Goal: Information Seeking & Learning: Learn about a topic

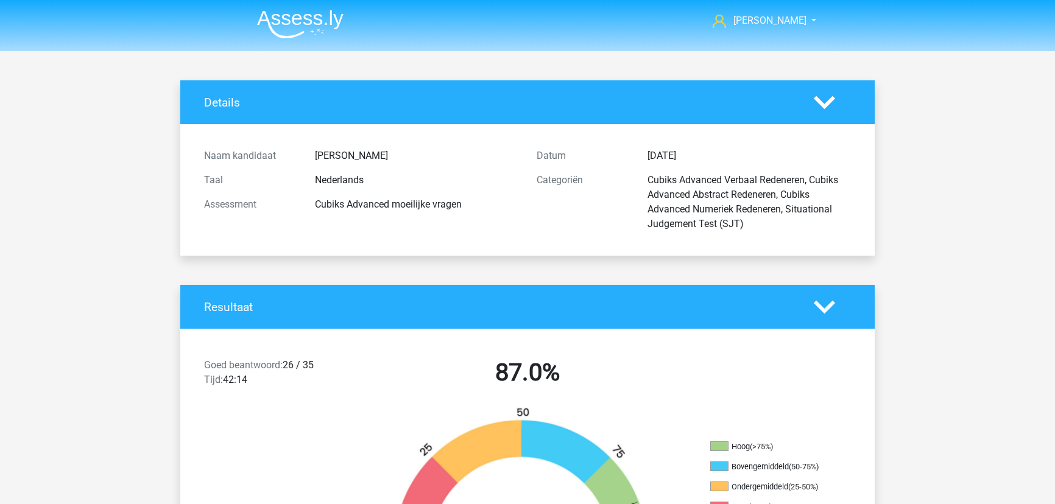
scroll to position [9802, 0]
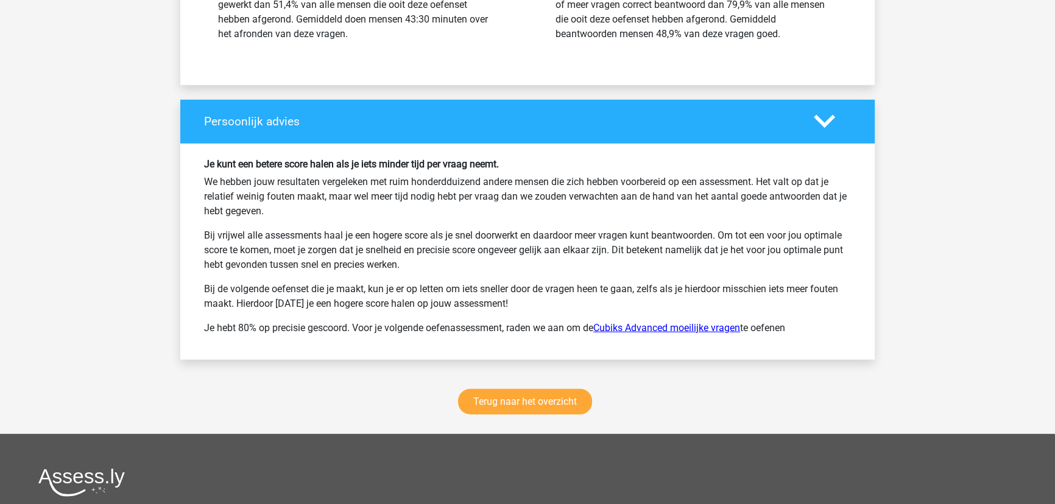
click at [658, 322] on link "Cubiks Advanced moeilijke vragen" at bounding box center [666, 328] width 147 height 12
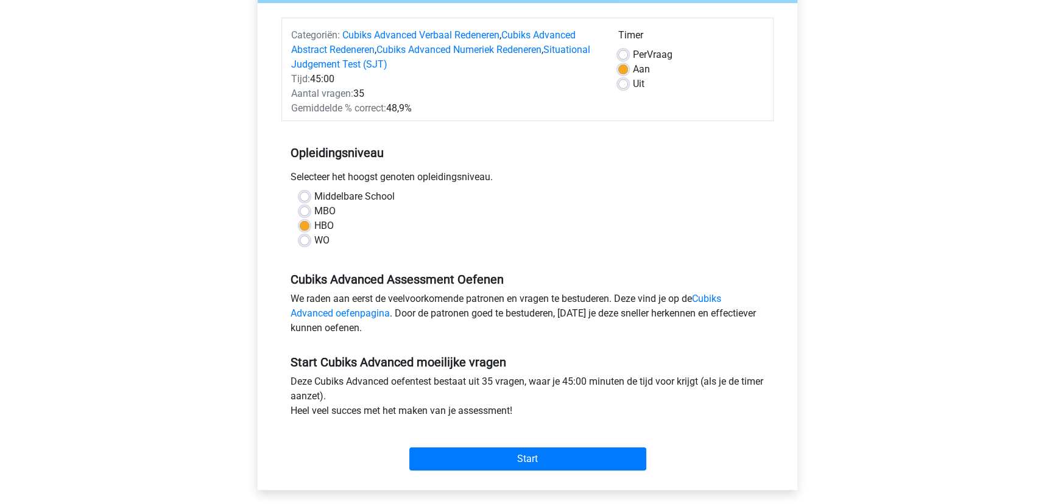
scroll to position [166, 0]
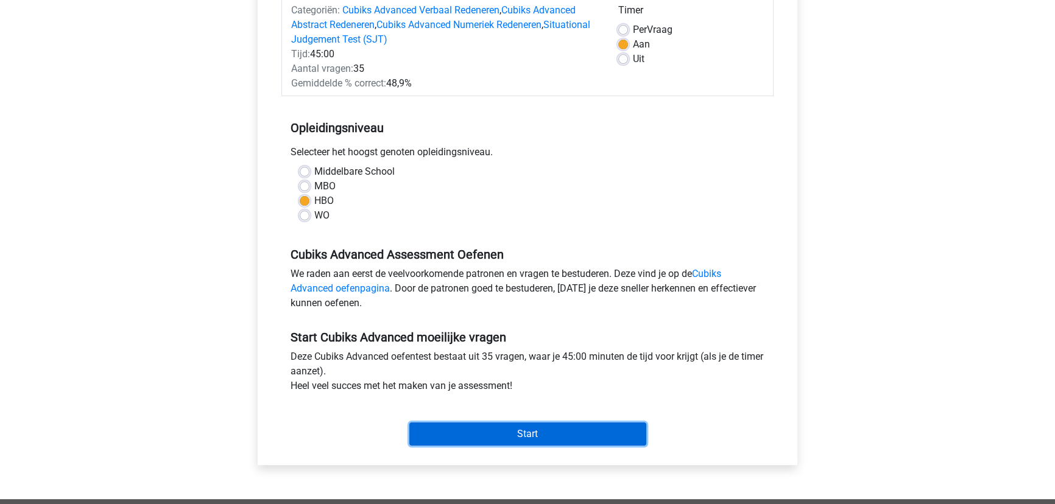
click at [549, 431] on input "Start" at bounding box center [527, 434] width 237 height 23
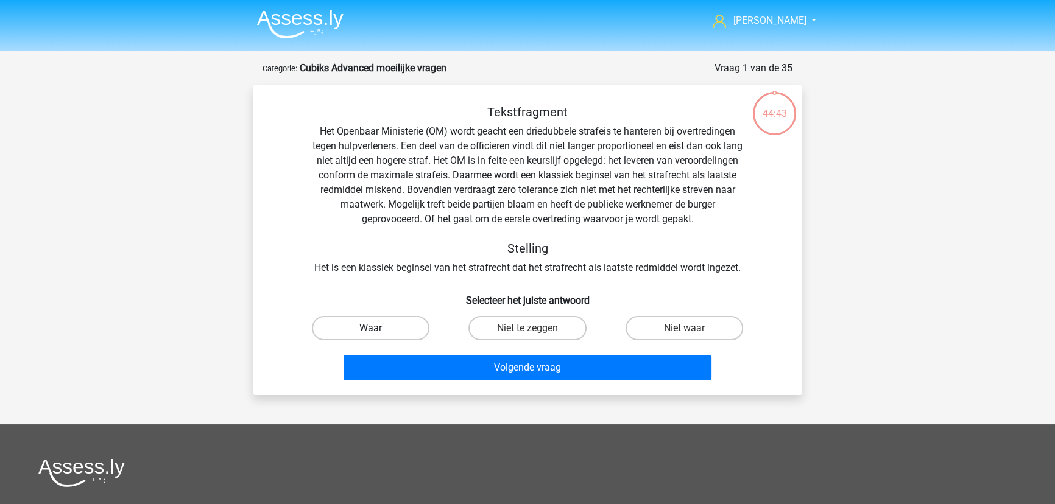
click at [391, 327] on label "Waar" at bounding box center [371, 328] width 118 height 24
click at [379, 328] on input "Waar" at bounding box center [375, 332] width 8 height 8
radio input "true"
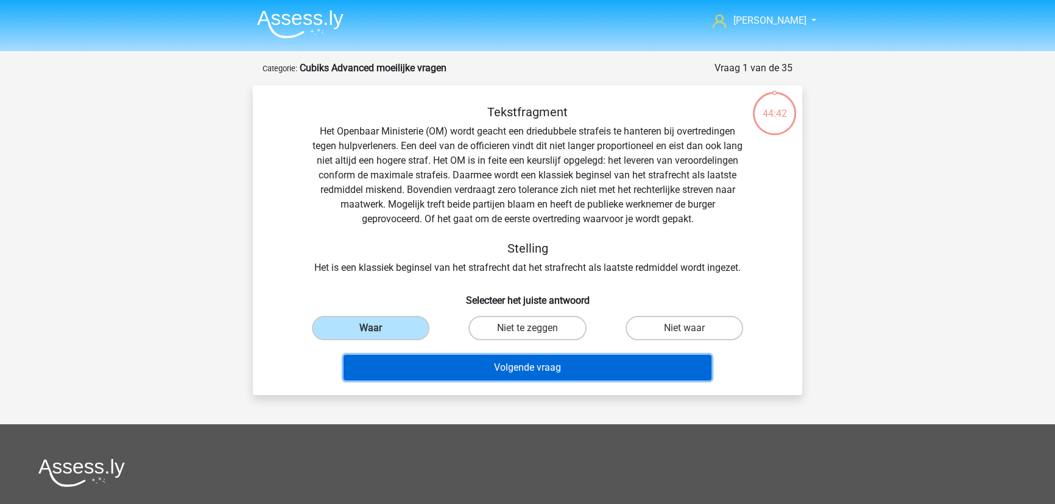
click at [493, 372] on button "Volgende vraag" at bounding box center [528, 368] width 369 height 26
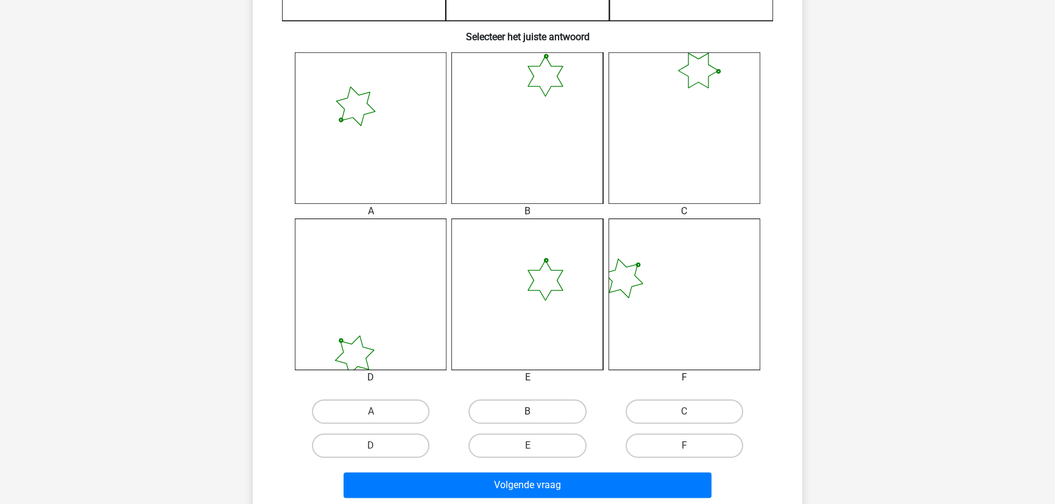
scroll to position [448, 0]
click at [524, 408] on label "B" at bounding box center [527, 411] width 118 height 24
click at [528, 411] on input "B" at bounding box center [532, 415] width 8 height 8
radio input "true"
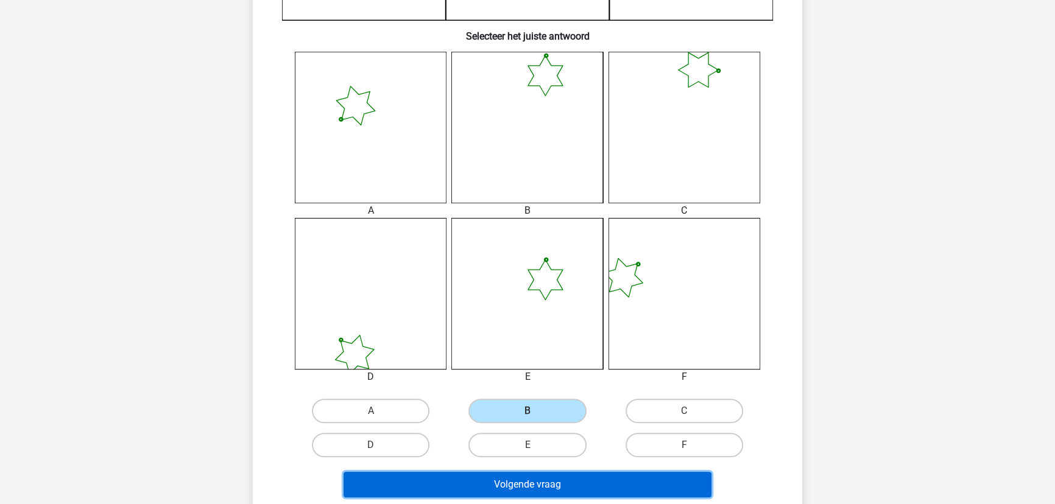
click at [527, 482] on button "Volgende vraag" at bounding box center [528, 485] width 369 height 26
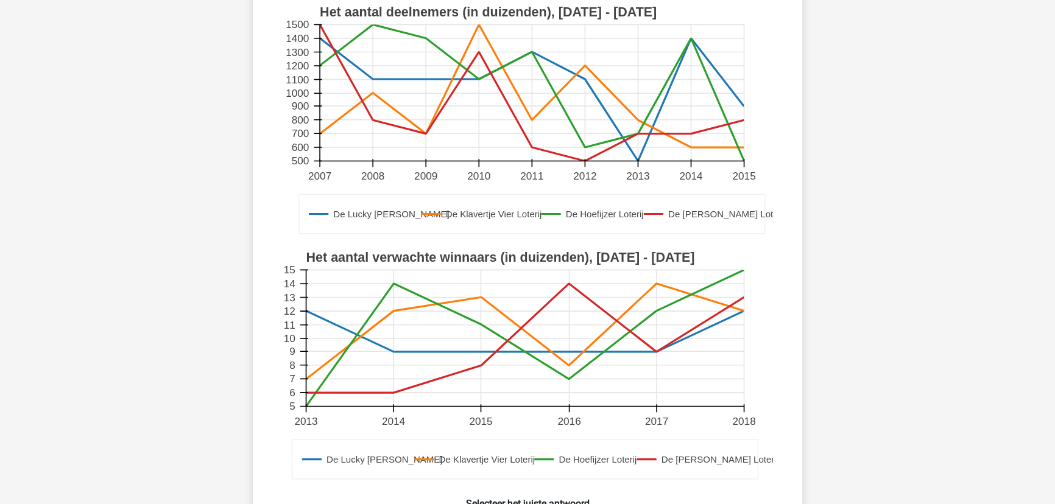
scroll to position [282, 0]
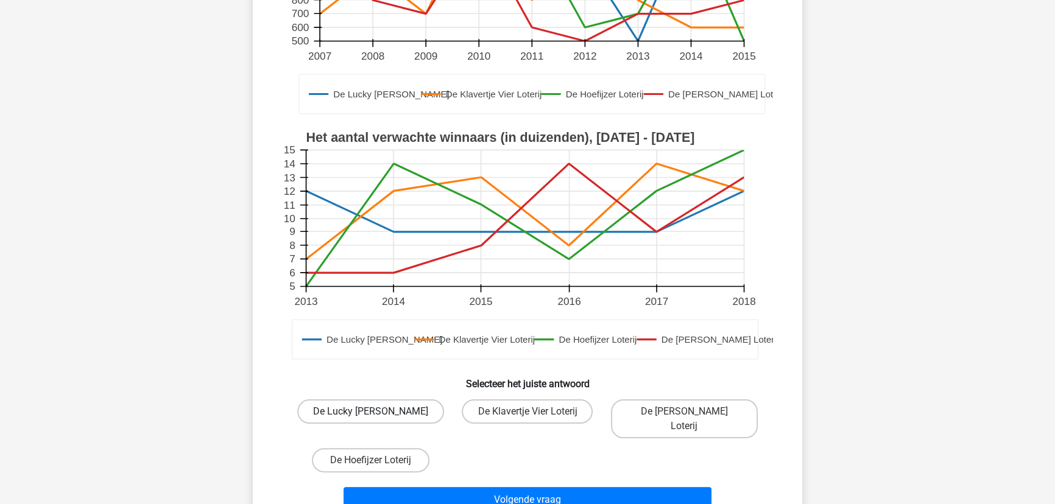
click at [378, 412] on input "De Lucky [PERSON_NAME]" at bounding box center [375, 416] width 8 height 8
radio input "true"
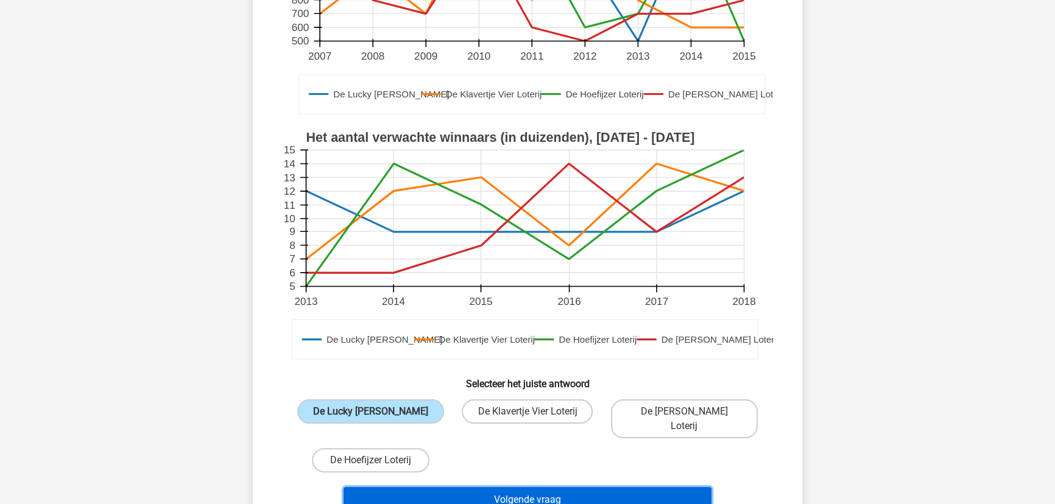
click at [444, 487] on button "Volgende vraag" at bounding box center [528, 500] width 369 height 26
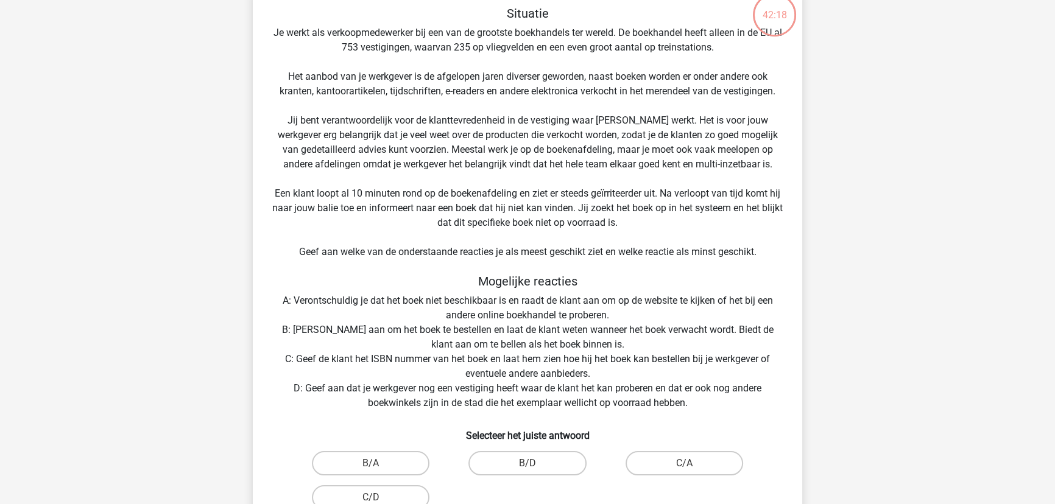
scroll to position [171, 0]
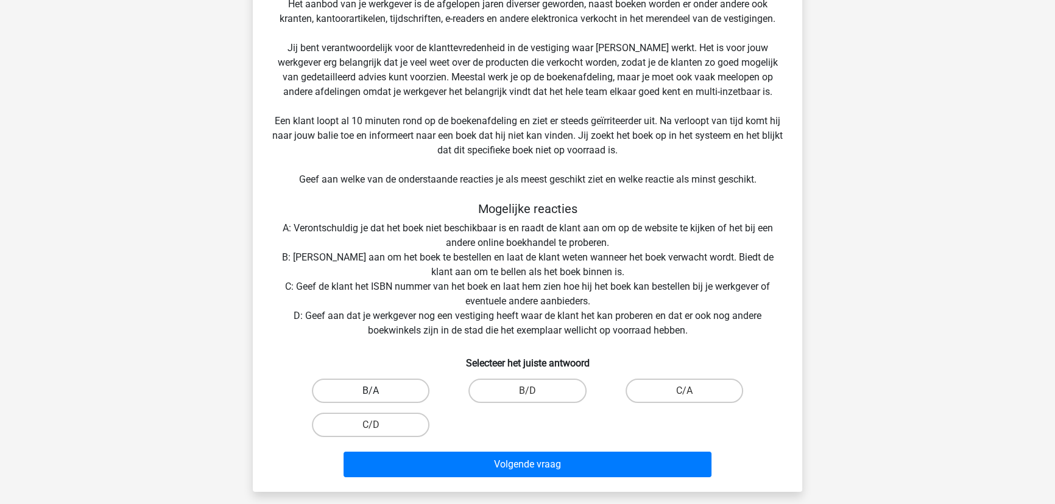
click at [383, 389] on label "B/A" at bounding box center [371, 391] width 118 height 24
click at [379, 391] on input "B/A" at bounding box center [375, 395] width 8 height 8
radio input "true"
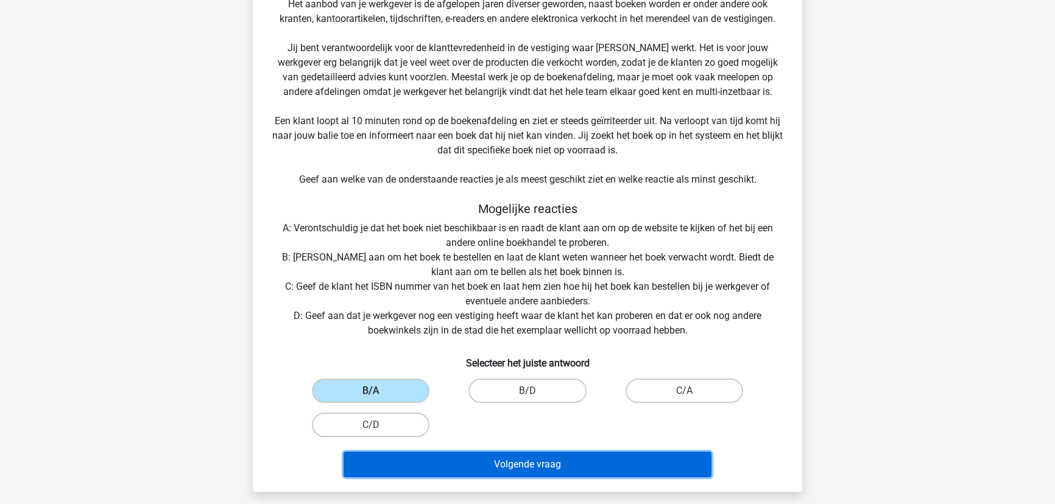
click at [525, 459] on button "Volgende vraag" at bounding box center [528, 465] width 369 height 26
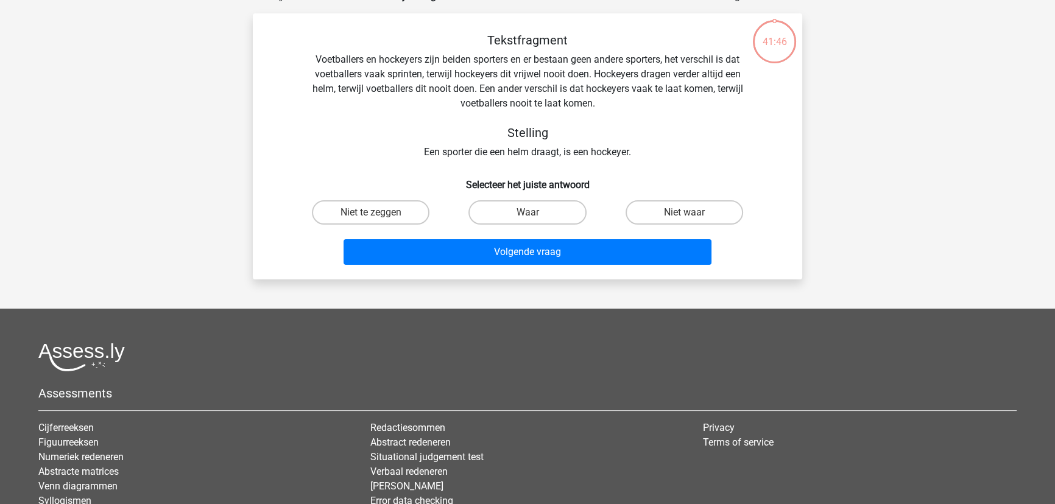
scroll to position [61, 0]
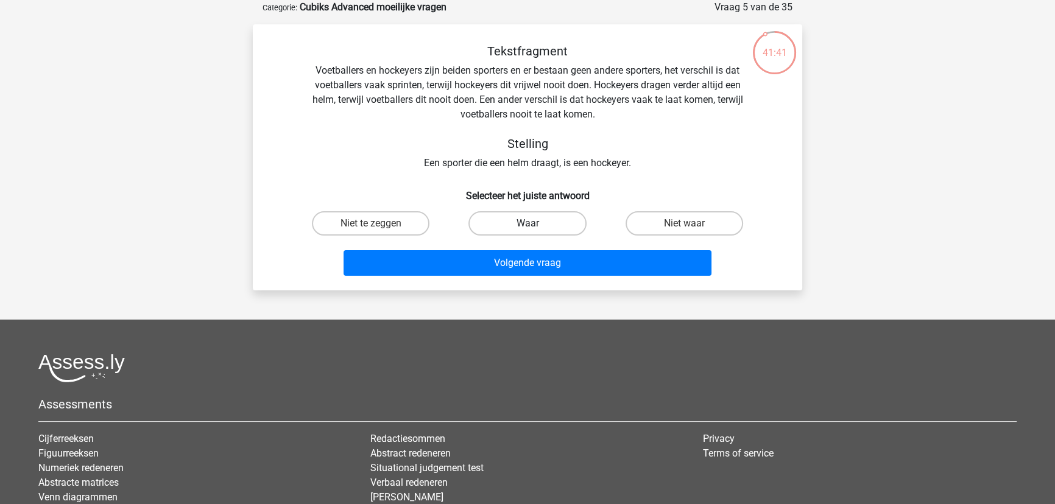
click at [506, 231] on label "Waar" at bounding box center [527, 223] width 118 height 24
click at [528, 231] on input "Waar" at bounding box center [532, 228] width 8 height 8
radio input "true"
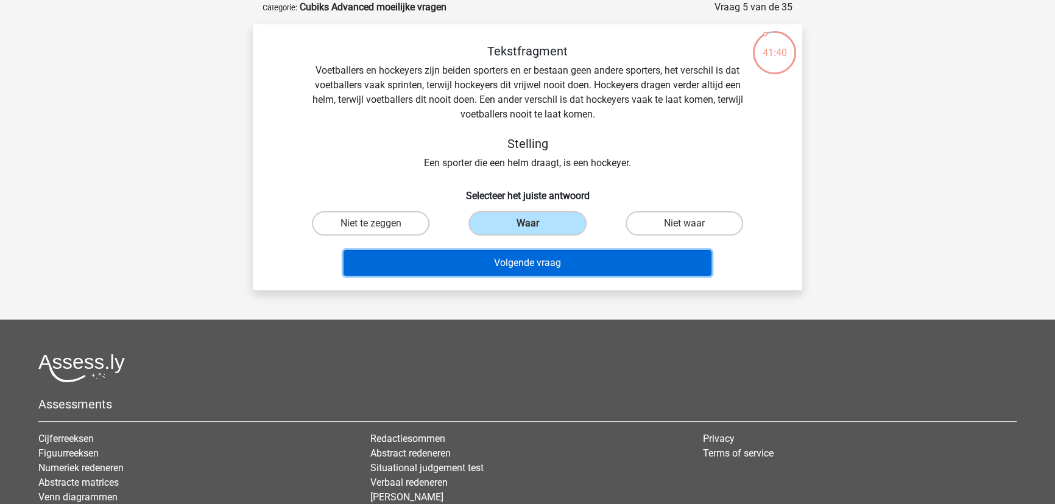
click at [512, 262] on button "Volgende vraag" at bounding box center [528, 263] width 369 height 26
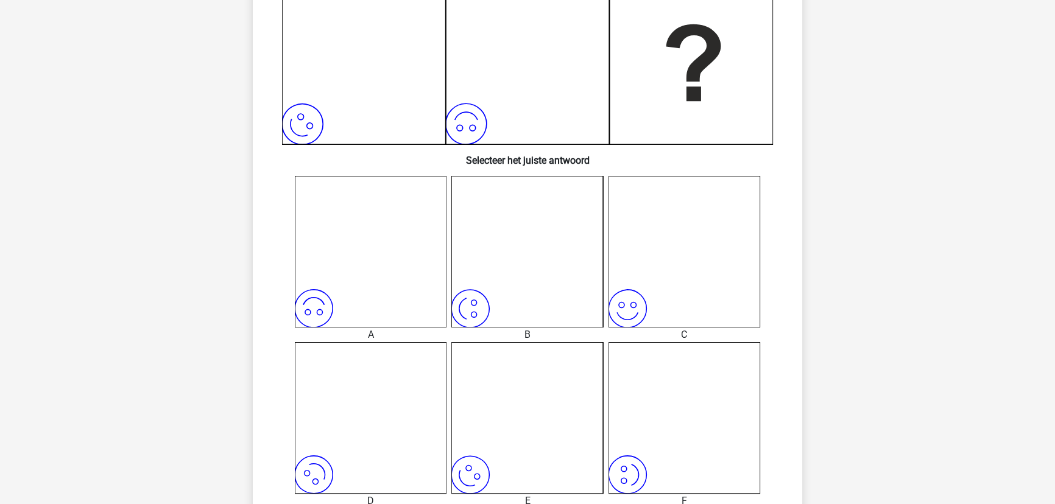
scroll to position [393, 0]
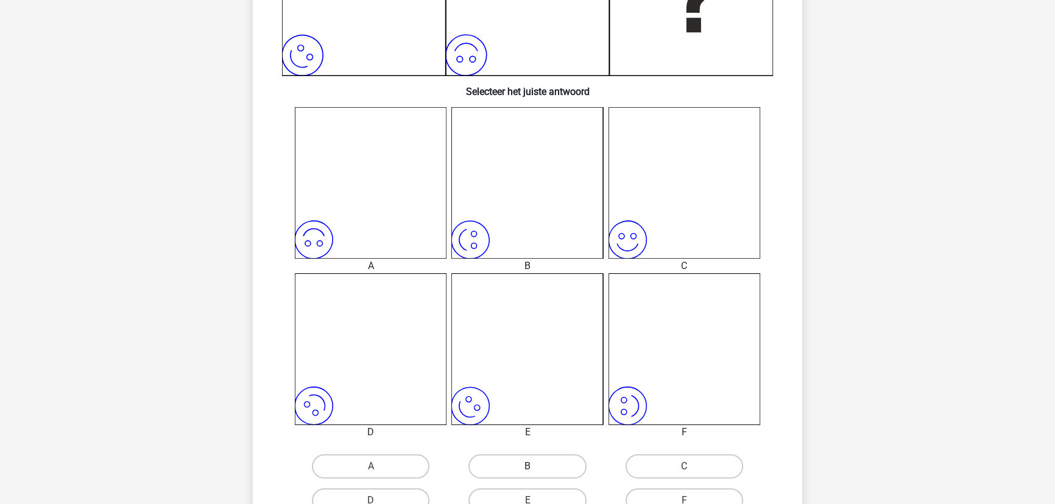
click at [548, 462] on label "B" at bounding box center [527, 466] width 118 height 24
click at [535, 467] on input "B" at bounding box center [532, 471] width 8 height 8
radio input "true"
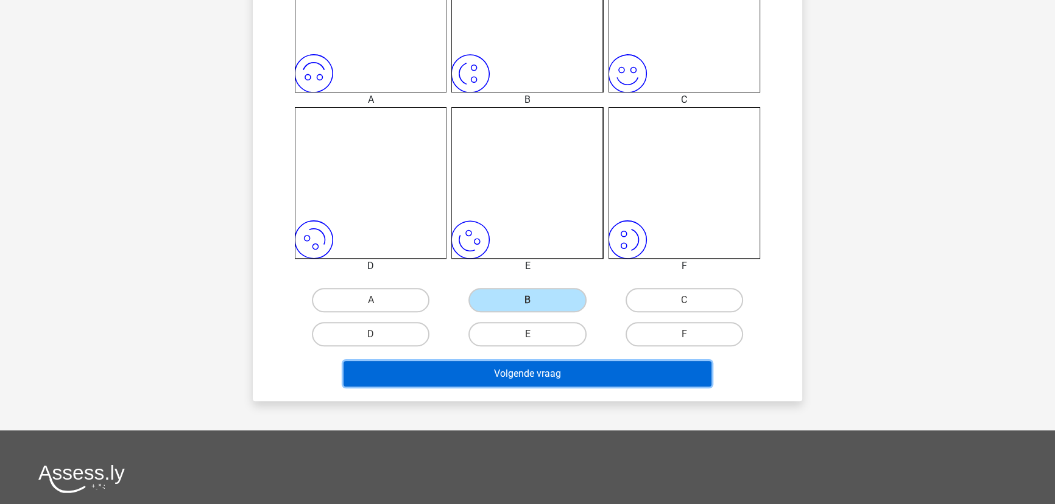
click at [540, 372] on button "Volgende vraag" at bounding box center [528, 374] width 369 height 26
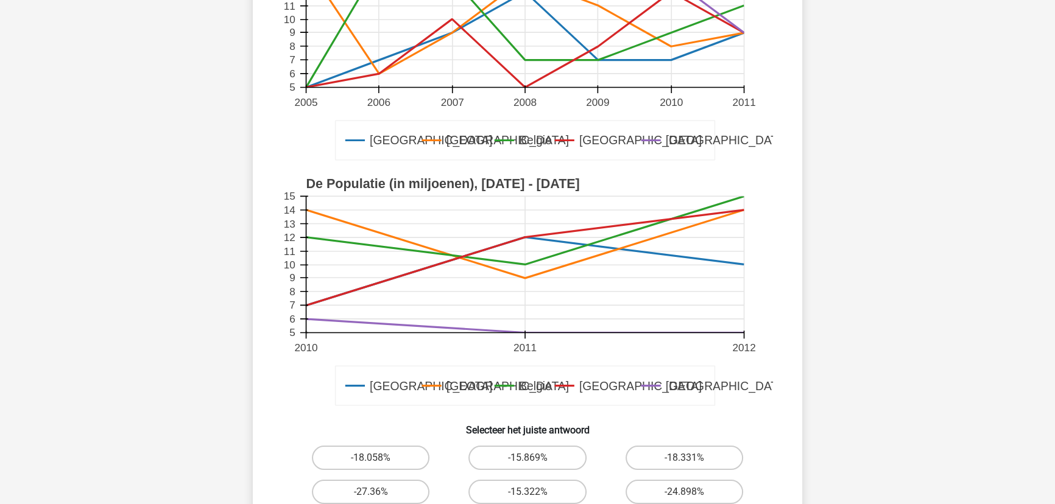
scroll to position [282, 0]
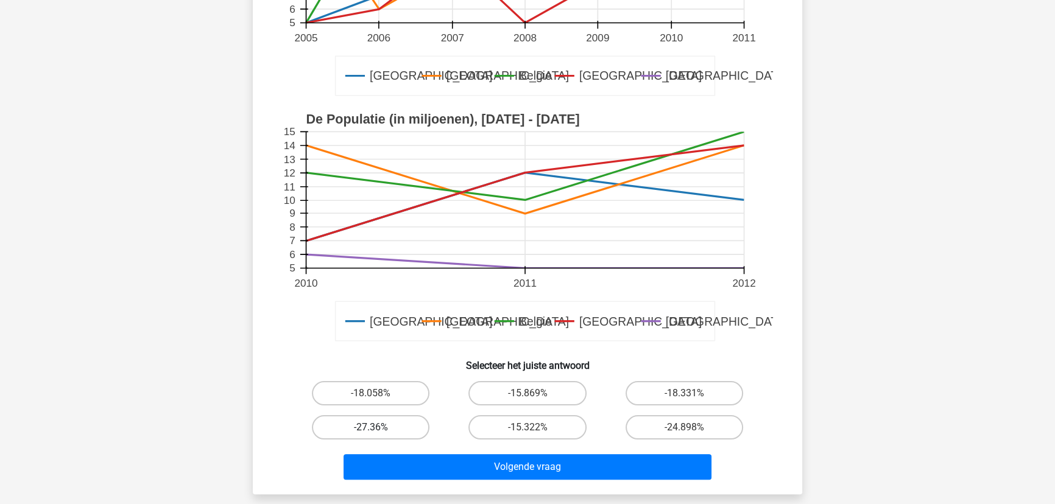
click at [383, 425] on label "-27.36%" at bounding box center [371, 427] width 118 height 24
click at [379, 428] on input "-27.36%" at bounding box center [375, 432] width 8 height 8
radio input "true"
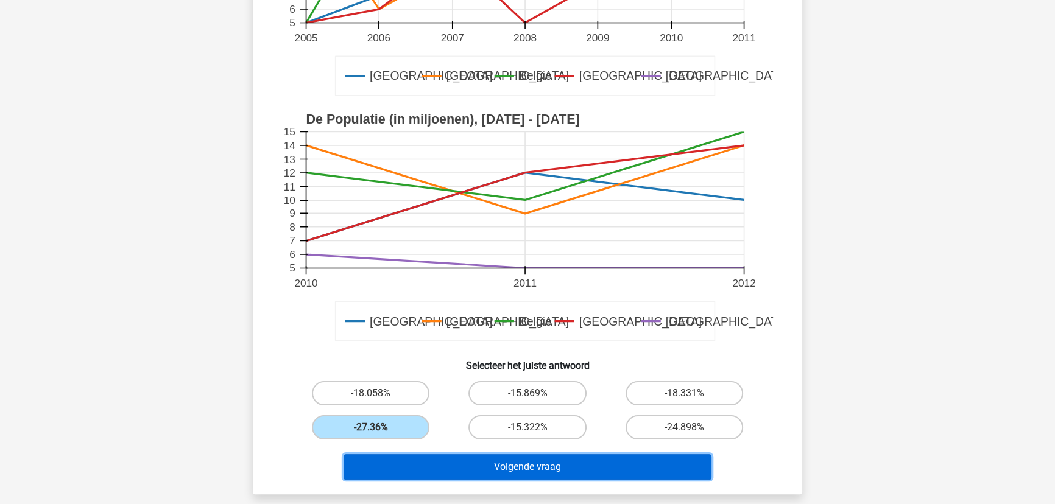
click at [533, 464] on button "Volgende vraag" at bounding box center [528, 467] width 369 height 26
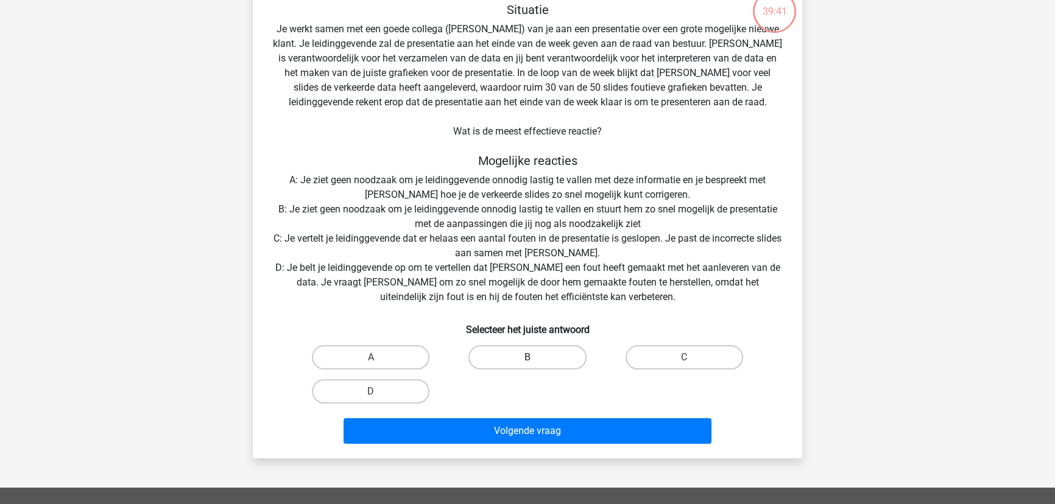
scroll to position [61, 0]
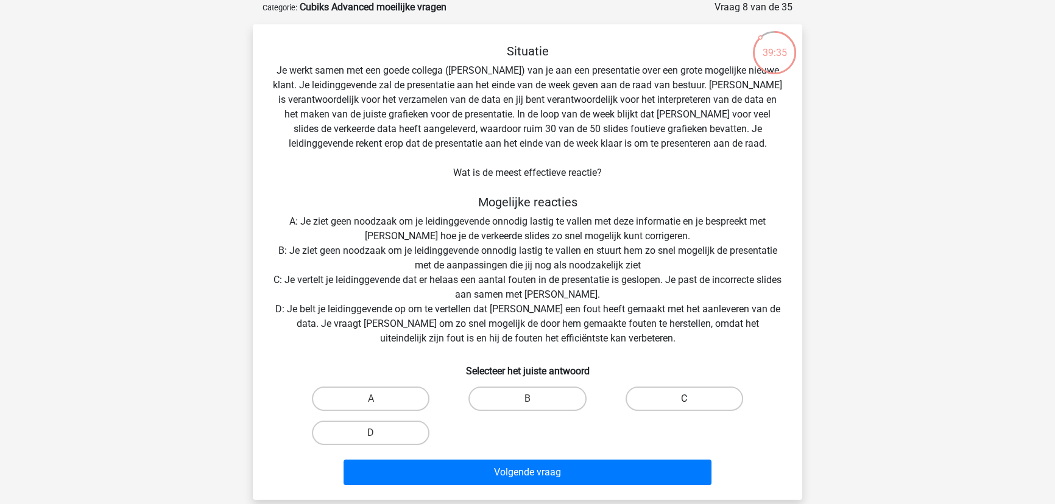
click at [686, 397] on label "C" at bounding box center [685, 399] width 118 height 24
click at [686, 399] on input "C" at bounding box center [688, 403] width 8 height 8
radio input "true"
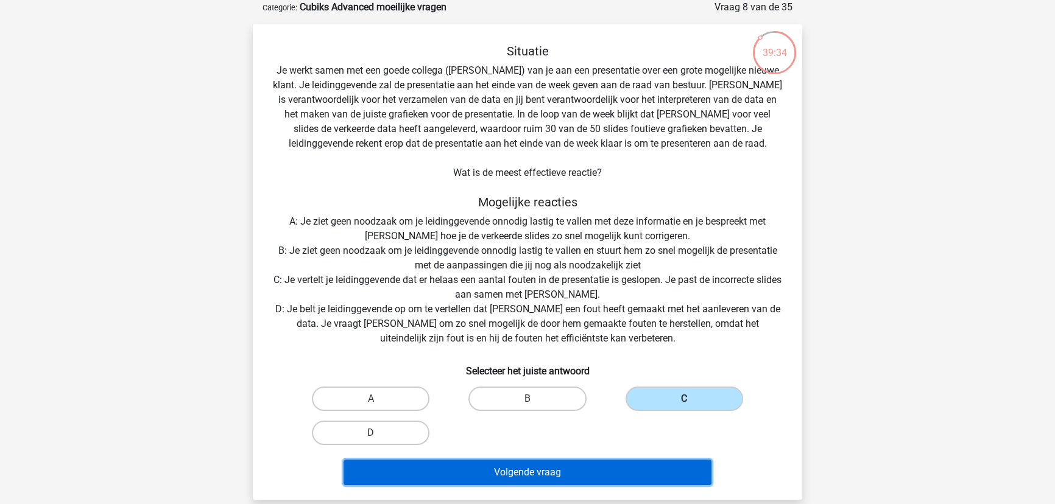
click at [554, 476] on button "Volgende vraag" at bounding box center [528, 473] width 369 height 26
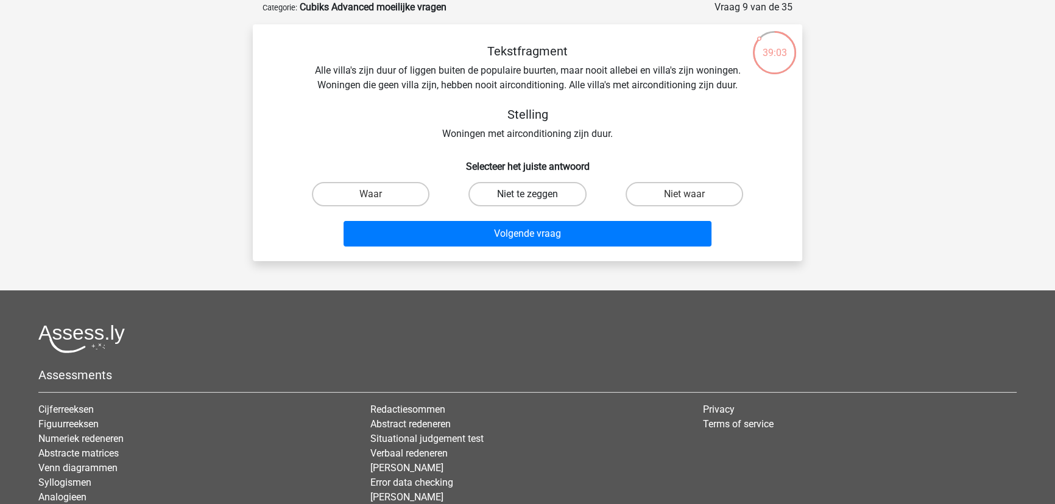
click at [533, 191] on label "Niet te zeggen" at bounding box center [527, 194] width 118 height 24
click at [533, 194] on input "Niet te zeggen" at bounding box center [532, 198] width 8 height 8
radio input "true"
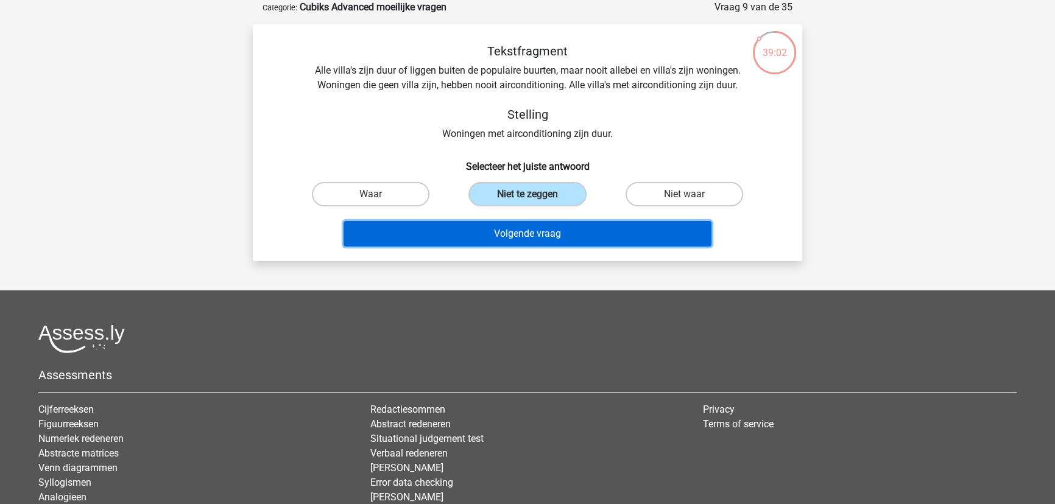
drag, startPoint x: 525, startPoint y: 236, endPoint x: 514, endPoint y: 244, distance: 14.4
click at [518, 240] on button "Volgende vraag" at bounding box center [528, 234] width 369 height 26
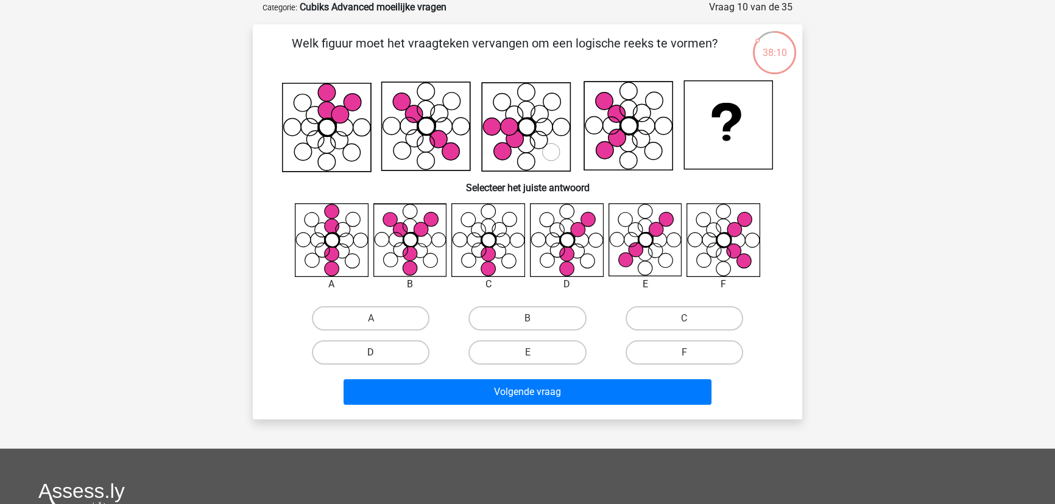
click at [381, 347] on label "D" at bounding box center [371, 353] width 118 height 24
click at [379, 353] on input "D" at bounding box center [375, 357] width 8 height 8
radio input "true"
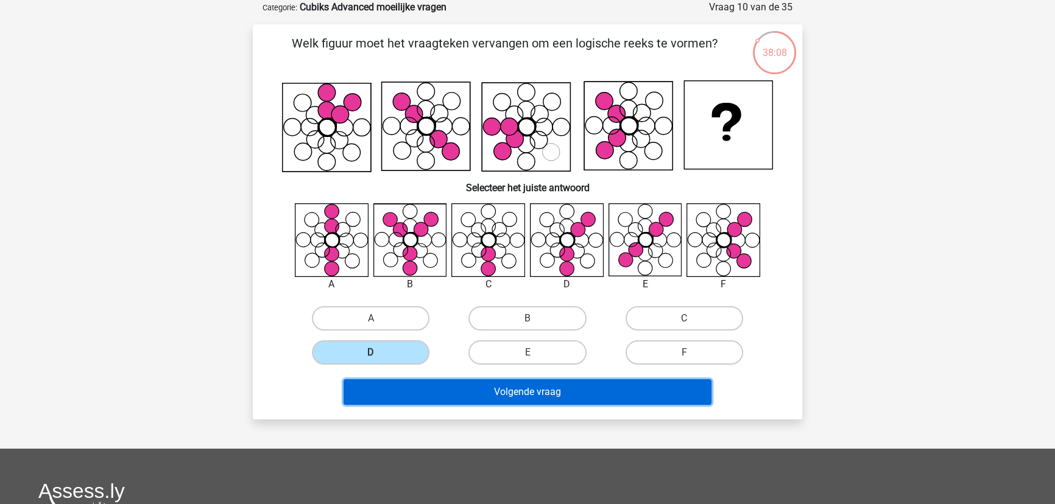
click at [487, 389] on button "Volgende vraag" at bounding box center [528, 393] width 369 height 26
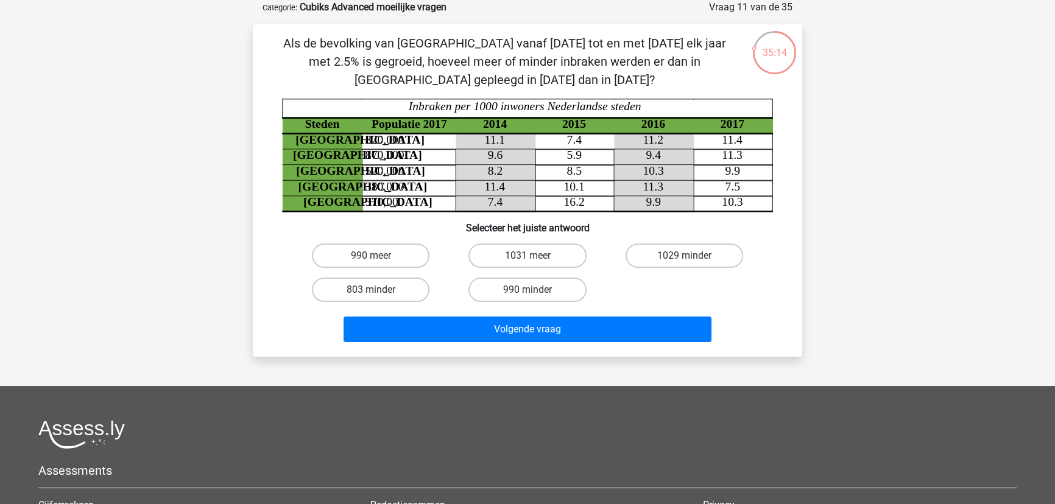
click at [372, 292] on input "803 minder" at bounding box center [375, 294] width 8 height 8
radio input "true"
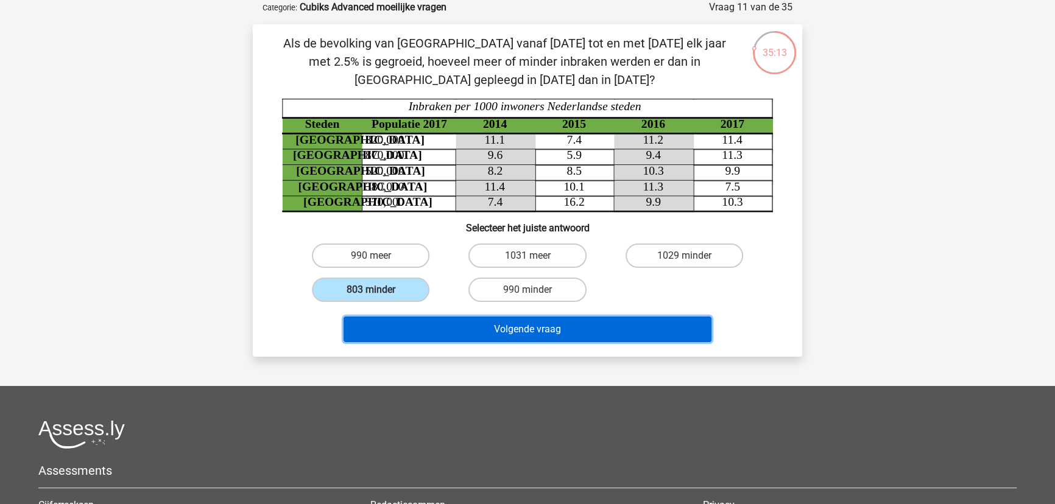
click at [415, 322] on button "Volgende vraag" at bounding box center [528, 330] width 369 height 26
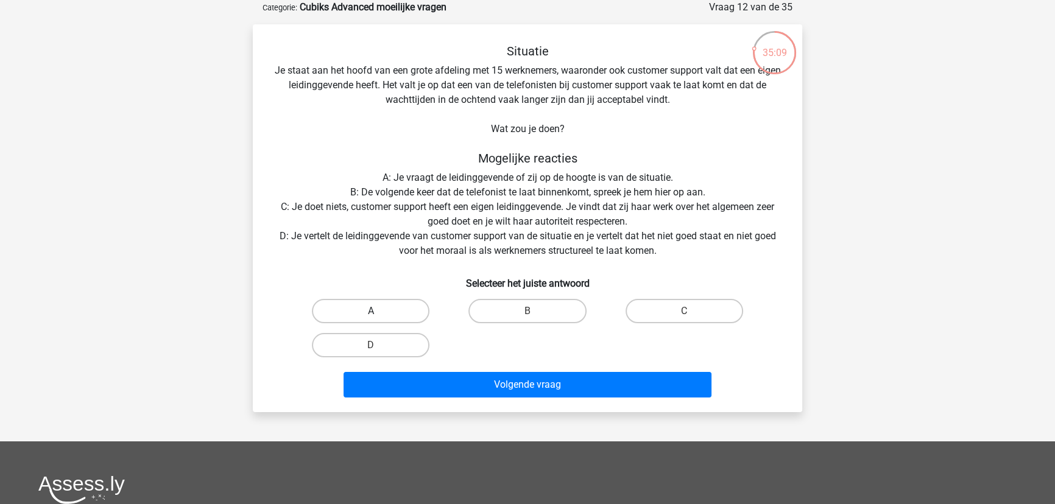
click at [376, 304] on label "A" at bounding box center [371, 311] width 118 height 24
click at [376, 311] on input "A" at bounding box center [375, 315] width 8 height 8
radio input "true"
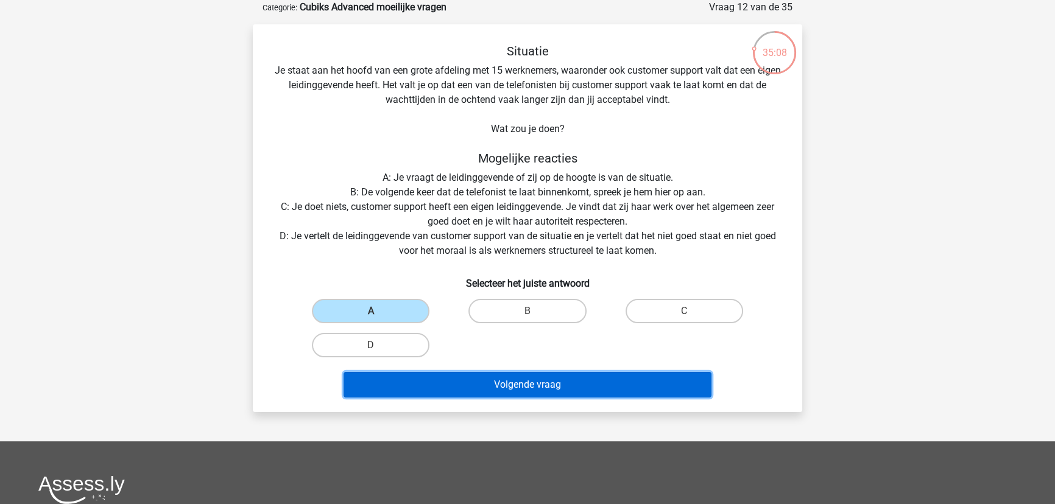
click at [462, 373] on button "Volgende vraag" at bounding box center [528, 385] width 369 height 26
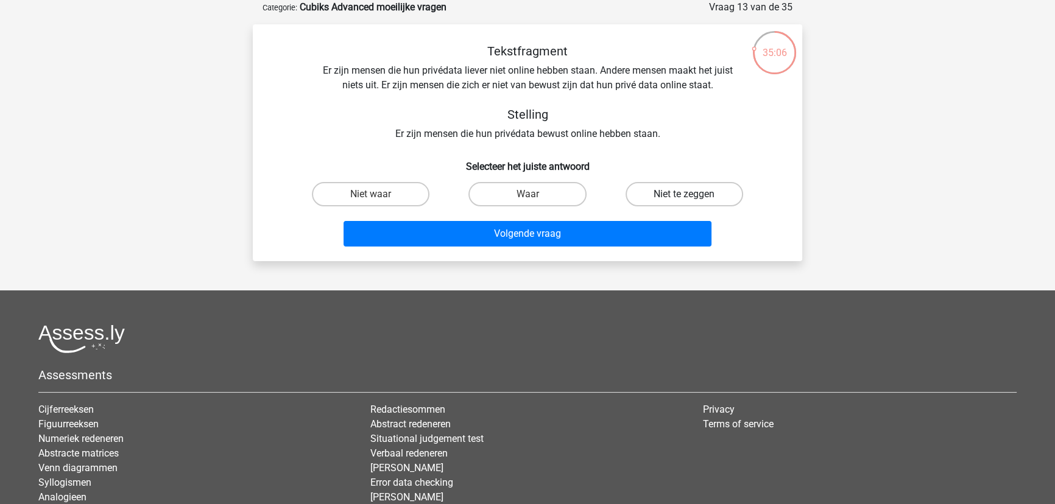
click at [664, 189] on label "Niet te zeggen" at bounding box center [685, 194] width 118 height 24
click at [684, 194] on input "Niet te zeggen" at bounding box center [688, 198] width 8 height 8
radio input "true"
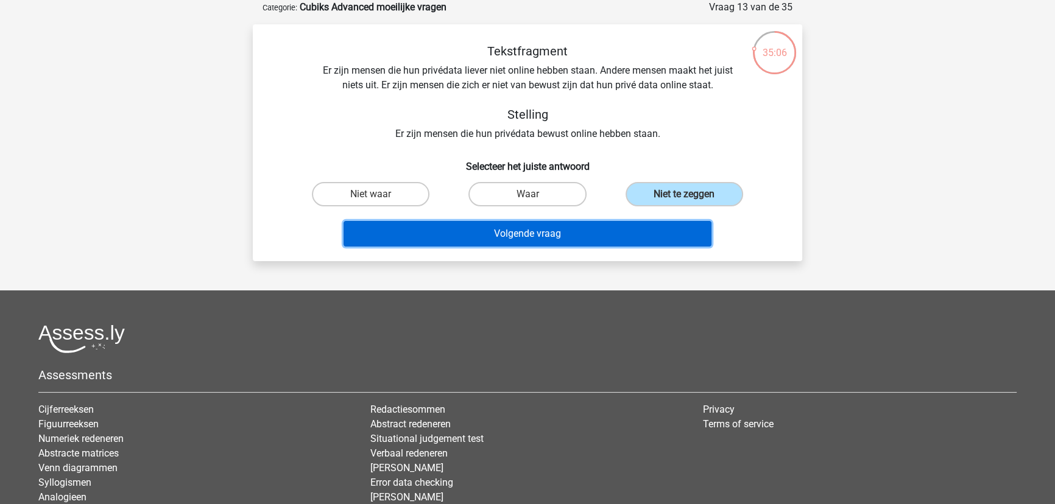
click at [595, 228] on button "Volgende vraag" at bounding box center [528, 234] width 369 height 26
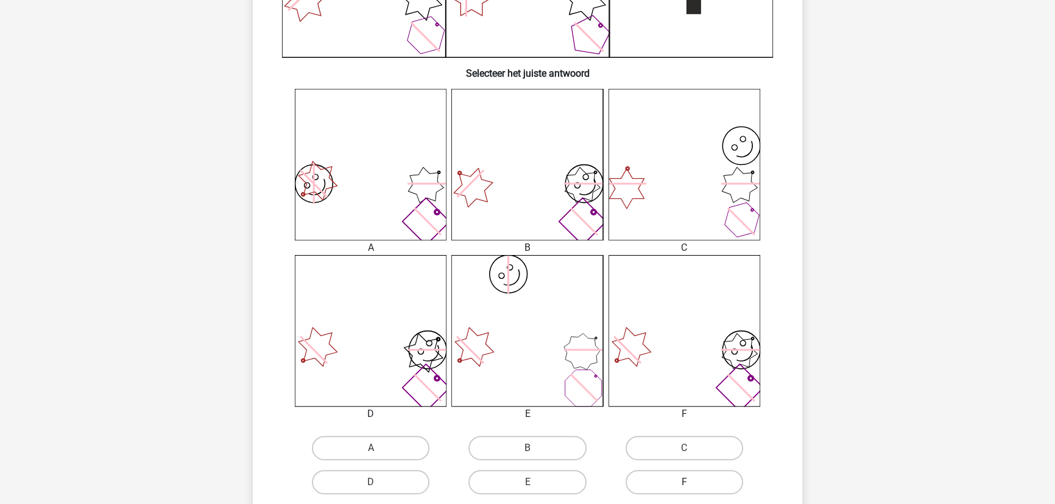
scroll to position [504, 0]
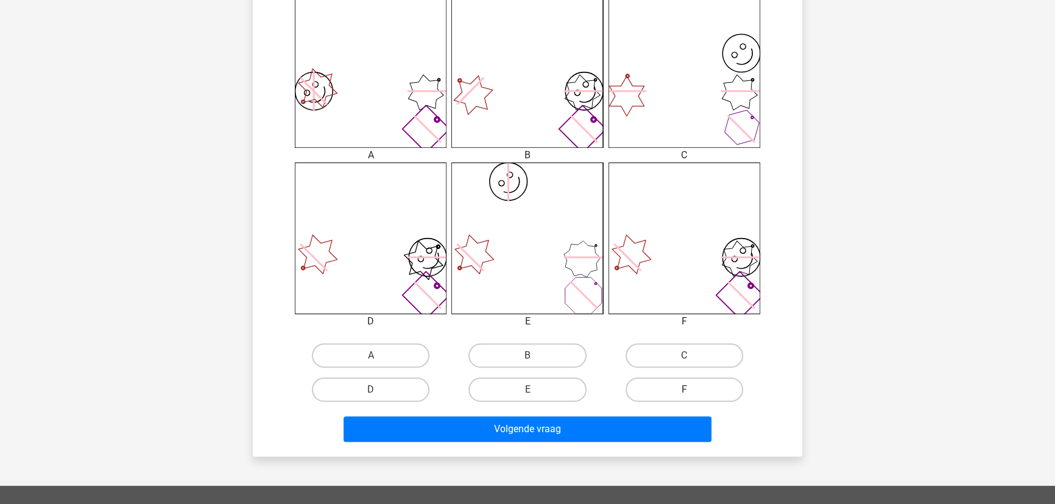
click at [696, 394] on label "F" at bounding box center [685, 390] width 118 height 24
click at [692, 394] on input "F" at bounding box center [688, 394] width 8 height 8
radio input "true"
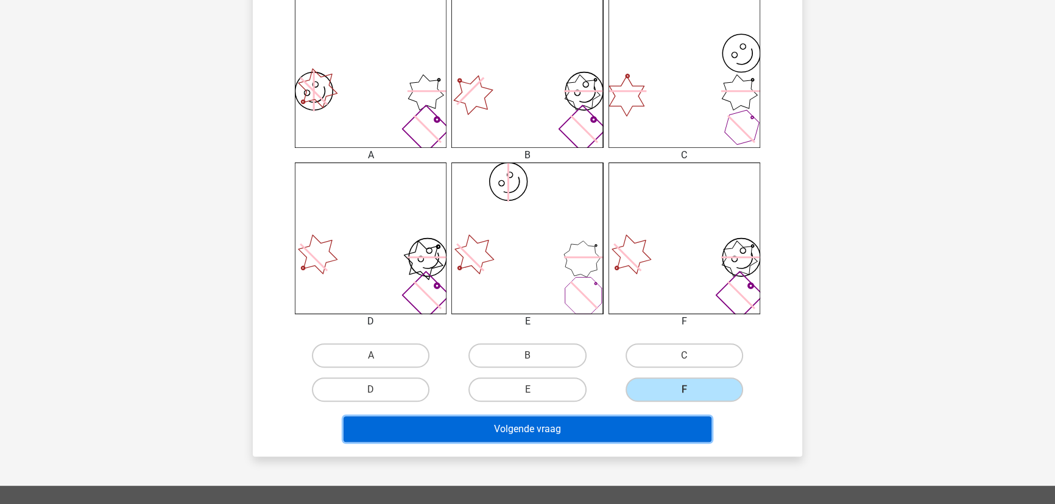
click at [562, 425] on button "Volgende vraag" at bounding box center [528, 430] width 369 height 26
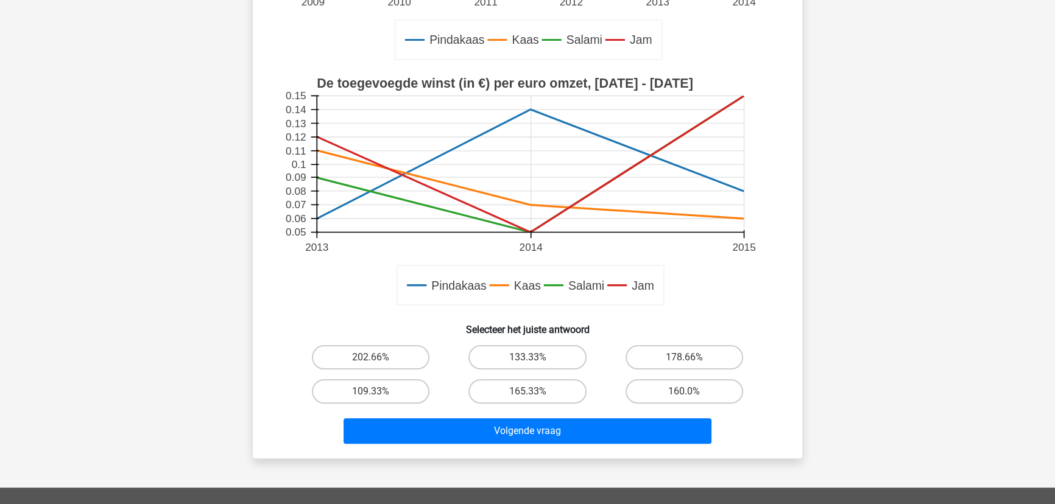
scroll to position [337, 0]
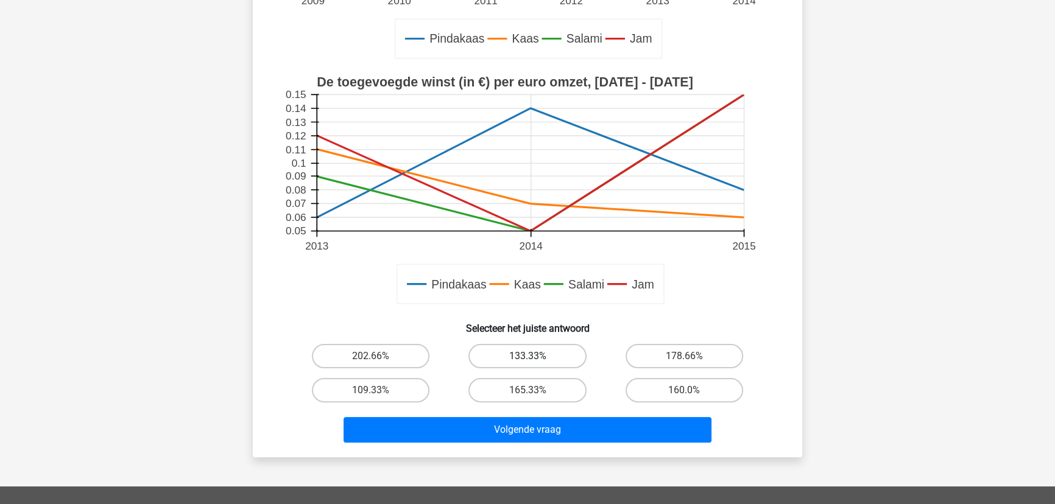
drag, startPoint x: 523, startPoint y: 354, endPoint x: 518, endPoint y: 426, distance: 72.7
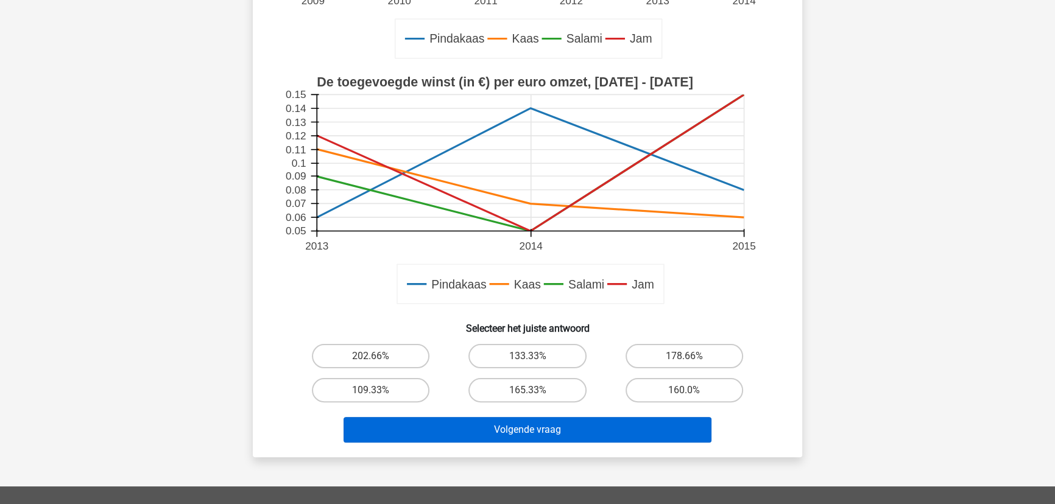
click at [523, 354] on label "133.33%" at bounding box center [527, 356] width 118 height 24
click at [528, 356] on input "133.33%" at bounding box center [532, 360] width 8 height 8
radio input "true"
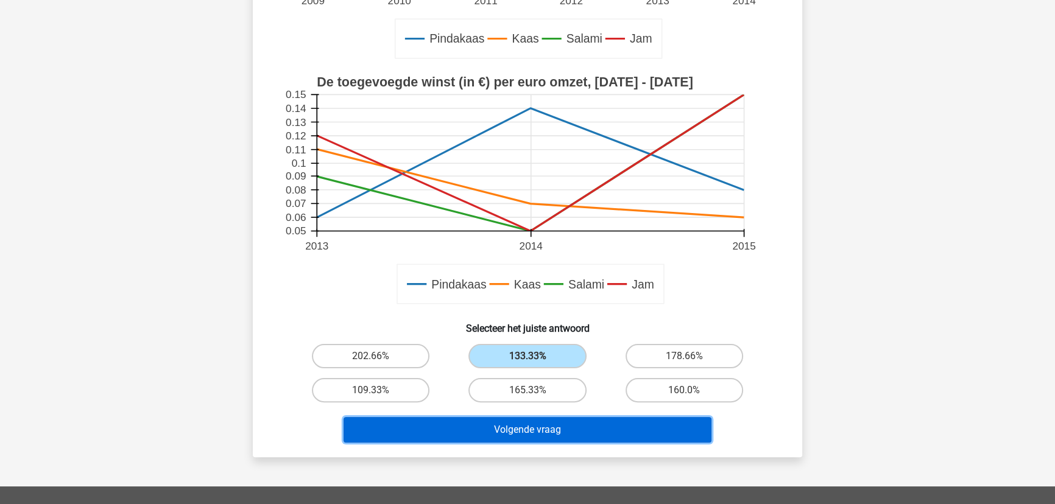
click at [507, 434] on button "Volgende vraag" at bounding box center [528, 430] width 369 height 26
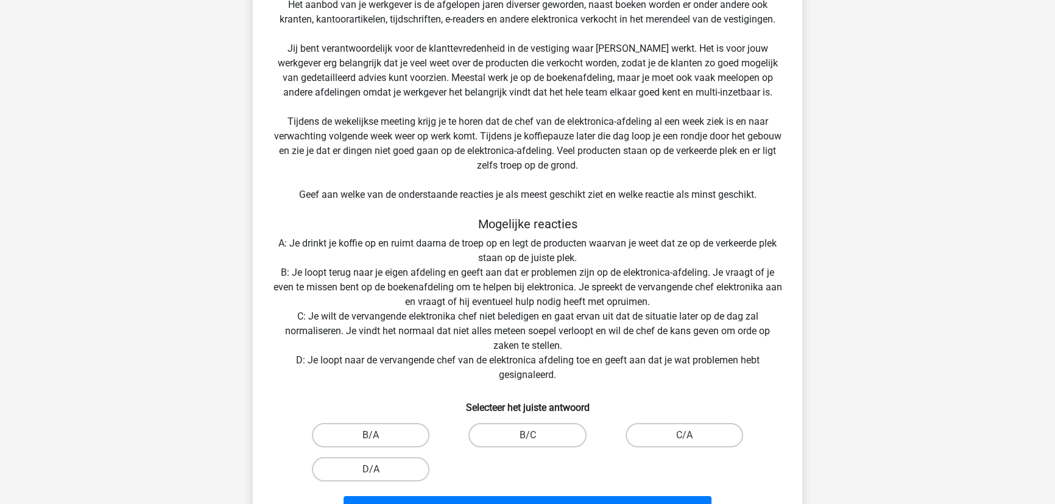
scroll to position [171, 0]
click at [538, 428] on label "B/C" at bounding box center [527, 435] width 118 height 24
click at [535, 435] on input "B/C" at bounding box center [532, 439] width 8 height 8
radio input "true"
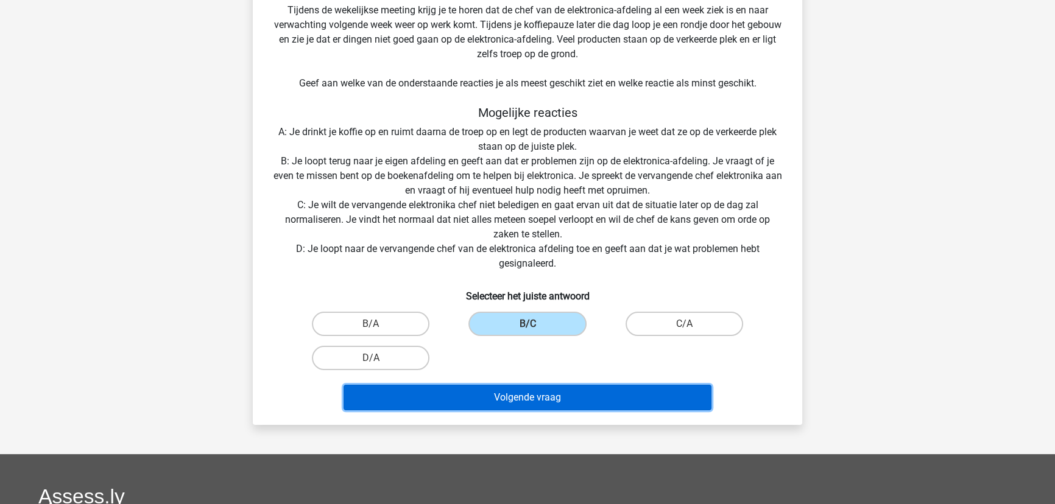
click at [536, 402] on button "Volgende vraag" at bounding box center [528, 398] width 369 height 26
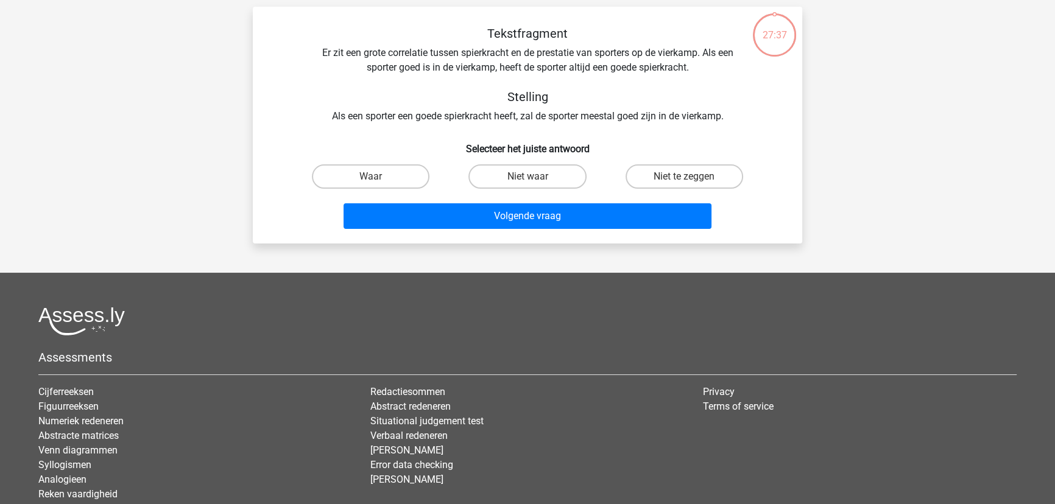
scroll to position [61, 0]
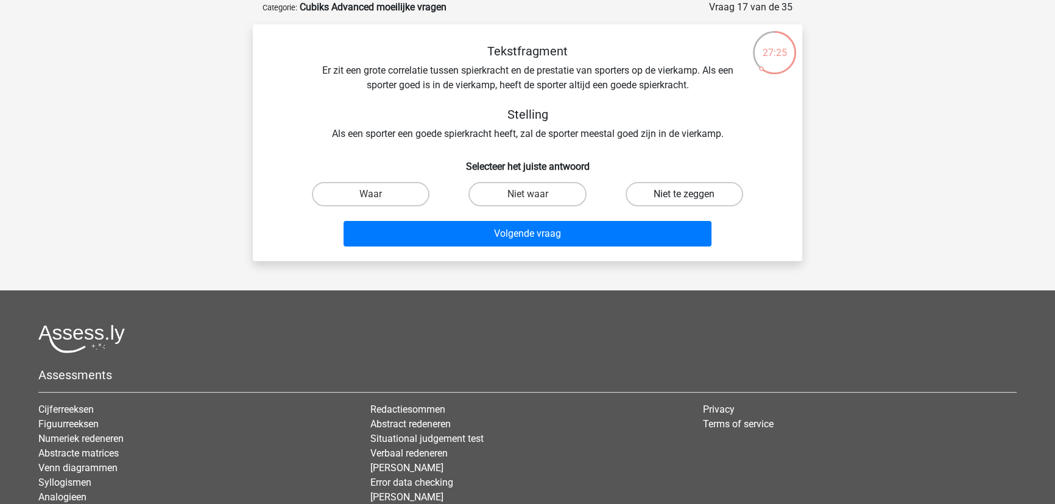
click at [673, 189] on label "Niet te zeggen" at bounding box center [685, 194] width 118 height 24
click at [684, 194] on input "Niet te zeggen" at bounding box center [688, 198] width 8 height 8
radio input "true"
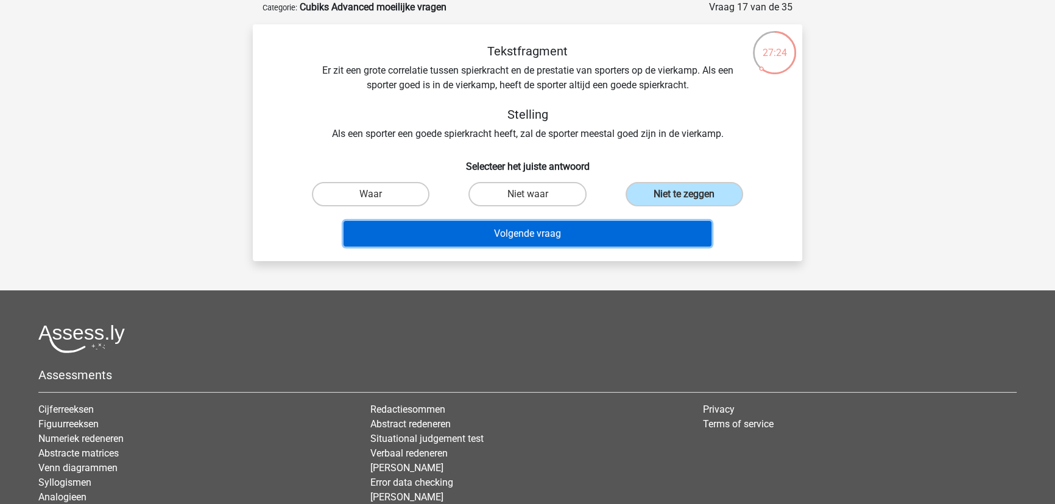
click at [549, 226] on button "Volgende vraag" at bounding box center [528, 234] width 369 height 26
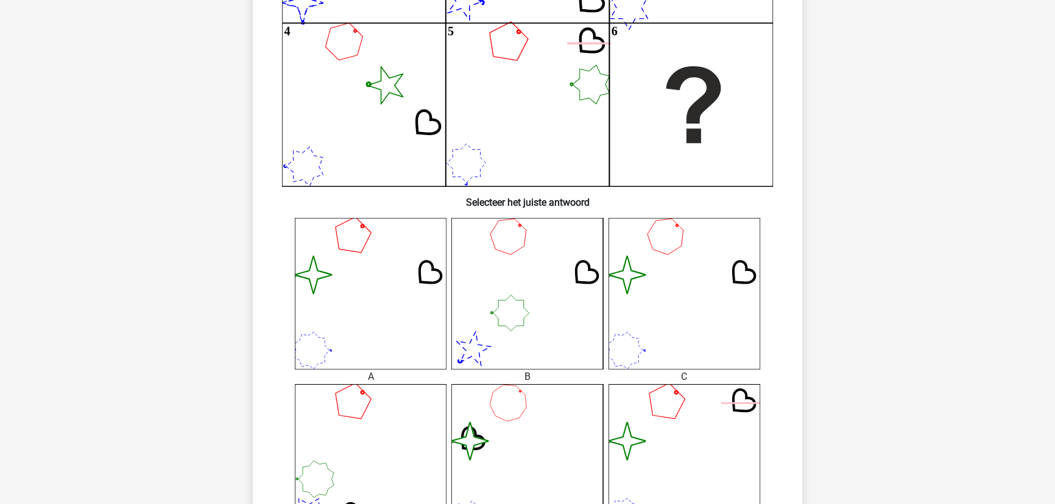
scroll to position [393, 0]
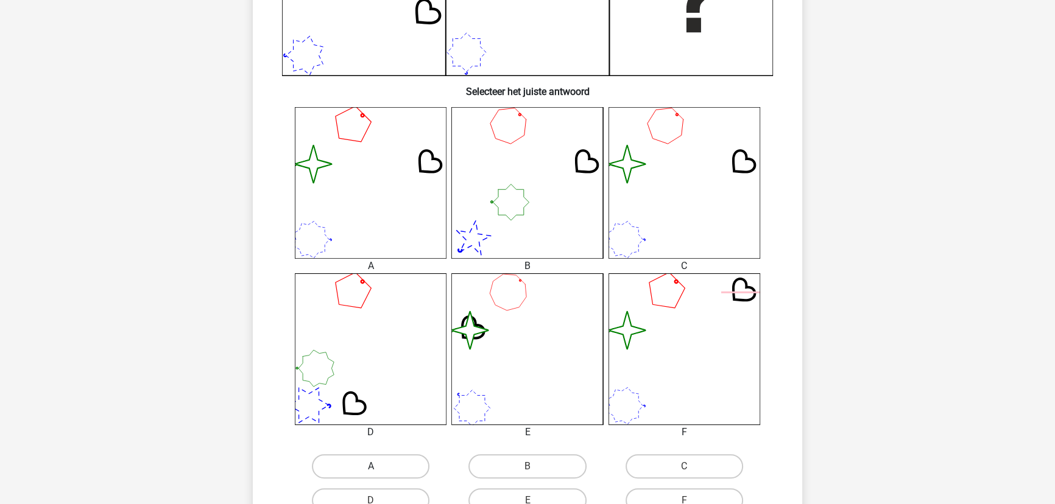
click at [359, 466] on label "A" at bounding box center [371, 466] width 118 height 24
click at [371, 467] on input "A" at bounding box center [375, 471] width 8 height 8
radio input "true"
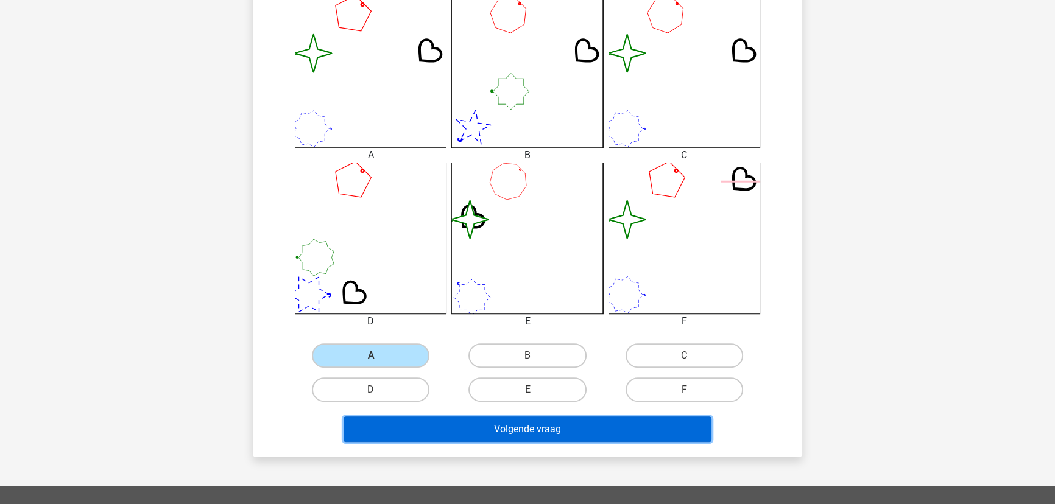
click at [571, 431] on button "Volgende vraag" at bounding box center [528, 430] width 369 height 26
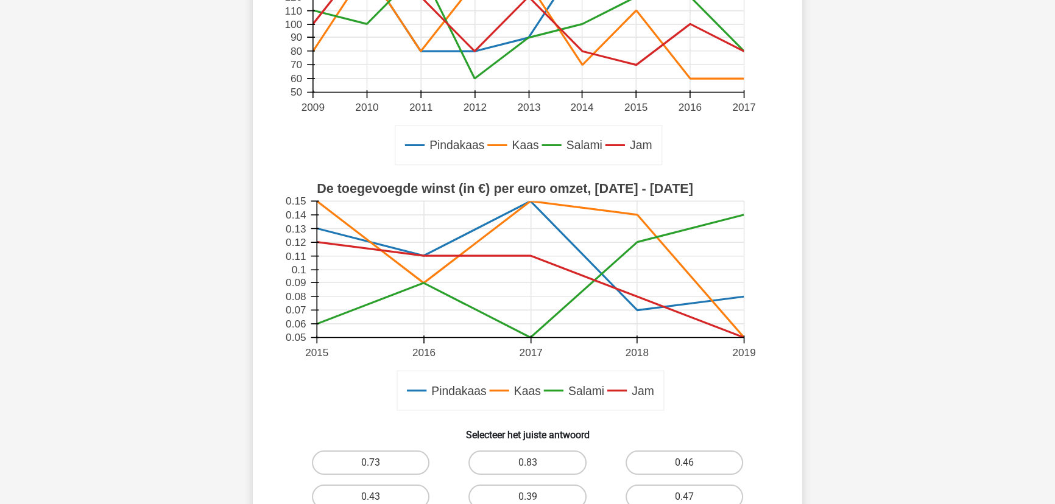
scroll to position [227, 0]
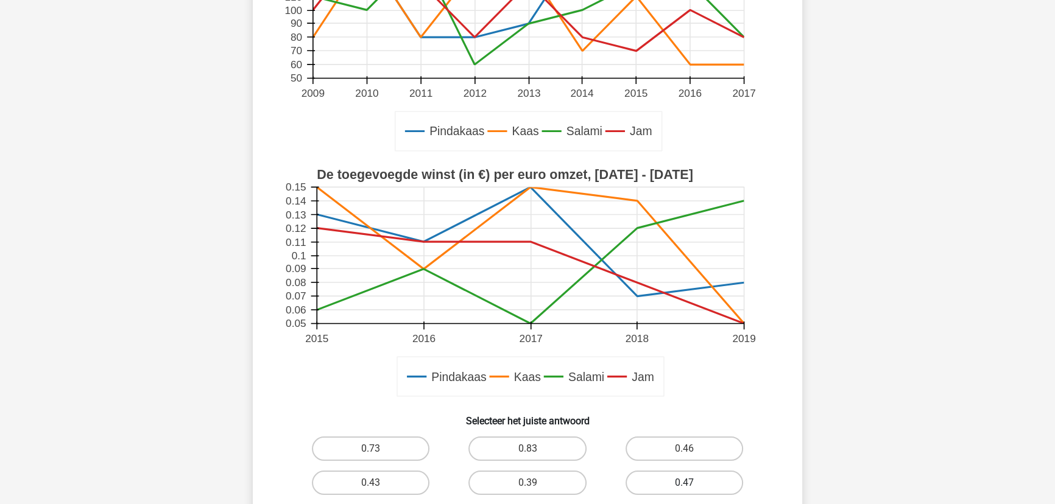
click at [666, 478] on label "0.47" at bounding box center [685, 483] width 118 height 24
click at [684, 483] on input "0.47" at bounding box center [688, 487] width 8 height 8
radio input "true"
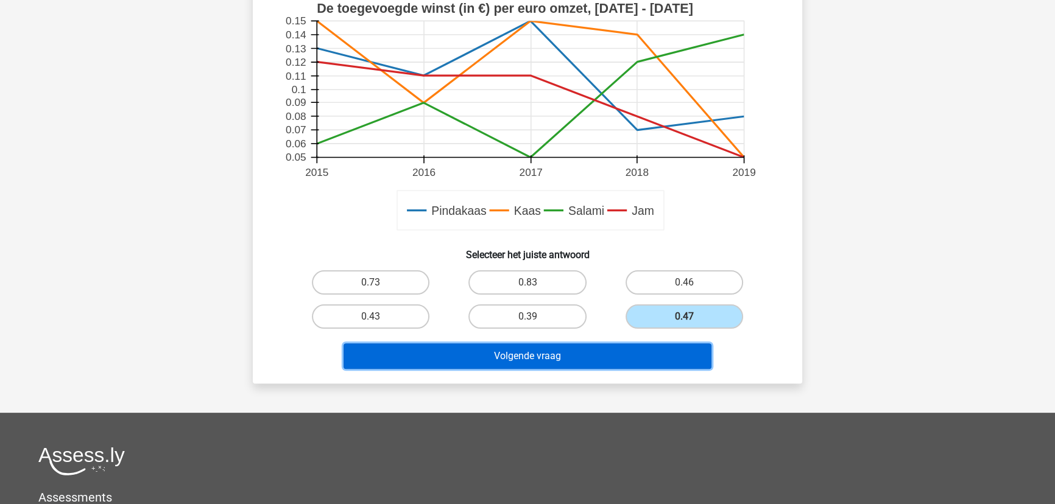
click at [577, 359] on button "Volgende vraag" at bounding box center [528, 357] width 369 height 26
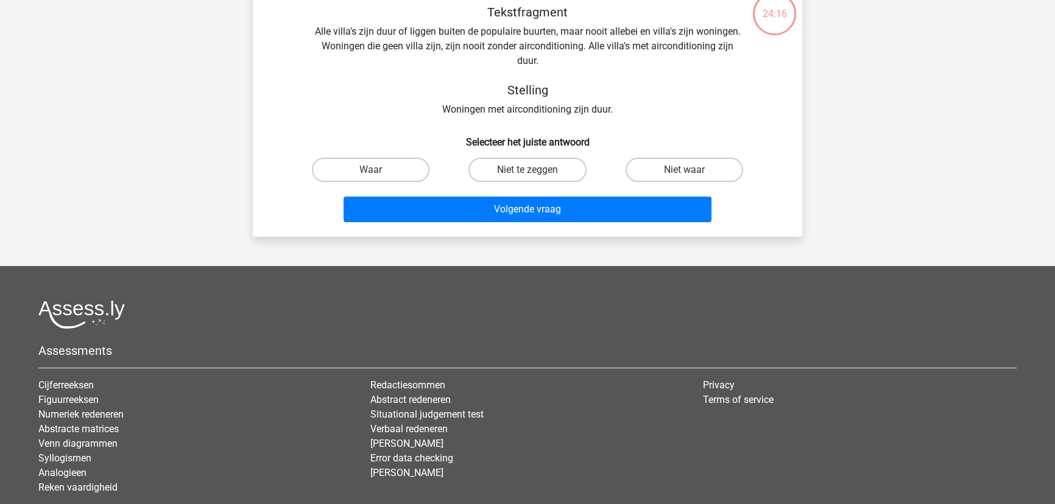
scroll to position [61, 0]
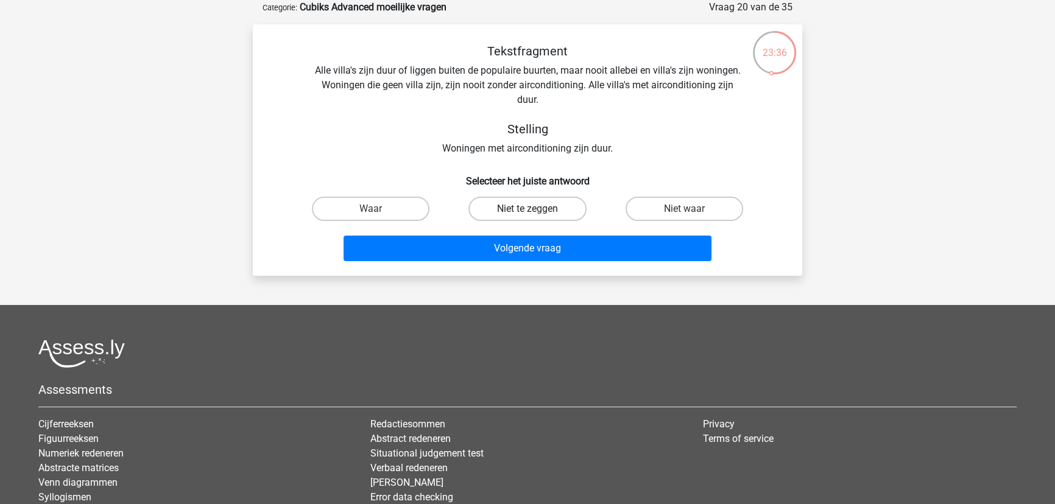
click at [534, 201] on label "Niet te zeggen" at bounding box center [527, 209] width 118 height 24
click at [534, 209] on input "Niet te zeggen" at bounding box center [532, 213] width 8 height 8
radio input "true"
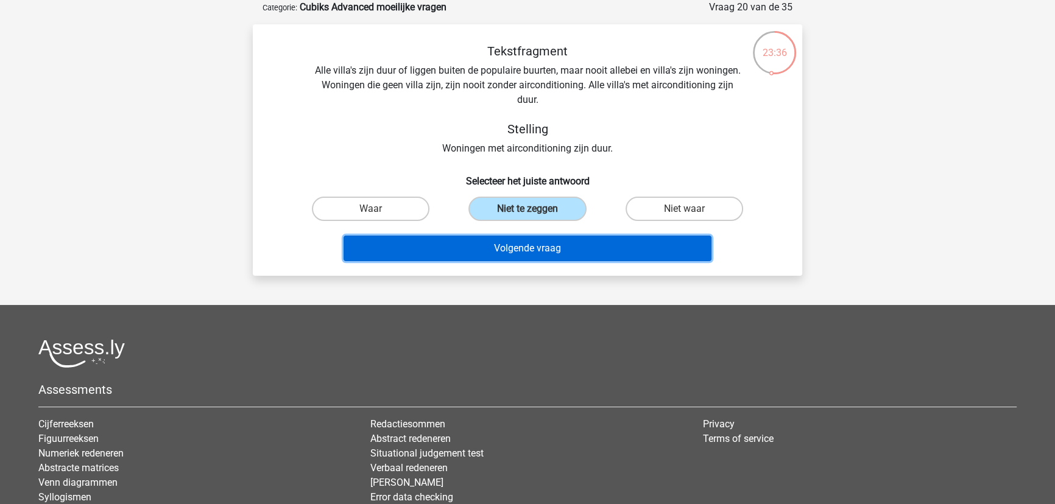
click at [528, 250] on button "Volgende vraag" at bounding box center [528, 249] width 369 height 26
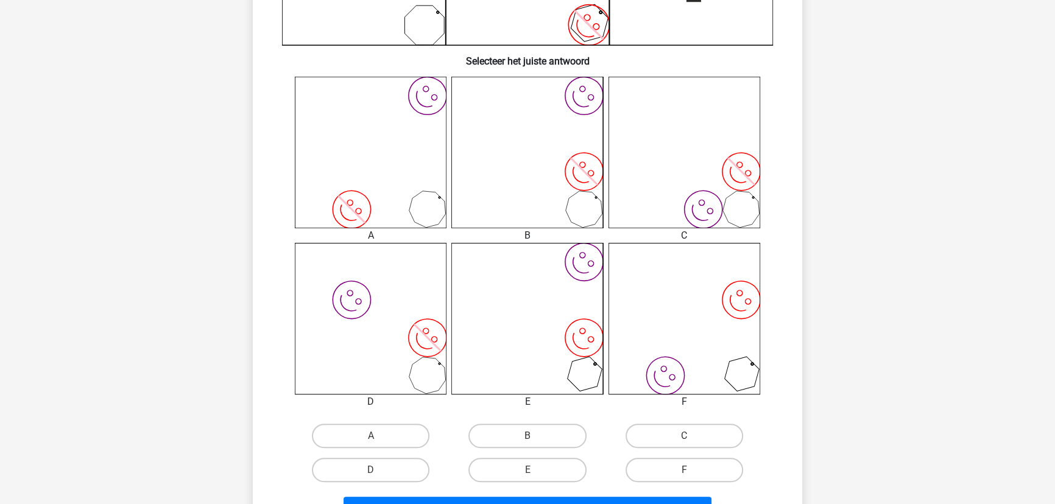
scroll to position [448, 0]
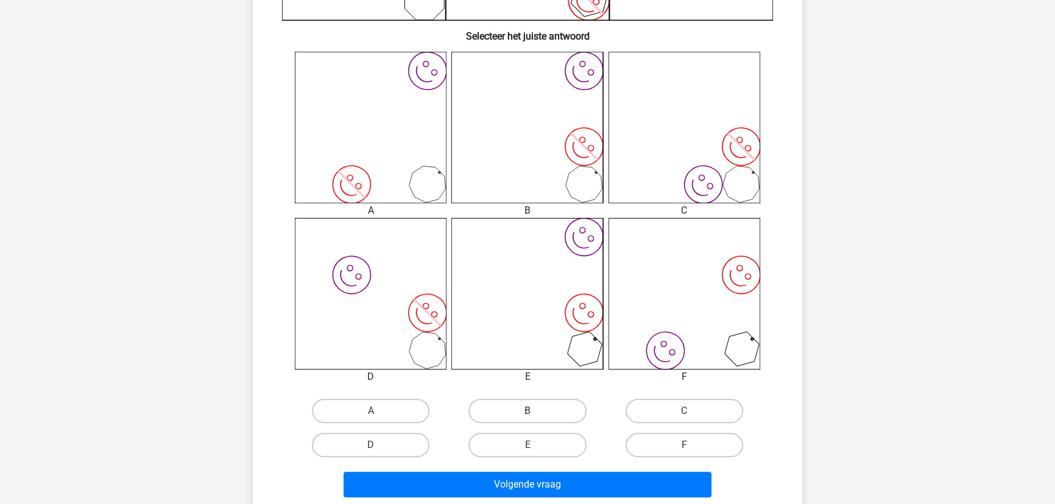
click at [515, 407] on label "B" at bounding box center [527, 411] width 118 height 24
click at [528, 411] on input "B" at bounding box center [532, 415] width 8 height 8
radio input "true"
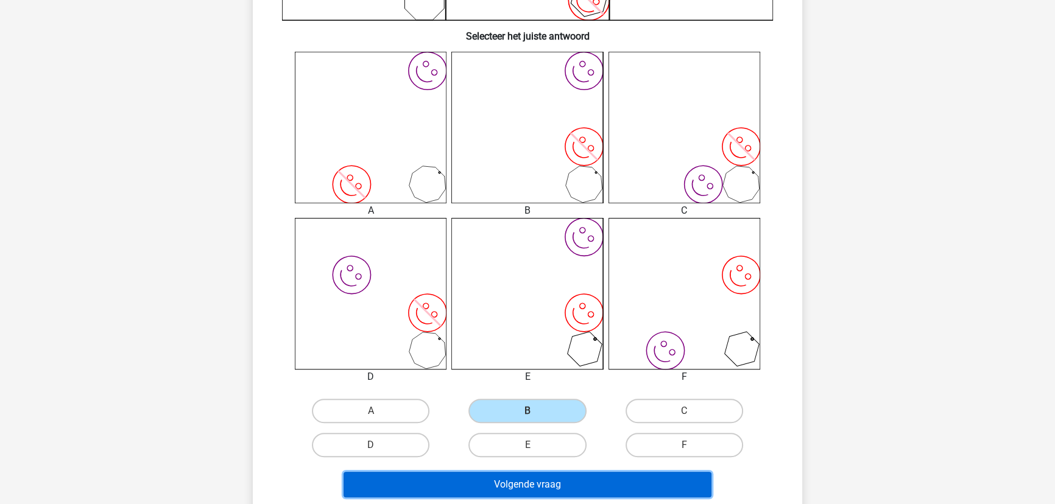
drag, startPoint x: 524, startPoint y: 482, endPoint x: 272, endPoint y: 263, distance: 334.6
click at [272, 263] on div "Wat is de meest logische volgende figuur in de reeks? image/svg+xml image/svg+x…" at bounding box center [528, 75] width 540 height 856
click at [545, 479] on button "Volgende vraag" at bounding box center [528, 485] width 369 height 26
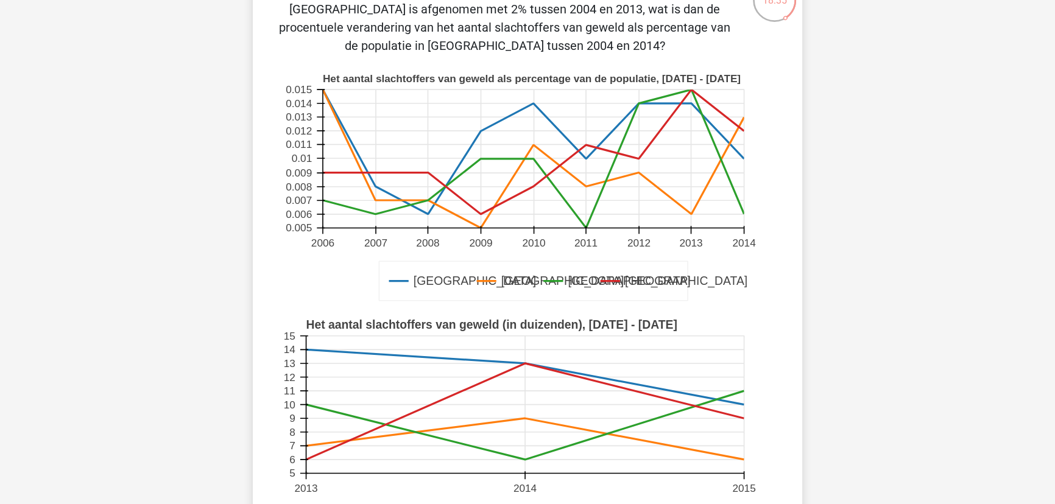
scroll to position [282, 0]
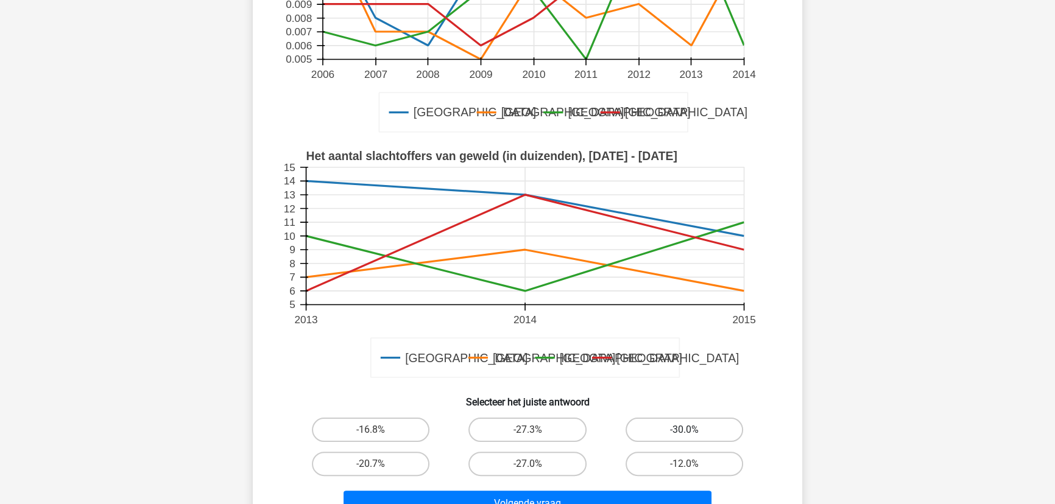
drag, startPoint x: 665, startPoint y: 417, endPoint x: 660, endPoint y: 424, distance: 8.5
click at [665, 417] on div "-30.0%" at bounding box center [684, 430] width 157 height 34
click at [673, 426] on label "-30.0%" at bounding box center [685, 430] width 118 height 24
click at [684, 430] on input "-30.0%" at bounding box center [688, 434] width 8 height 8
radio input "true"
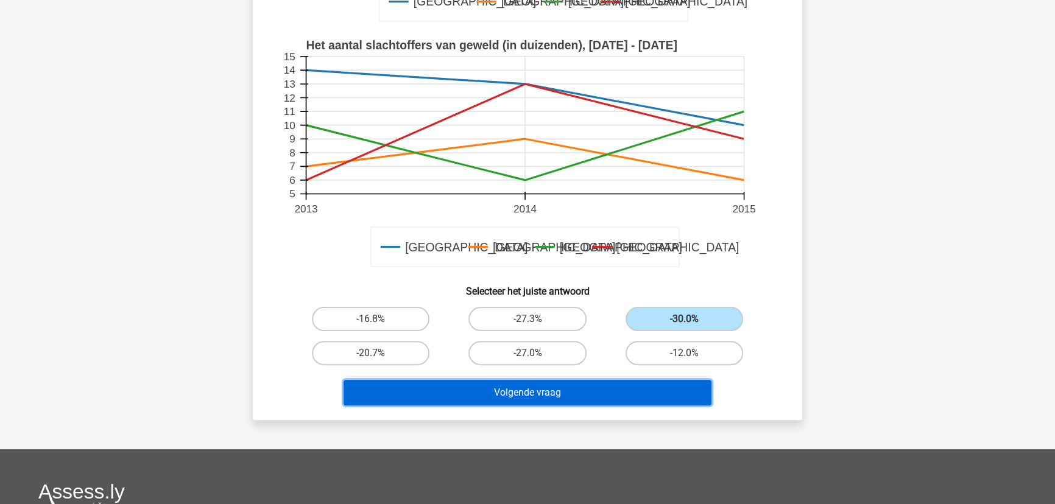
click at [526, 390] on button "Volgende vraag" at bounding box center [528, 393] width 369 height 26
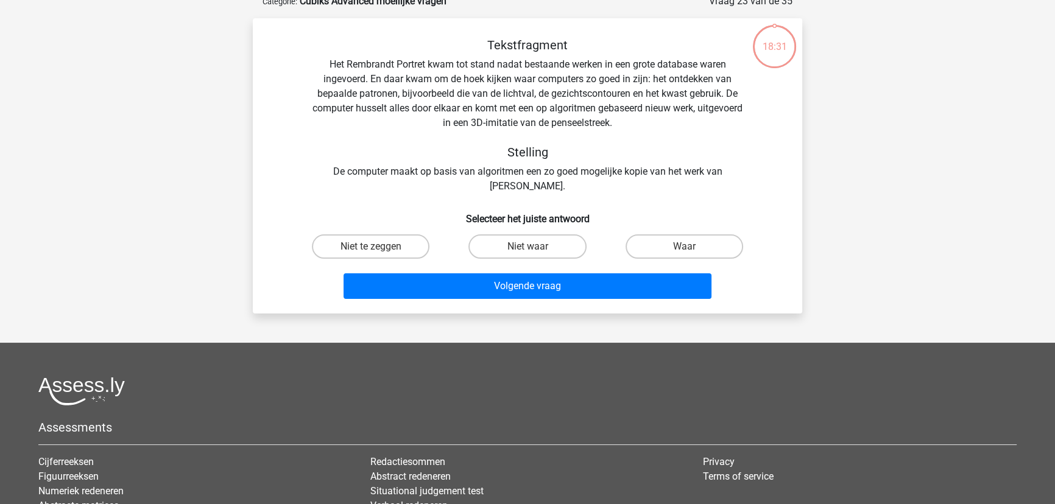
scroll to position [61, 0]
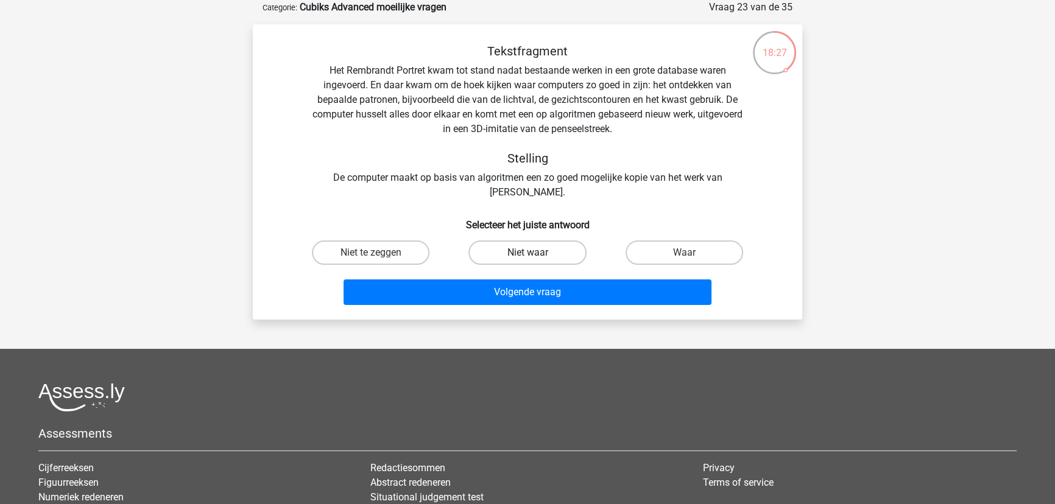
click at [535, 249] on label "Niet waar" at bounding box center [527, 253] width 118 height 24
click at [535, 253] on input "Niet waar" at bounding box center [532, 257] width 8 height 8
radio input "true"
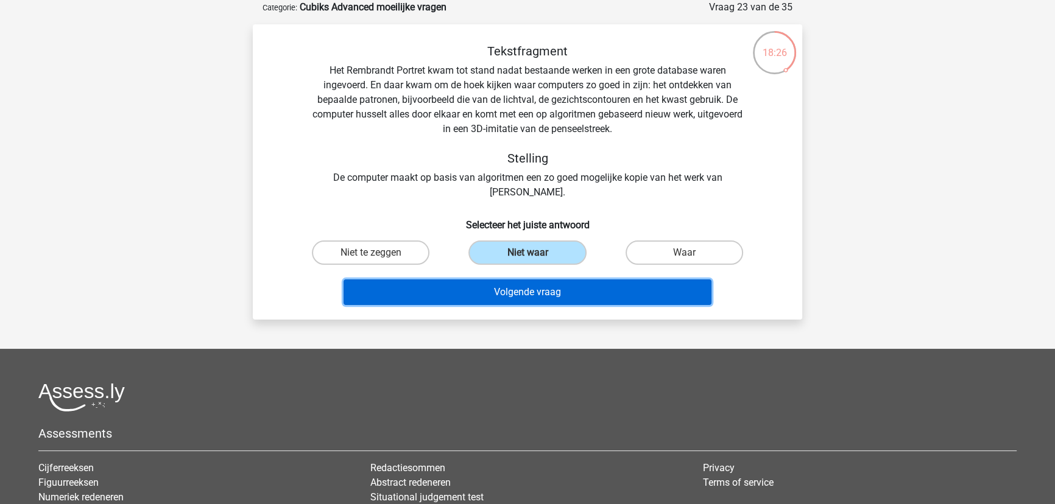
click at [531, 294] on button "Volgende vraag" at bounding box center [528, 293] width 369 height 26
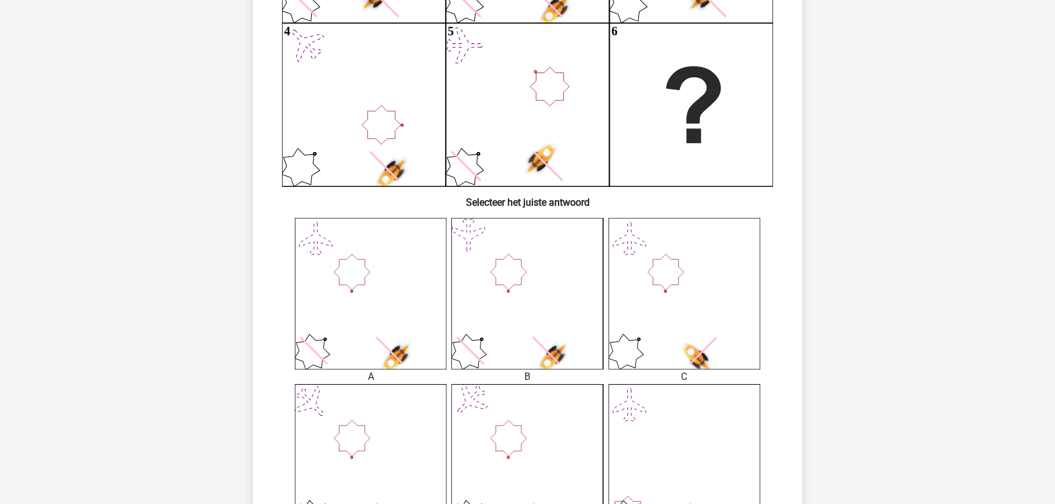
scroll to position [393, 0]
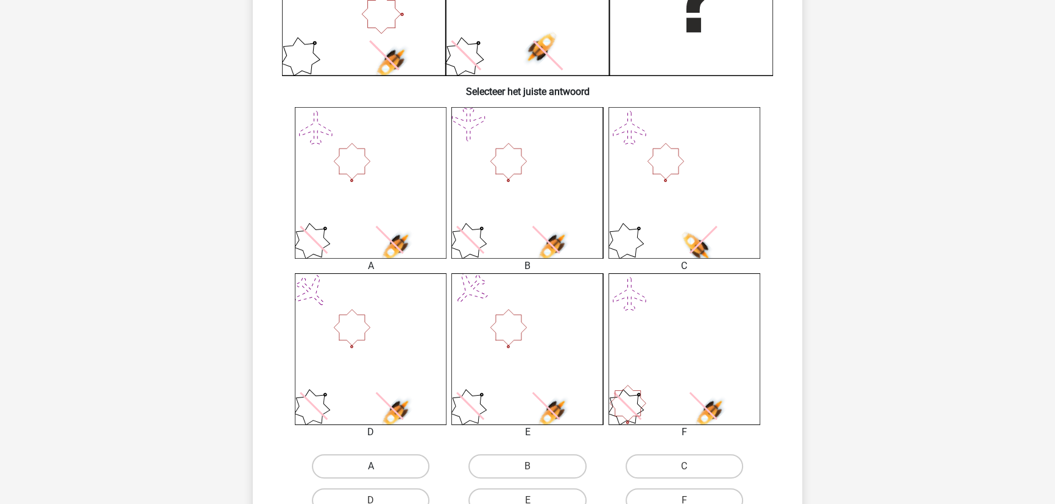
click at [362, 459] on label "A" at bounding box center [371, 466] width 118 height 24
click at [371, 467] on input "A" at bounding box center [375, 471] width 8 height 8
radio input "true"
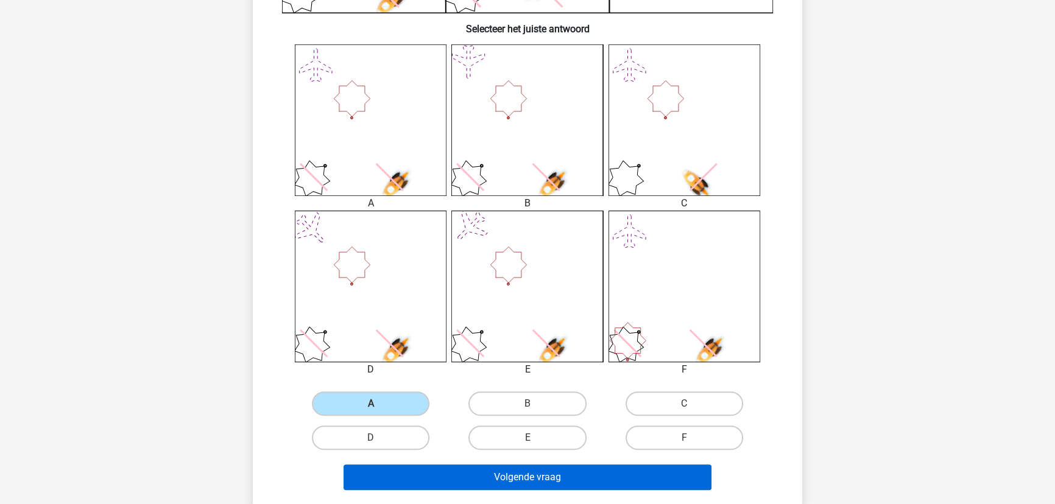
scroll to position [559, 0]
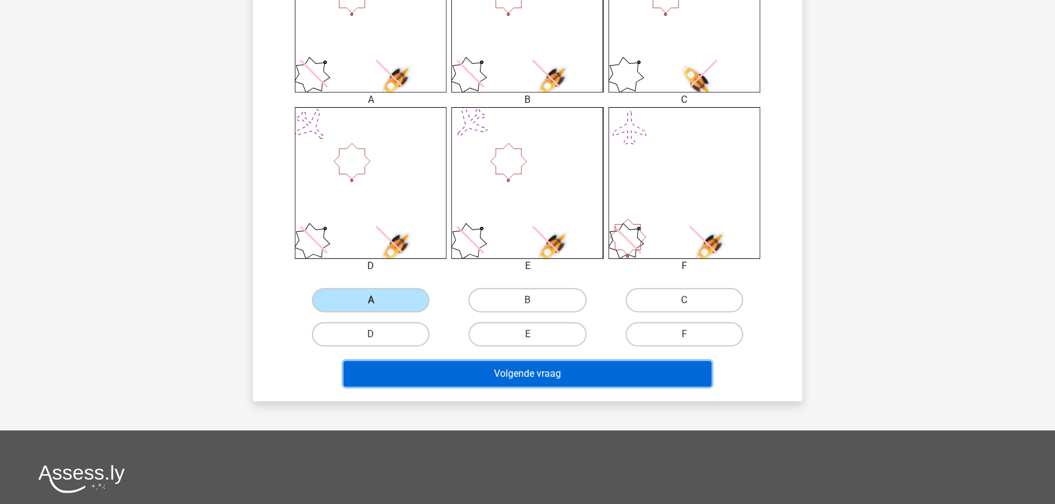
click at [539, 369] on button "Volgende vraag" at bounding box center [528, 374] width 369 height 26
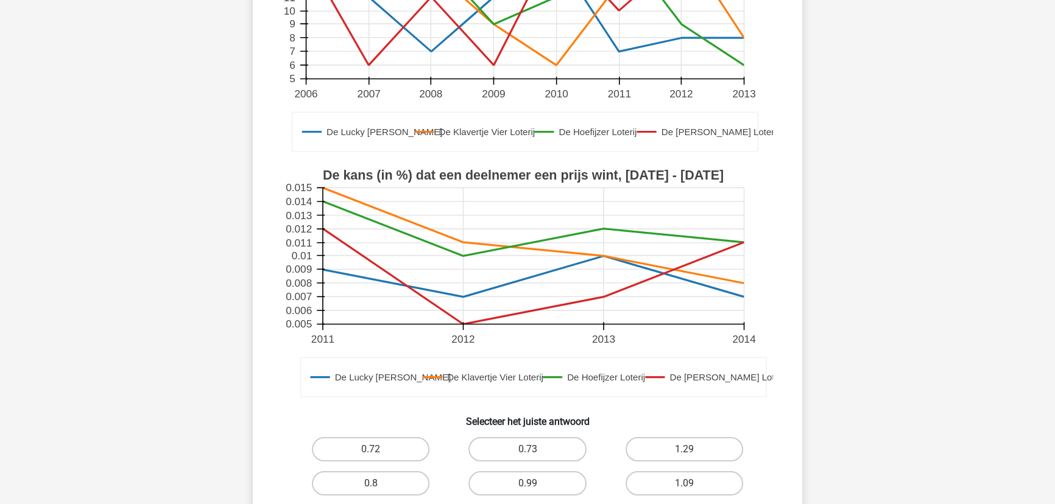
scroll to position [227, 0]
drag, startPoint x: 561, startPoint y: 444, endPoint x: 567, endPoint y: 438, distance: 8.6
click at [567, 438] on label "0.73" at bounding box center [527, 449] width 118 height 24
click at [535, 449] on input "0.73" at bounding box center [532, 453] width 8 height 8
radio input "true"
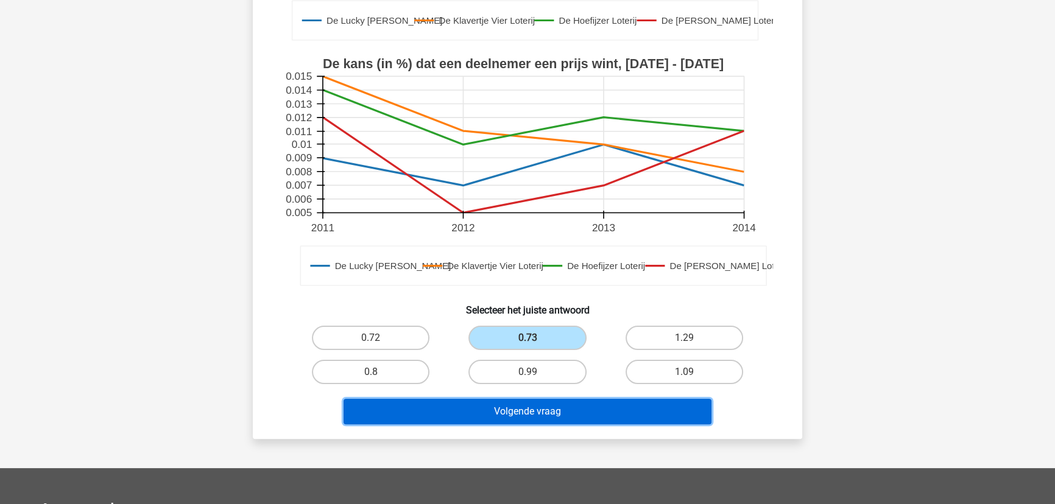
click at [571, 411] on button "Volgende vraag" at bounding box center [528, 412] width 369 height 26
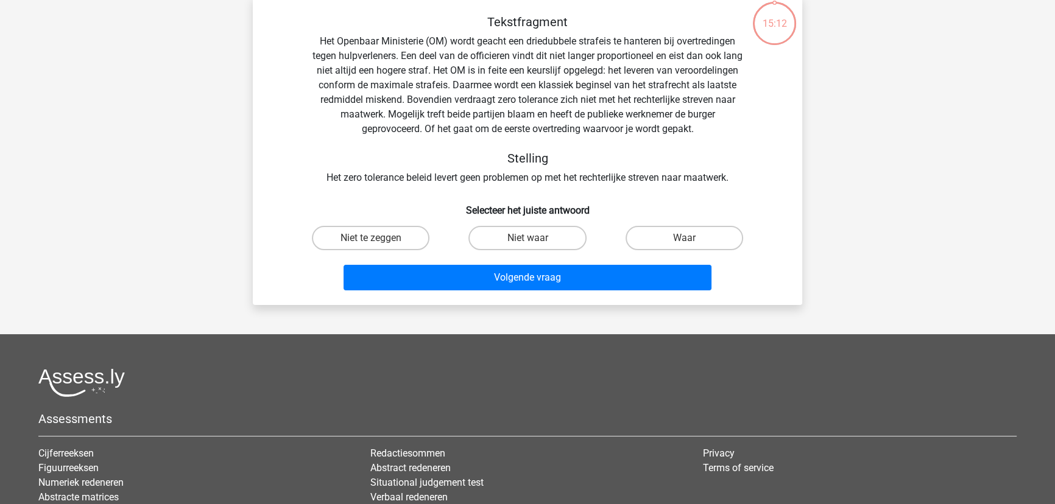
scroll to position [61, 0]
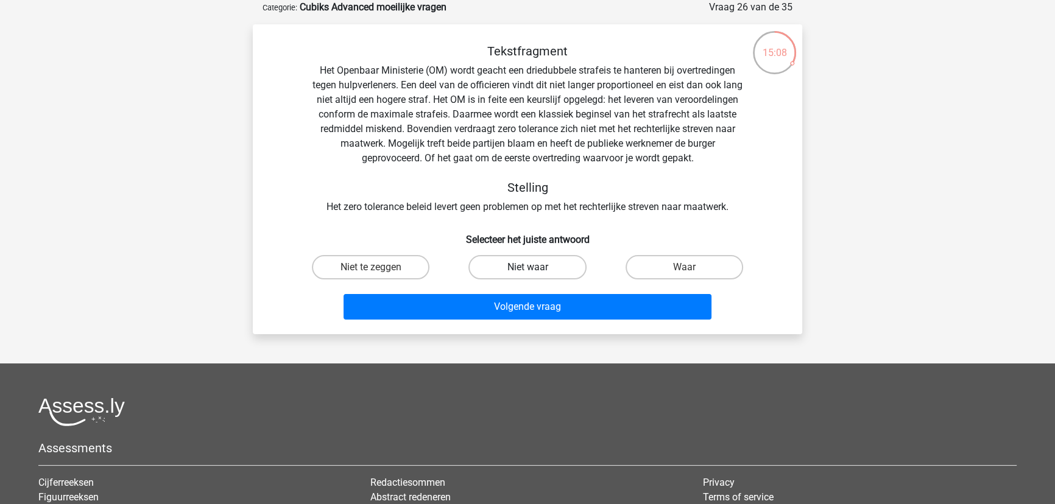
click at [534, 262] on label "Niet waar" at bounding box center [527, 267] width 118 height 24
click at [534, 267] on input "Niet waar" at bounding box center [532, 271] width 8 height 8
radio input "true"
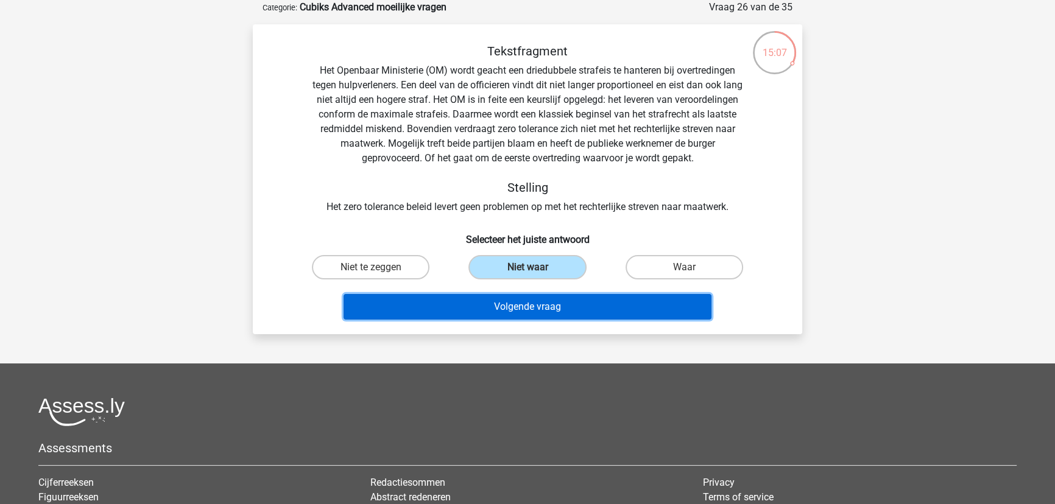
click at [534, 307] on button "Volgende vraag" at bounding box center [528, 307] width 369 height 26
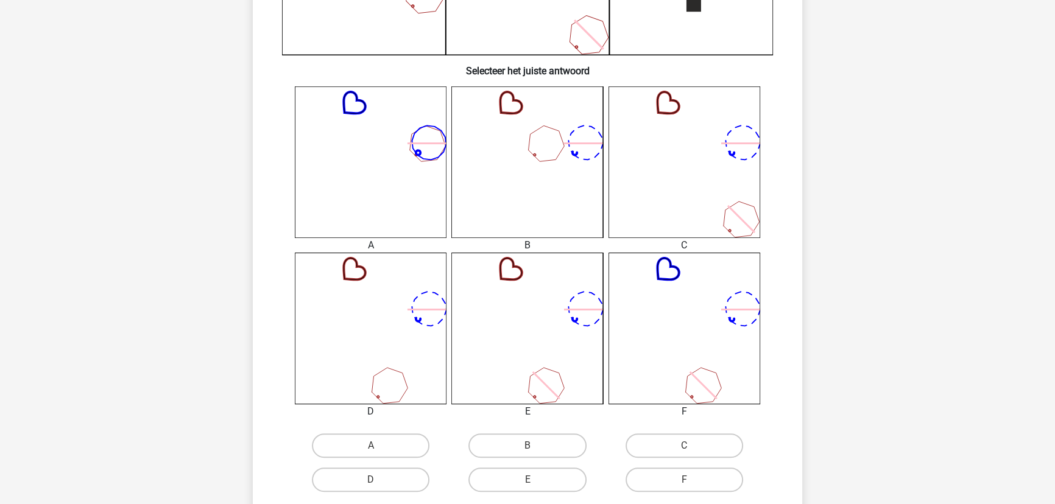
scroll to position [448, 0]
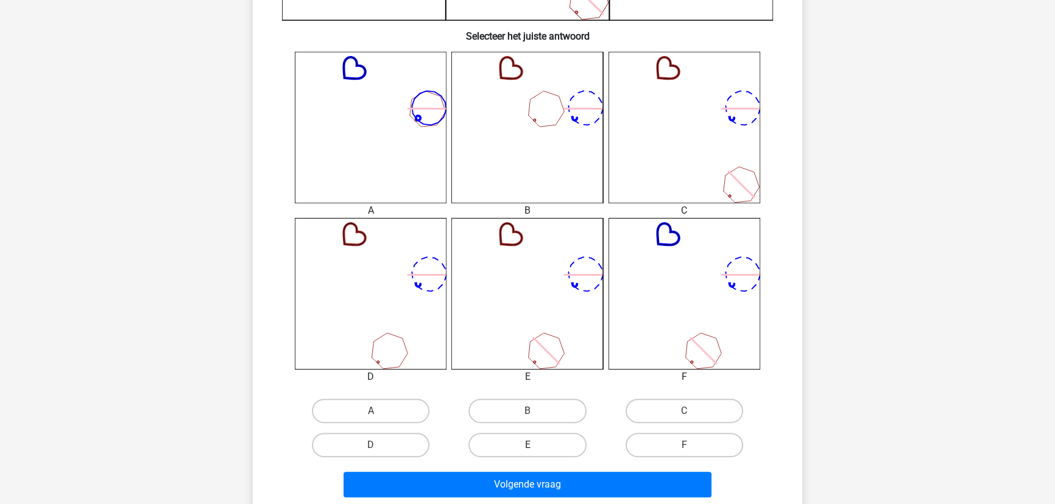
click at [539, 443] on label "E" at bounding box center [527, 445] width 118 height 24
click at [535, 445] on input "E" at bounding box center [532, 449] width 8 height 8
radio input "true"
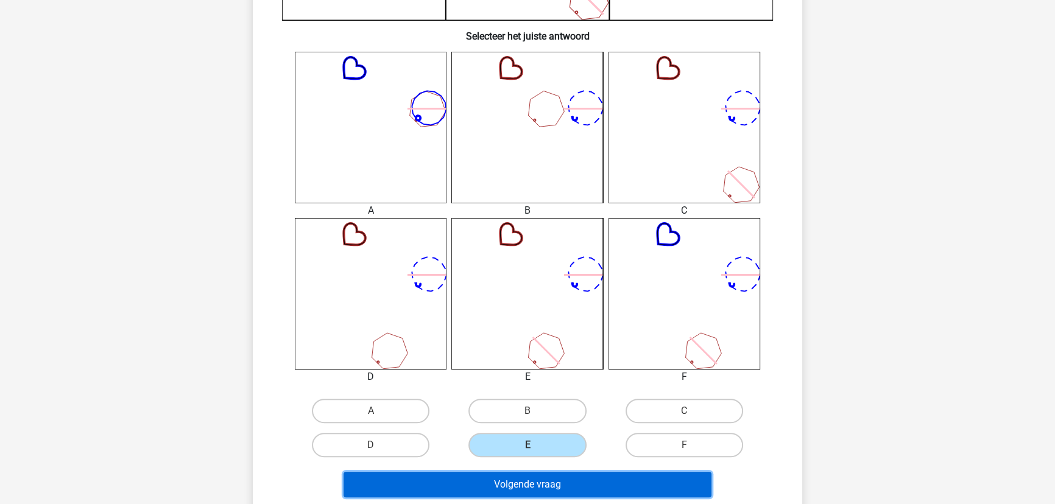
click at [532, 481] on button "Volgende vraag" at bounding box center [528, 485] width 369 height 26
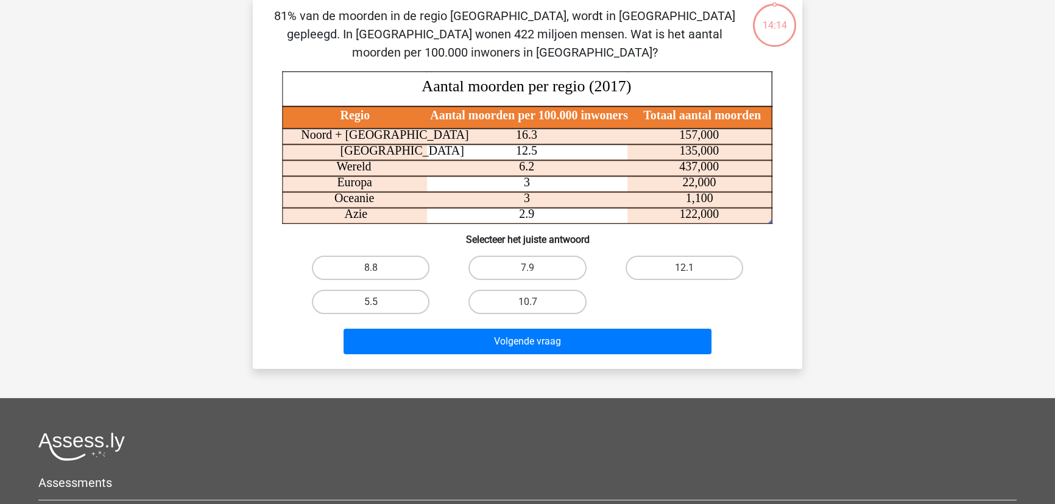
scroll to position [61, 0]
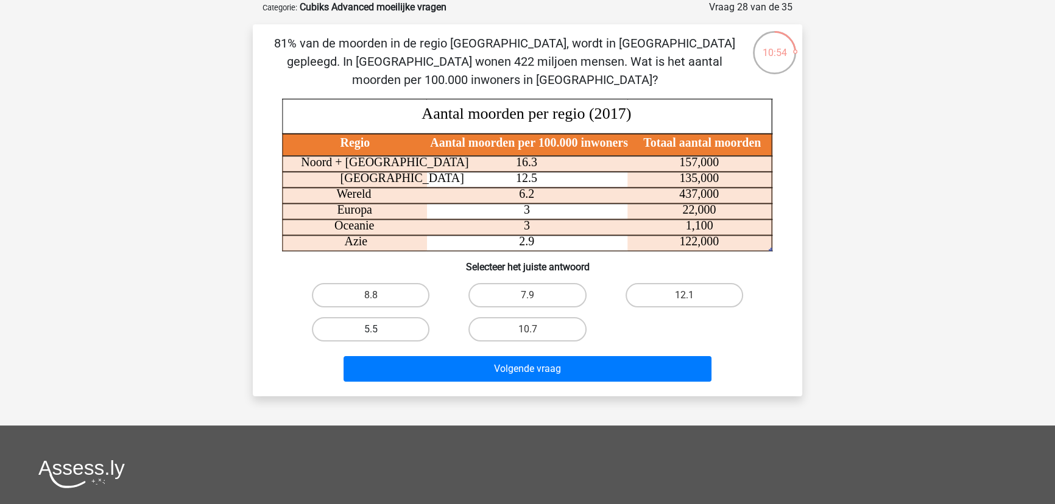
drag, startPoint x: 352, startPoint y: 330, endPoint x: 362, endPoint y: 330, distance: 9.8
click at [352, 330] on label "5.5" at bounding box center [371, 329] width 118 height 24
click at [371, 330] on input "5.5" at bounding box center [375, 334] width 8 height 8
radio input "true"
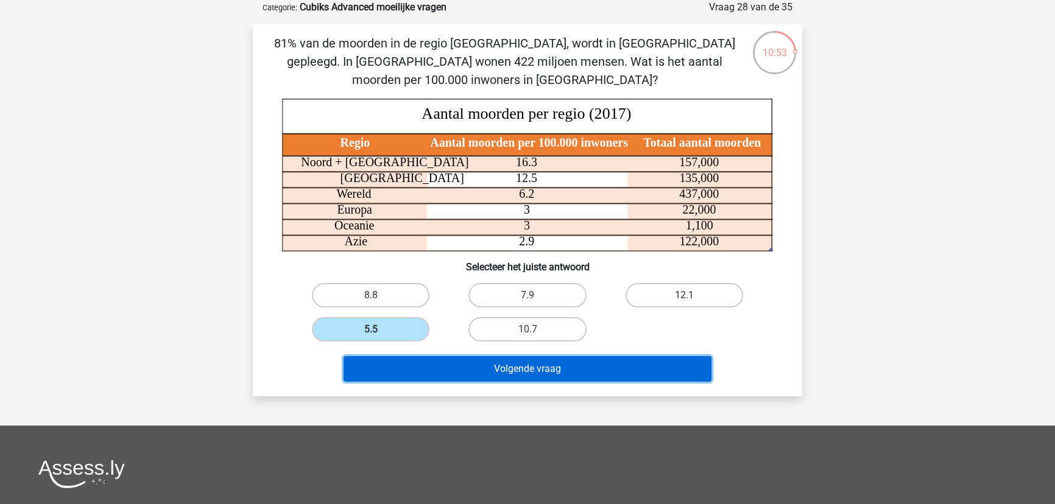
click at [422, 364] on button "Volgende vraag" at bounding box center [528, 369] width 369 height 26
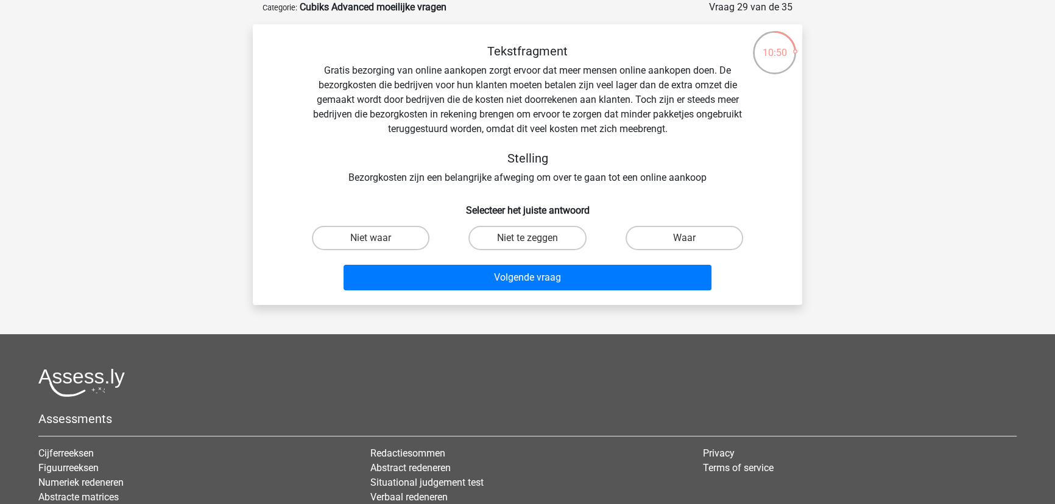
drag, startPoint x: 699, startPoint y: 233, endPoint x: 666, endPoint y: 252, distance: 37.1
click at [692, 236] on label "Waar" at bounding box center [685, 238] width 118 height 24
click at [692, 238] on input "Waar" at bounding box center [688, 242] width 8 height 8
radio input "true"
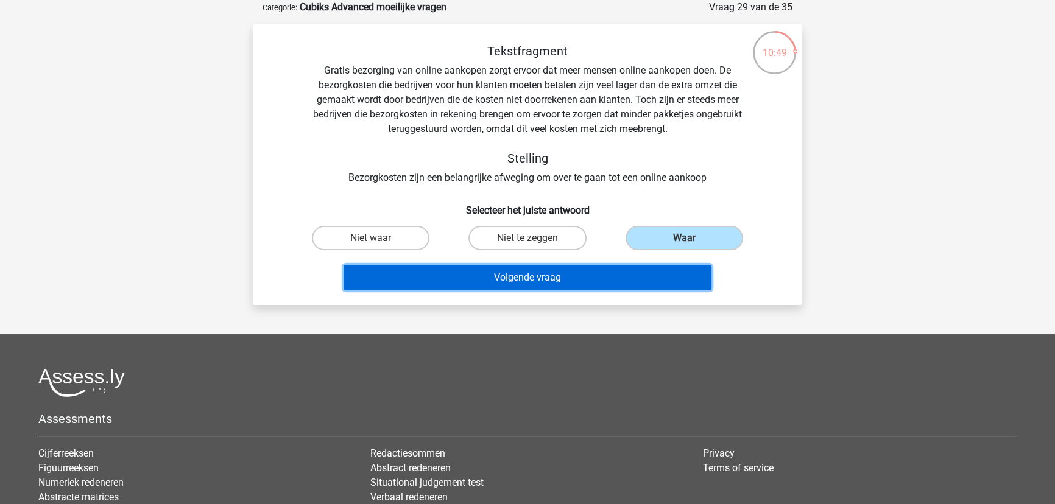
click at [599, 283] on button "Volgende vraag" at bounding box center [528, 278] width 369 height 26
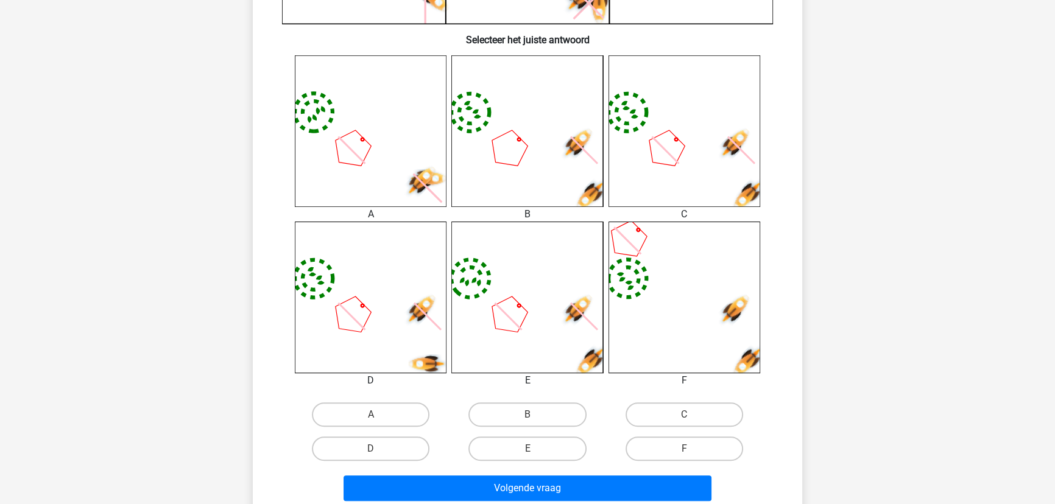
scroll to position [448, 0]
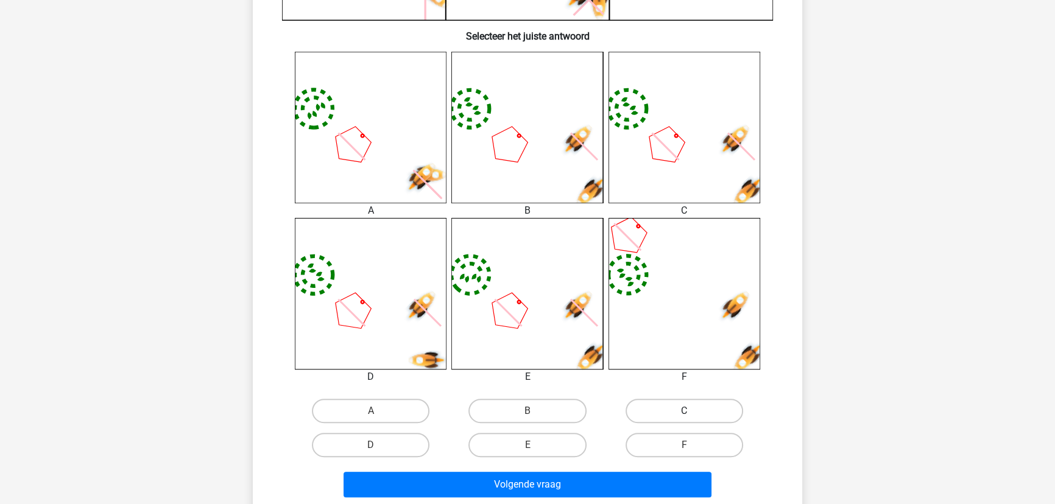
click at [656, 408] on label "C" at bounding box center [685, 411] width 118 height 24
click at [684, 411] on input "C" at bounding box center [688, 415] width 8 height 8
radio input "true"
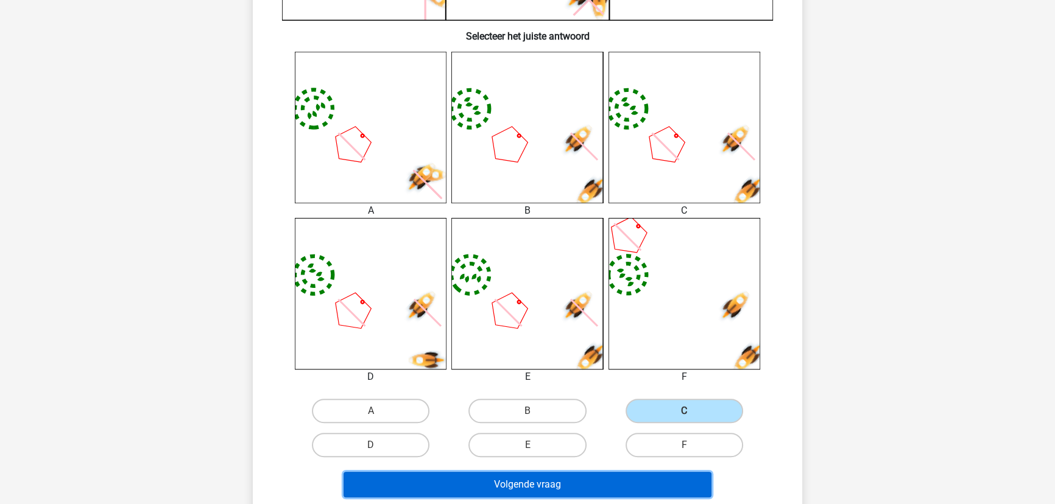
click at [529, 486] on button "Volgende vraag" at bounding box center [528, 485] width 369 height 26
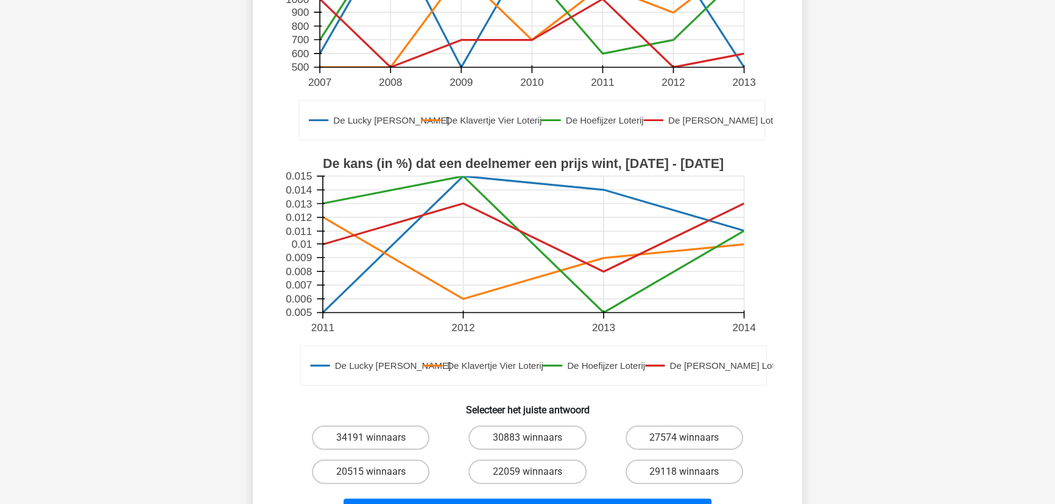
scroll to position [282, 0]
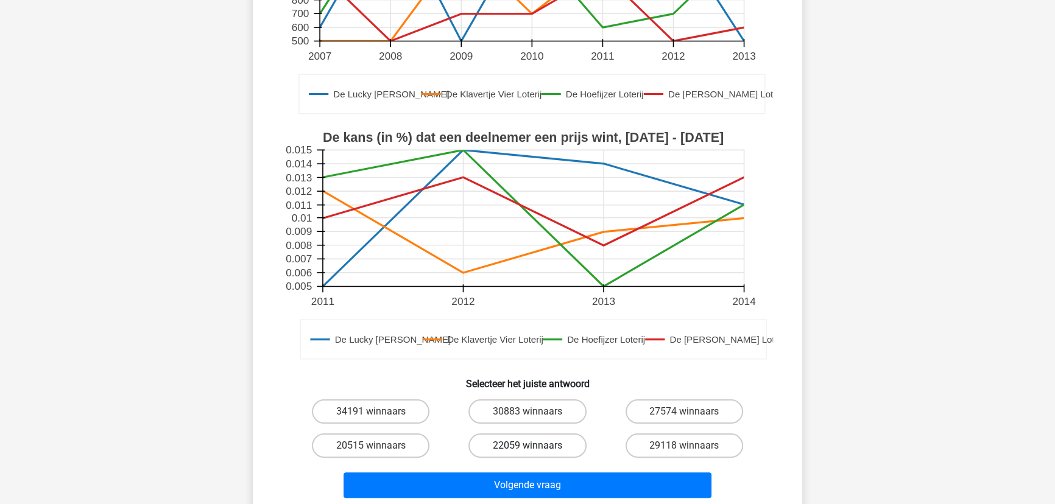
click at [500, 445] on label "22059 winnaars" at bounding box center [527, 446] width 118 height 24
click at [528, 446] on input "22059 winnaars" at bounding box center [532, 450] width 8 height 8
radio input "true"
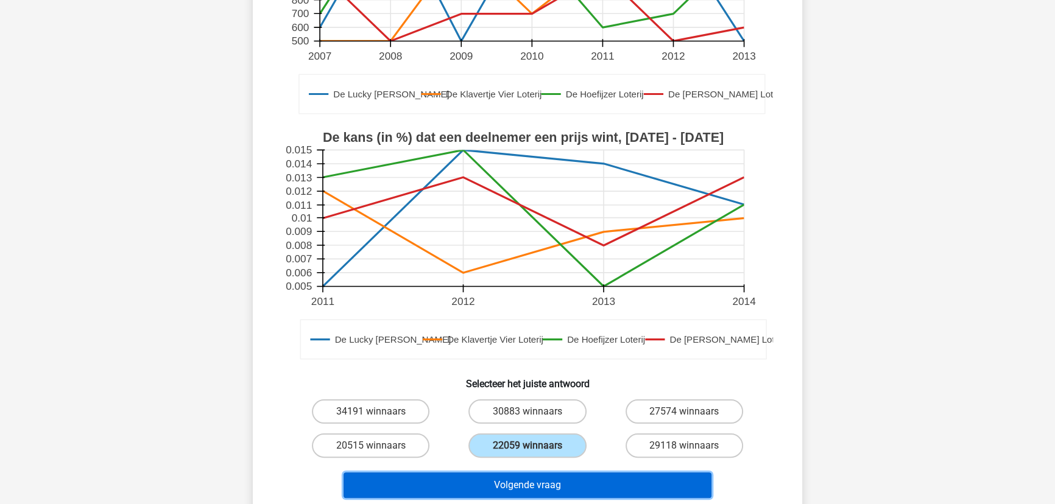
click at [496, 475] on button "Volgende vraag" at bounding box center [528, 486] width 369 height 26
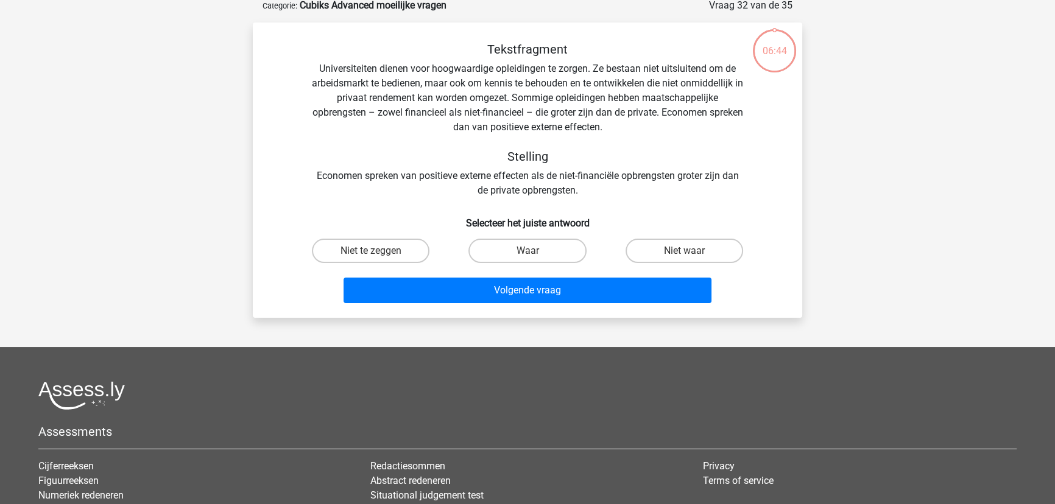
scroll to position [61, 0]
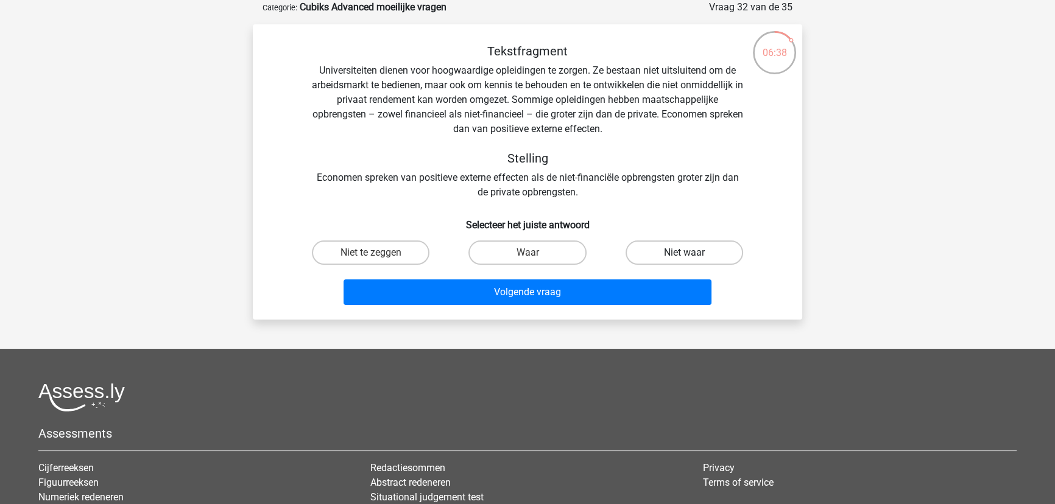
click at [654, 253] on label "Niet waar" at bounding box center [685, 253] width 118 height 24
click at [684, 253] on input "Niet waar" at bounding box center [688, 257] width 8 height 8
radio input "true"
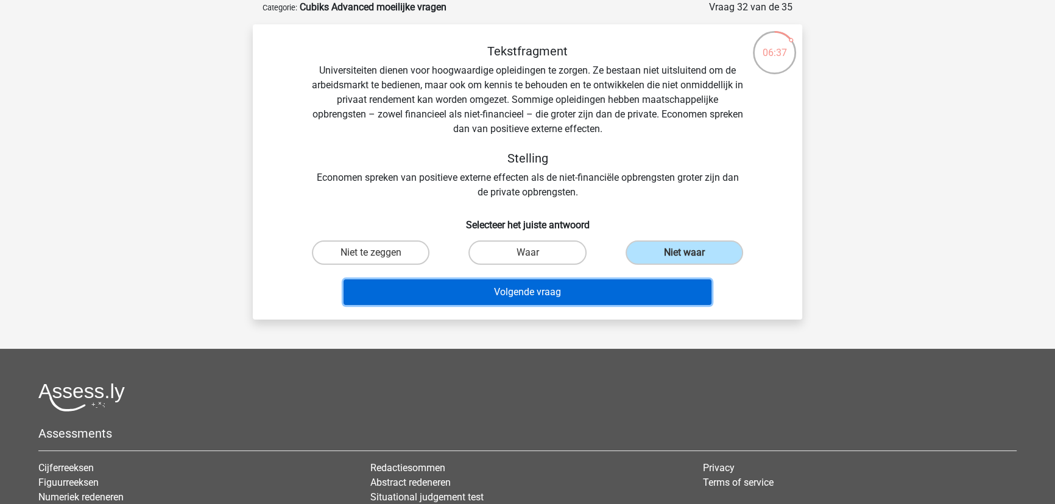
click at [593, 286] on button "Volgende vraag" at bounding box center [528, 293] width 369 height 26
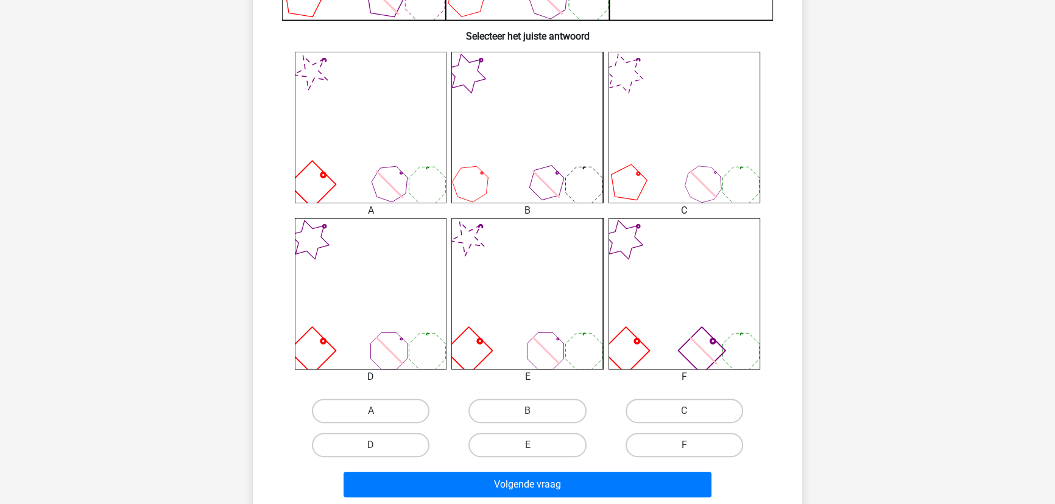
scroll to position [504, 0]
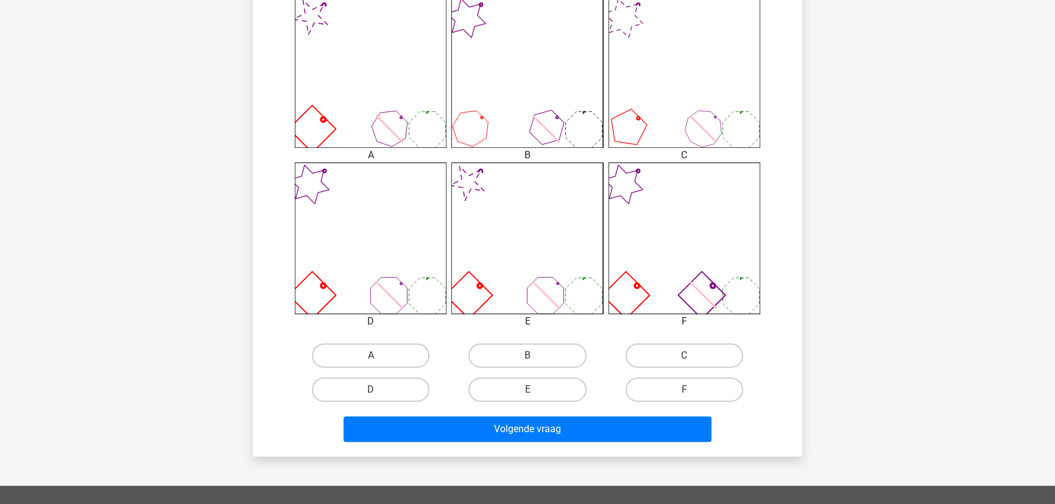
drag, startPoint x: 695, startPoint y: 390, endPoint x: 655, endPoint y: 415, distance: 47.3
click at [688, 394] on div "F" at bounding box center [684, 390] width 147 height 24
click at [683, 374] on div "F" at bounding box center [684, 390] width 157 height 34
click at [680, 389] on label "F" at bounding box center [685, 390] width 118 height 24
click at [684, 390] on input "F" at bounding box center [688, 394] width 8 height 8
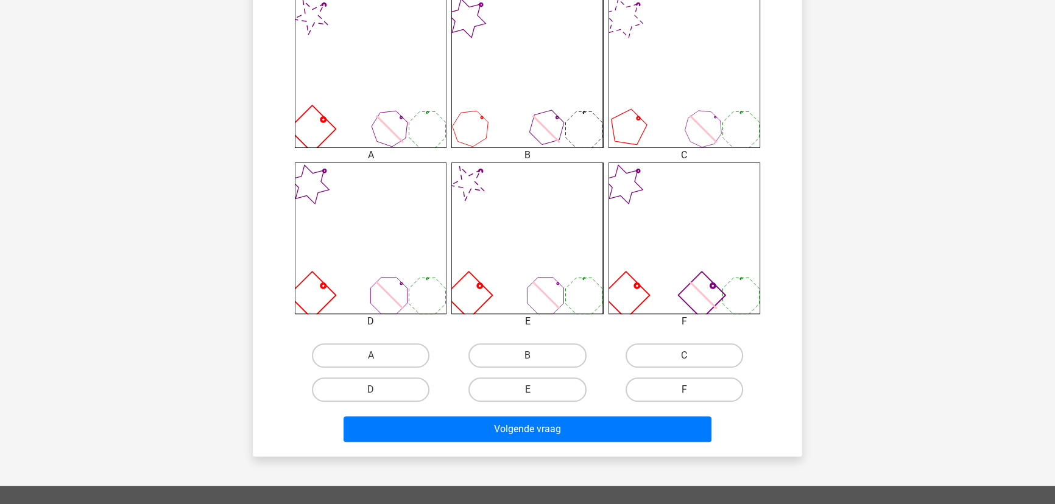
radio input "true"
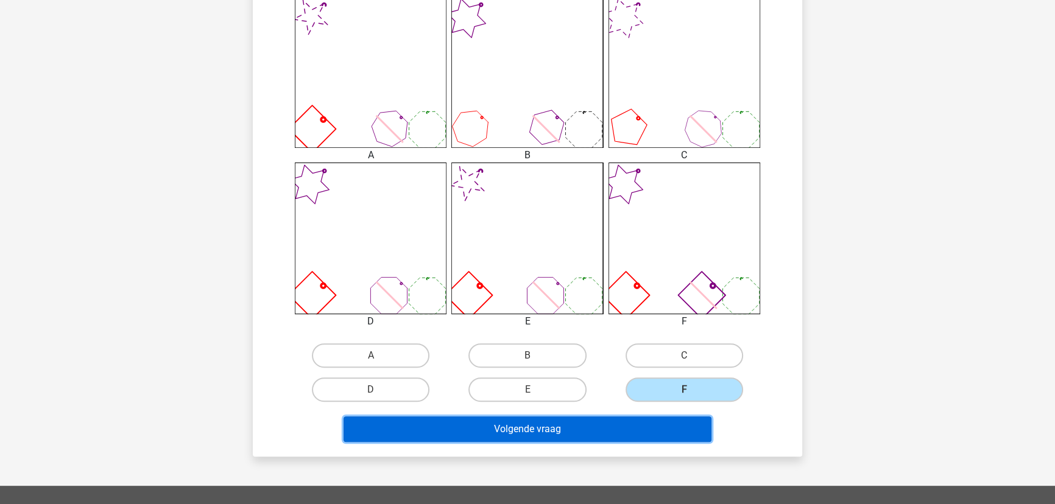
click at [567, 423] on button "Volgende vraag" at bounding box center [528, 430] width 369 height 26
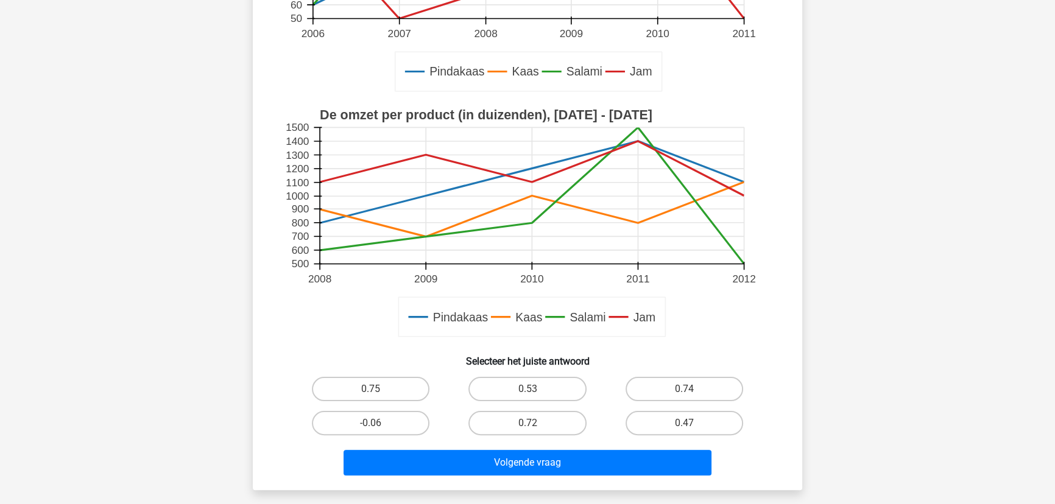
scroll to position [332, 0]
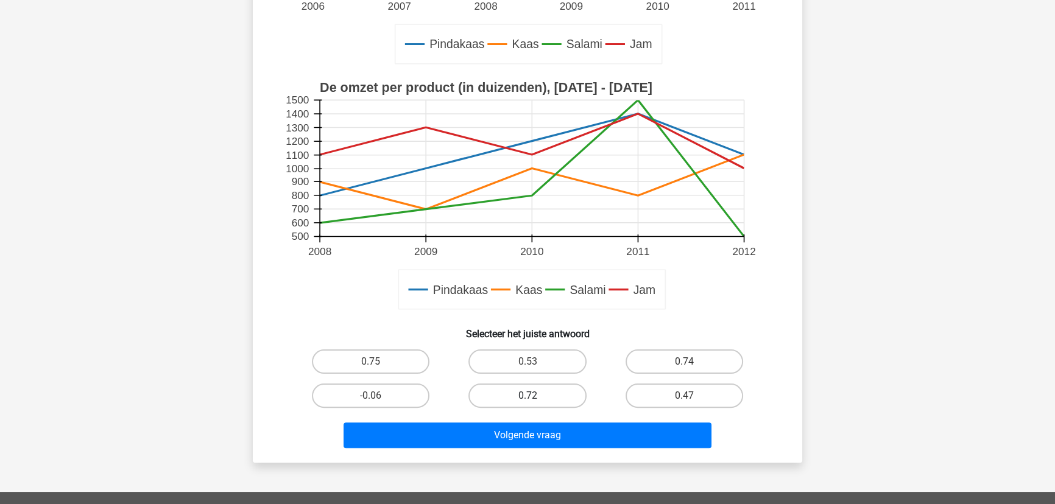
click at [537, 392] on label "0.72" at bounding box center [527, 396] width 118 height 24
click at [535, 396] on input "0.72" at bounding box center [532, 400] width 8 height 8
radio input "true"
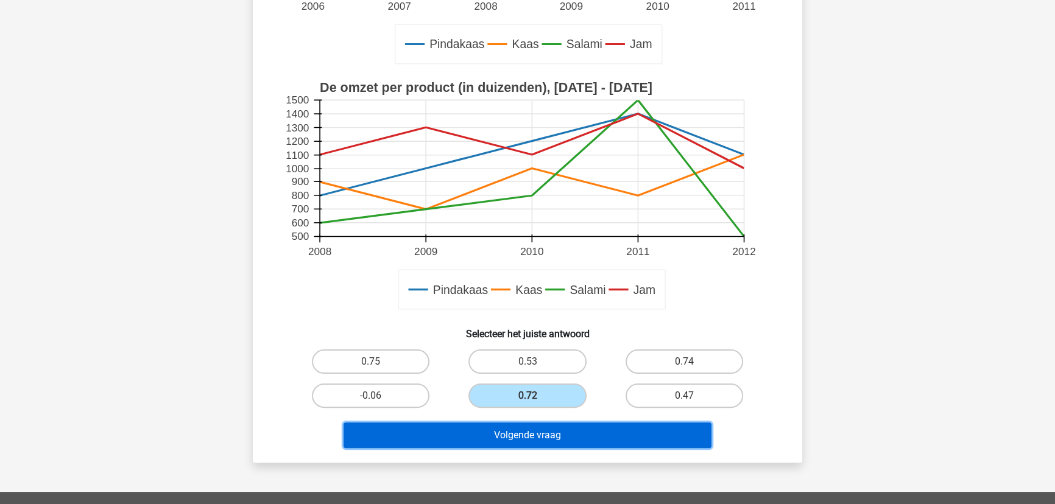
click at [535, 436] on button "Volgende vraag" at bounding box center [528, 436] width 369 height 26
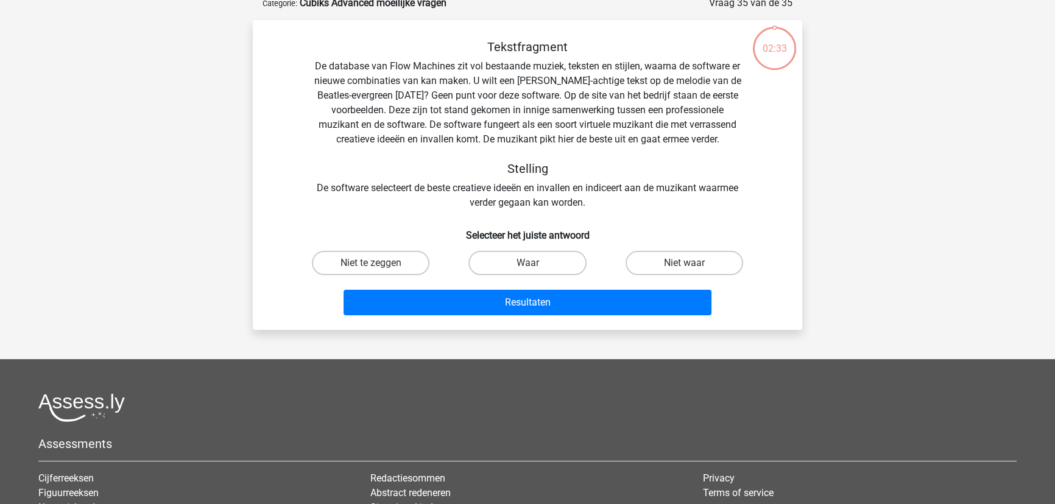
scroll to position [61, 0]
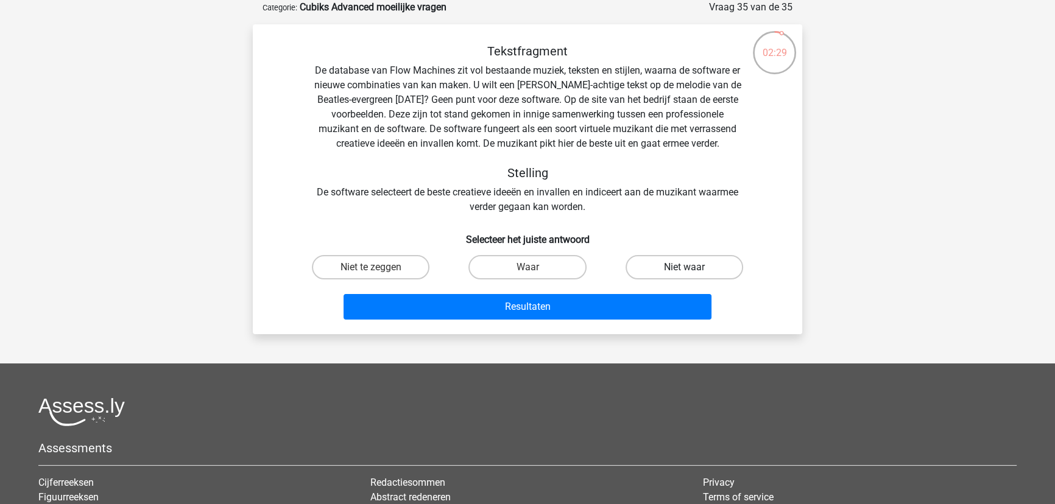
click at [685, 266] on label "Niet waar" at bounding box center [685, 267] width 118 height 24
click at [685, 267] on input "Niet waar" at bounding box center [688, 271] width 8 height 8
radio input "true"
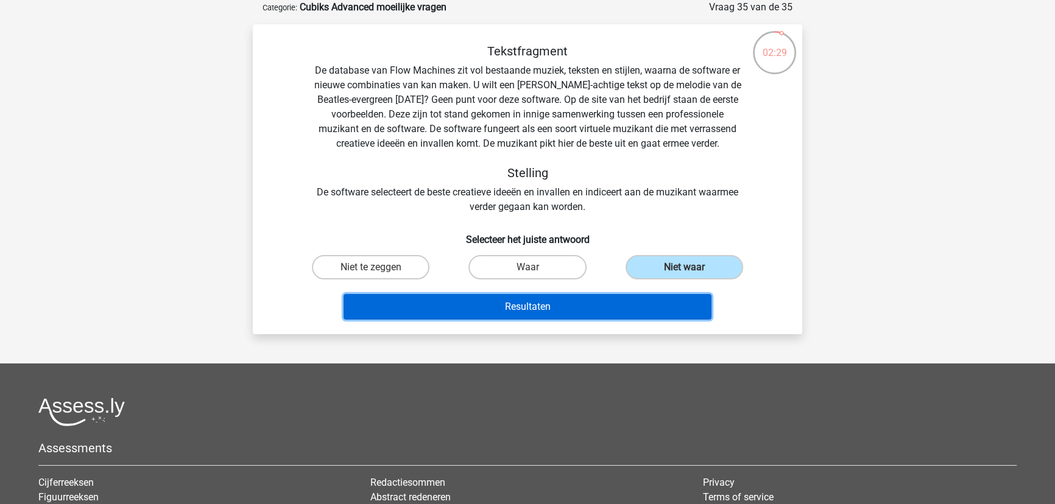
click at [591, 317] on button "Resultaten" at bounding box center [528, 307] width 369 height 26
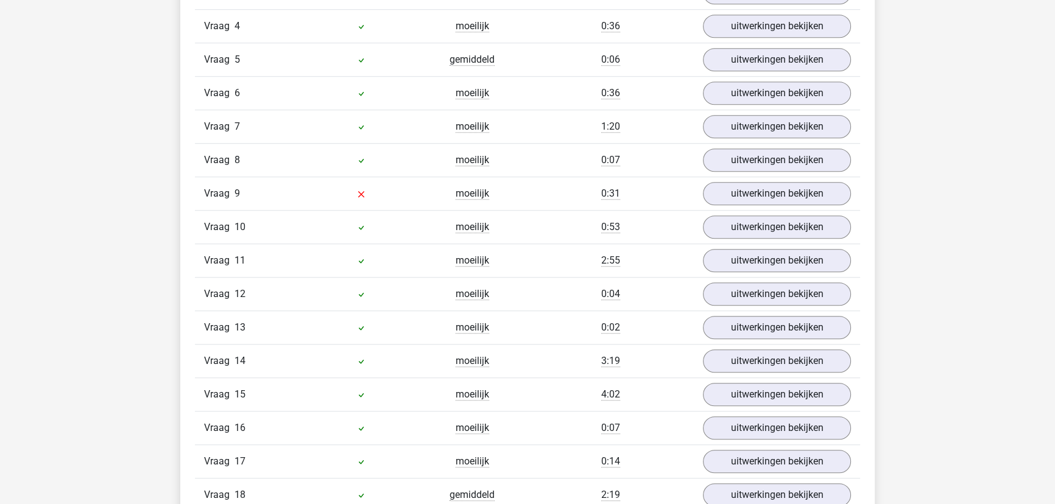
scroll to position [1218, 0]
click at [738, 197] on link "uitwerkingen bekijken" at bounding box center [777, 195] width 170 height 27
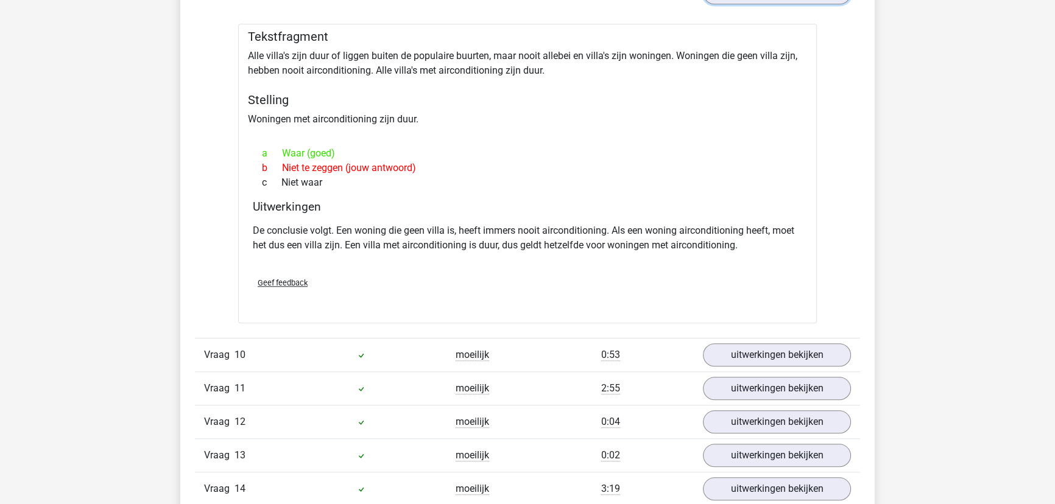
scroll to position [1440, 0]
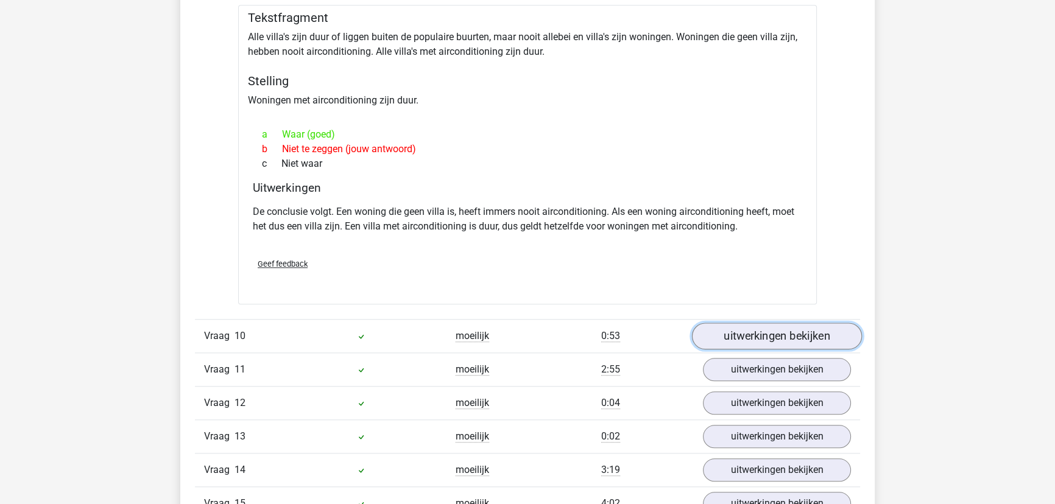
click at [718, 333] on link "uitwerkingen bekijken" at bounding box center [777, 336] width 170 height 27
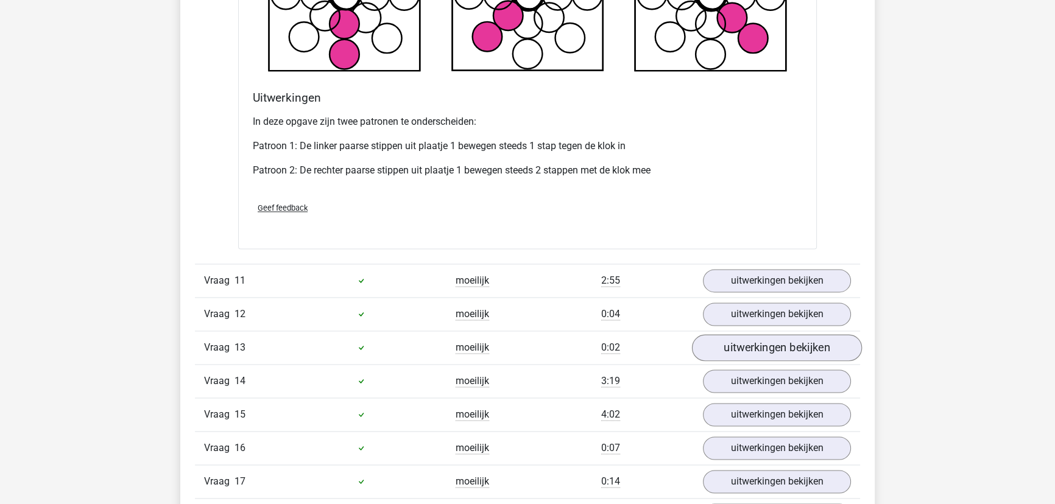
scroll to position [2270, 0]
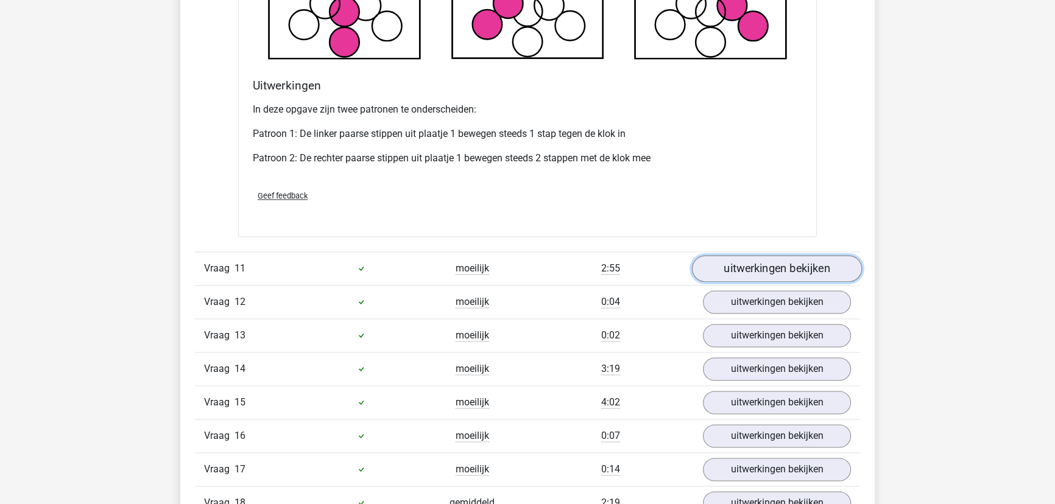
click at [764, 264] on link "uitwerkingen bekijken" at bounding box center [777, 268] width 170 height 27
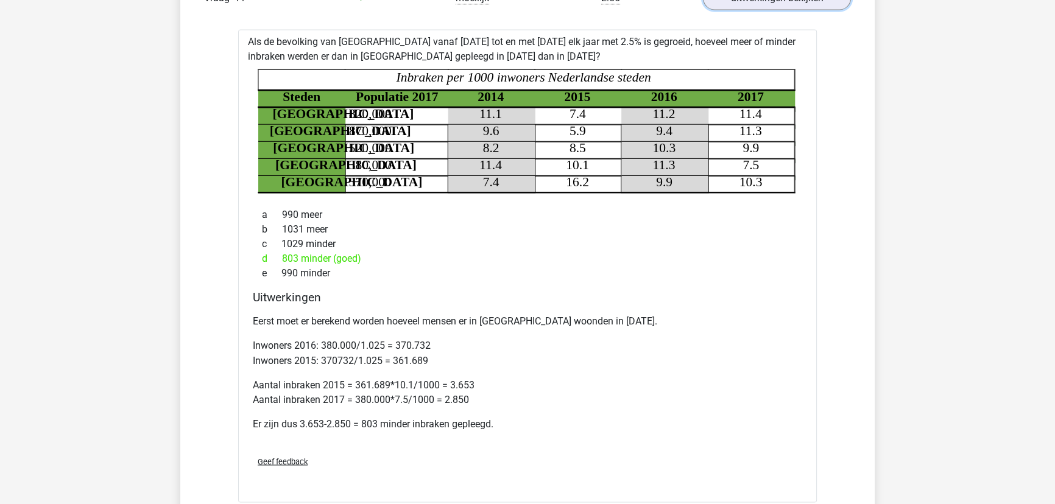
scroll to position [2547, 0]
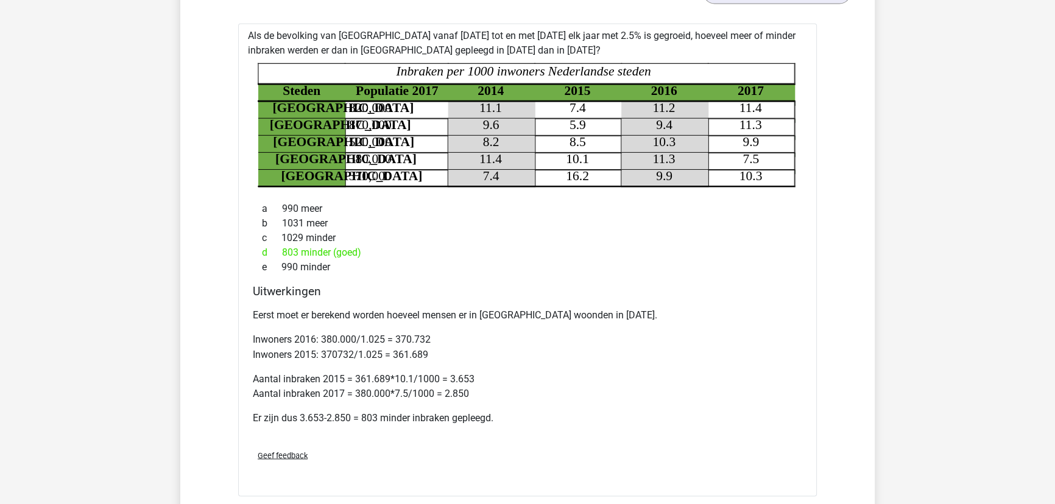
click at [428, 355] on p "Inwoners 2016: 380.000/1.025 = 370.732 Inwoners 2015: 370732/1.025 = 361.689" at bounding box center [527, 347] width 549 height 29
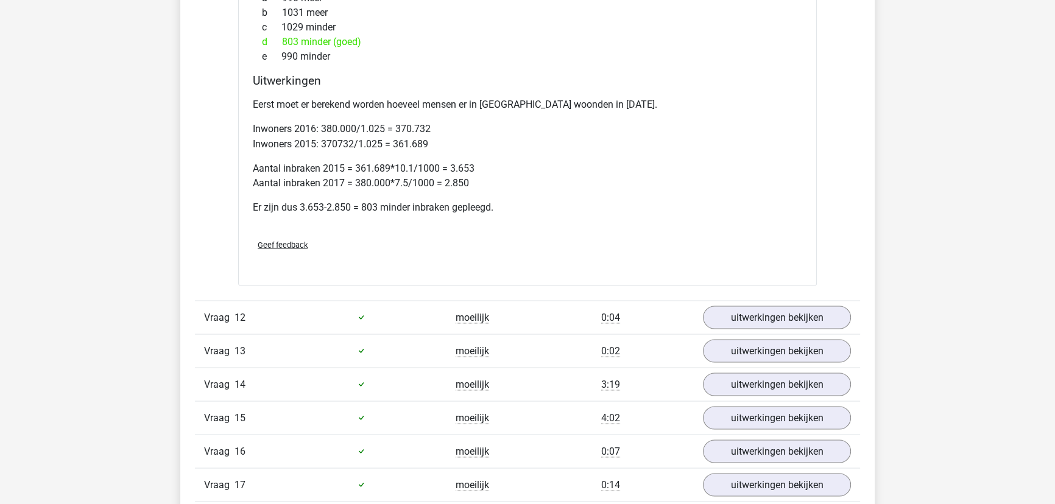
scroll to position [2824, 0]
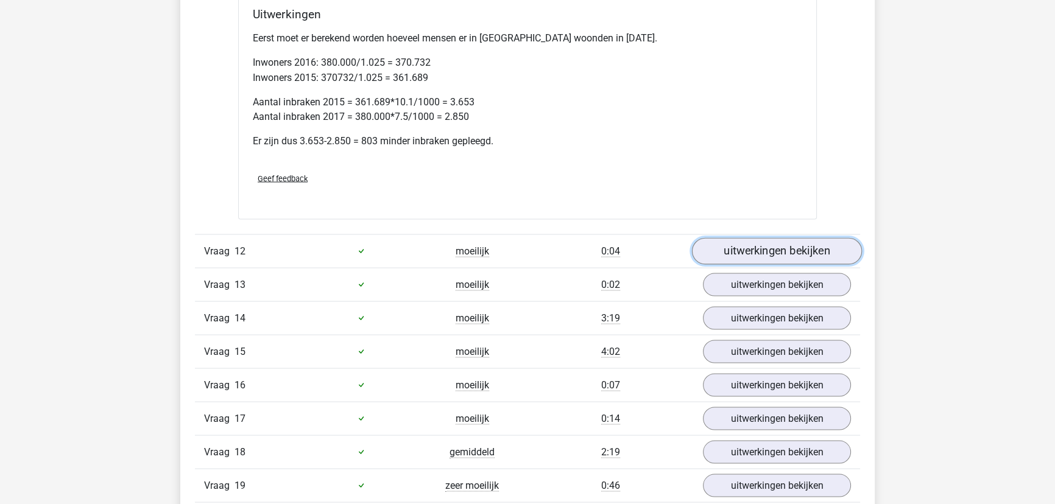
click at [798, 246] on link "uitwerkingen bekijken" at bounding box center [777, 251] width 170 height 27
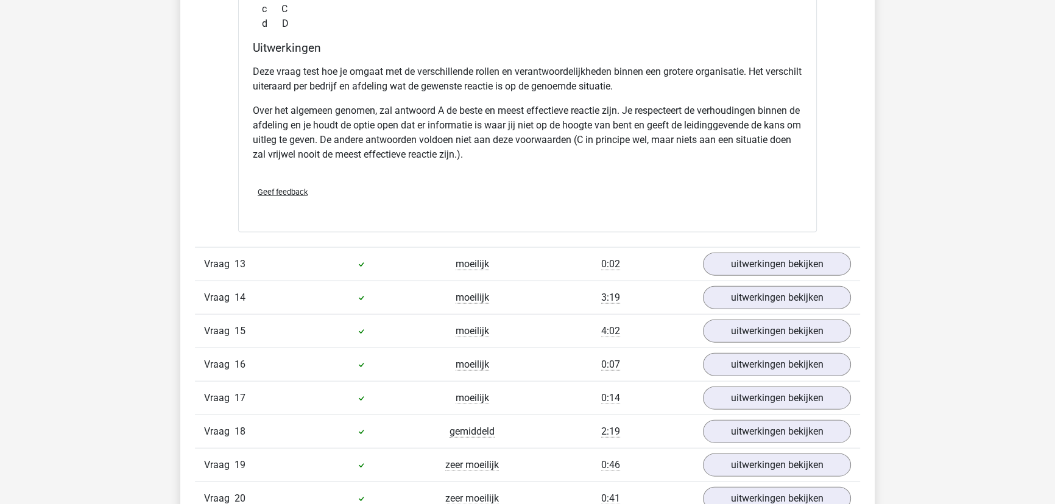
scroll to position [3378, 0]
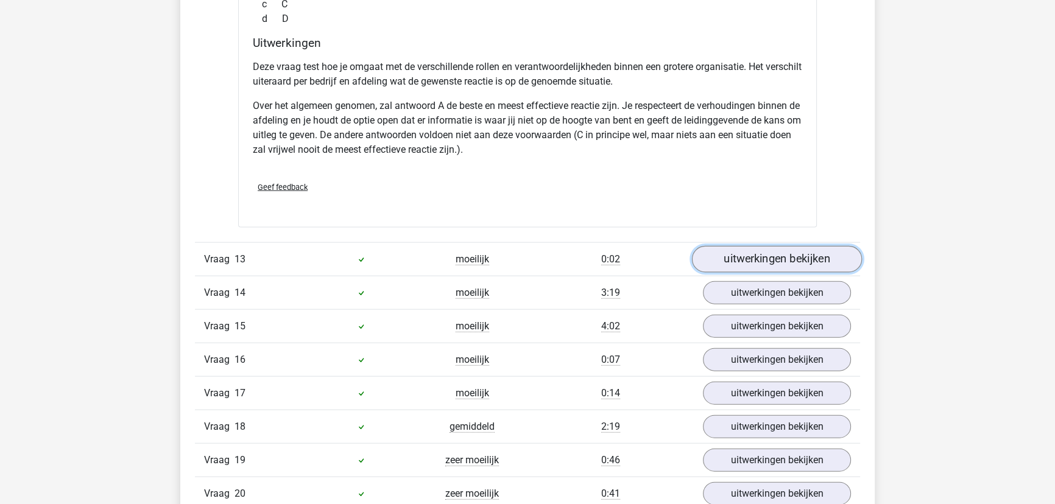
click at [780, 258] on link "uitwerkingen bekijken" at bounding box center [777, 259] width 170 height 27
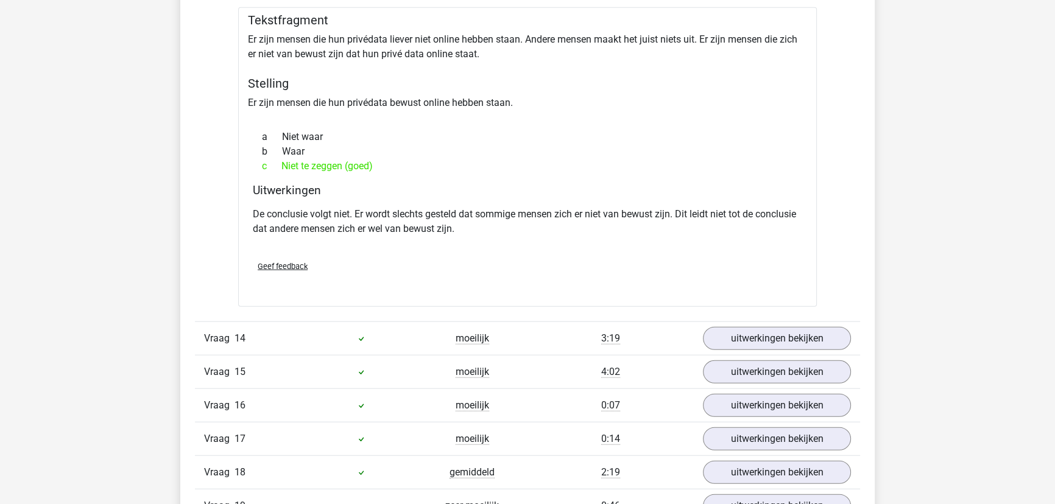
scroll to position [3710, 0]
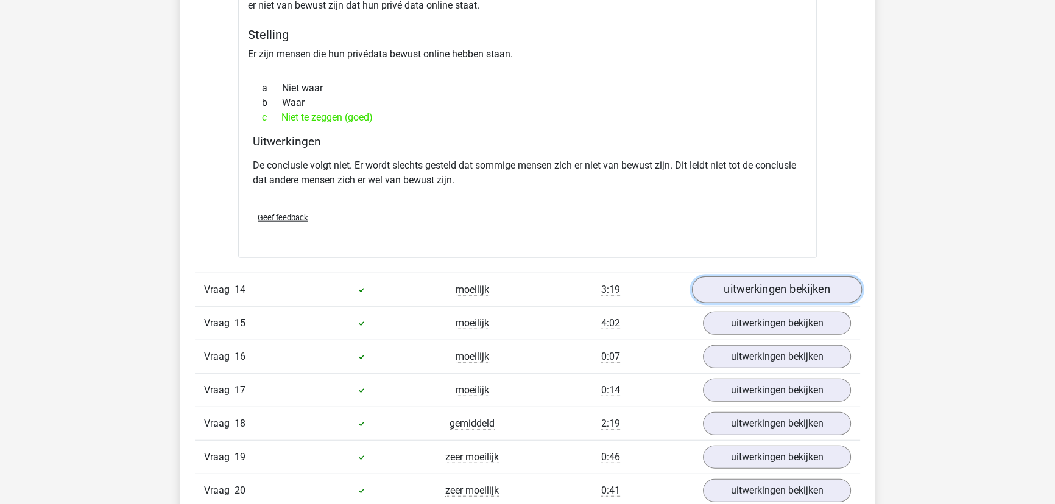
click at [776, 280] on link "uitwerkingen bekijken" at bounding box center [777, 290] width 170 height 27
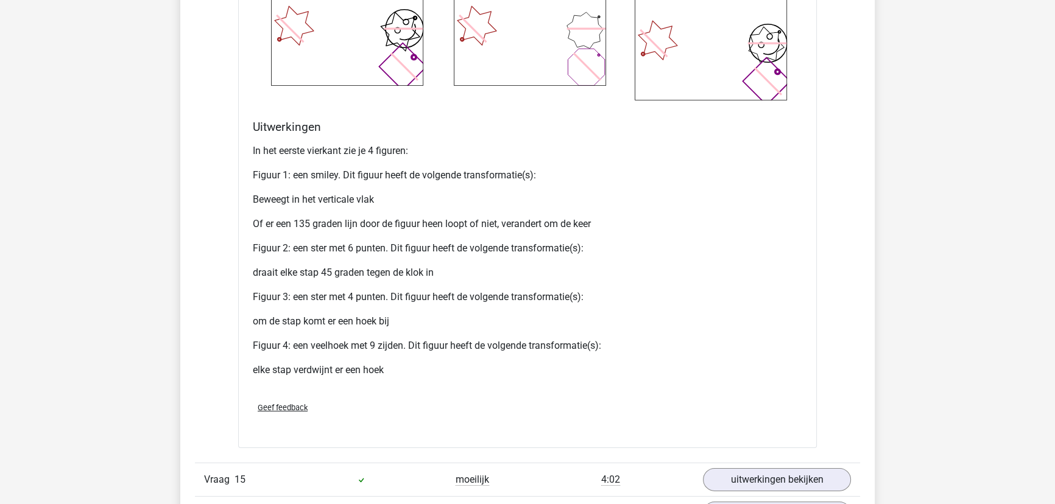
scroll to position [4818, 0]
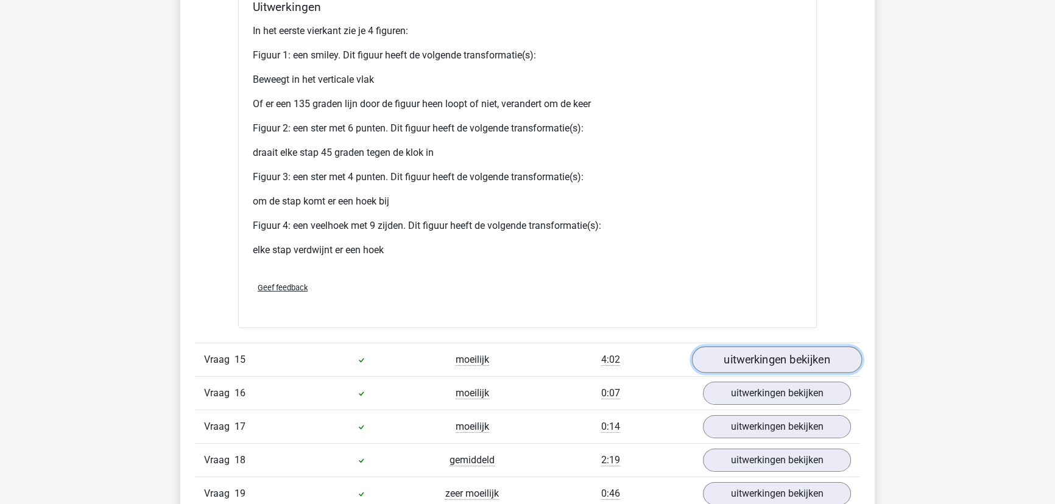
click at [749, 351] on link "uitwerkingen bekijken" at bounding box center [777, 360] width 170 height 27
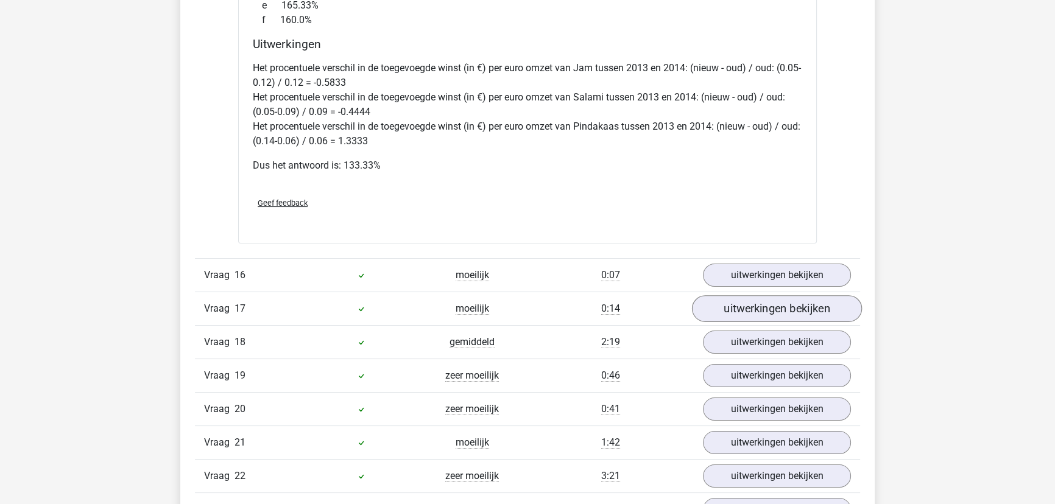
scroll to position [5870, 0]
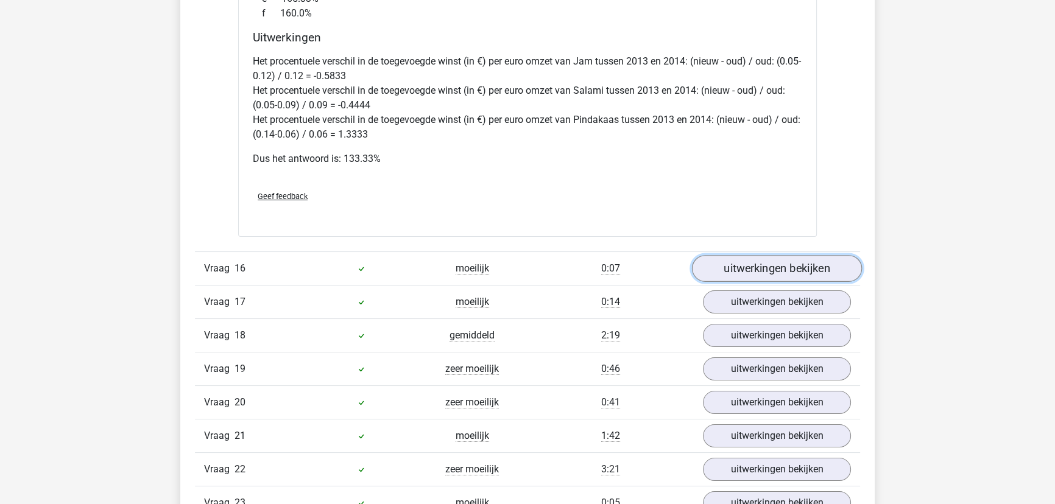
click at [768, 267] on link "uitwerkingen bekijken" at bounding box center [777, 268] width 170 height 27
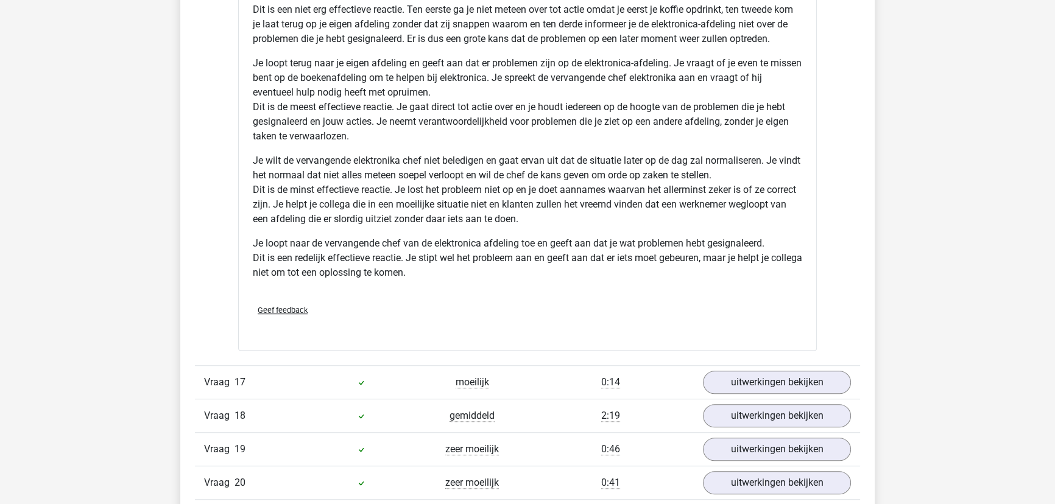
scroll to position [6922, 0]
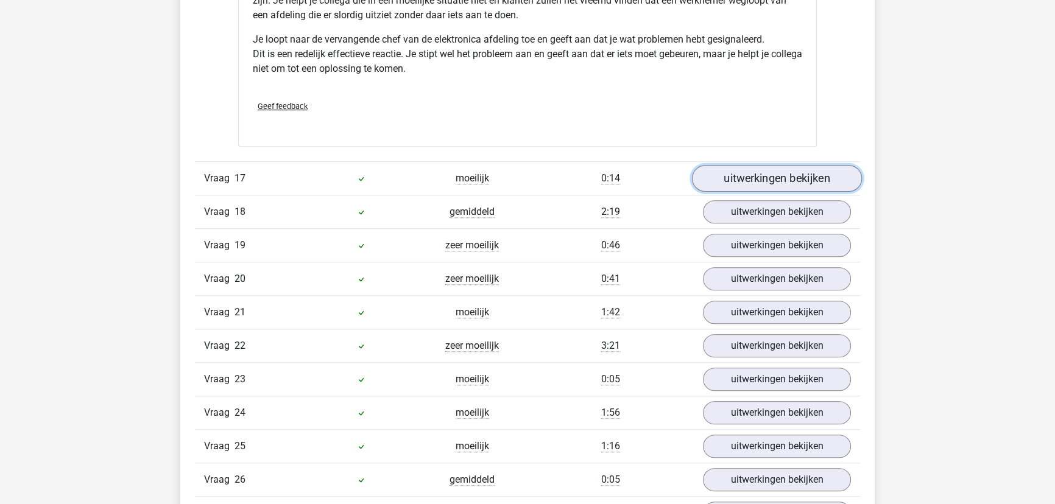
click at [787, 178] on link "uitwerkingen bekijken" at bounding box center [777, 178] width 170 height 27
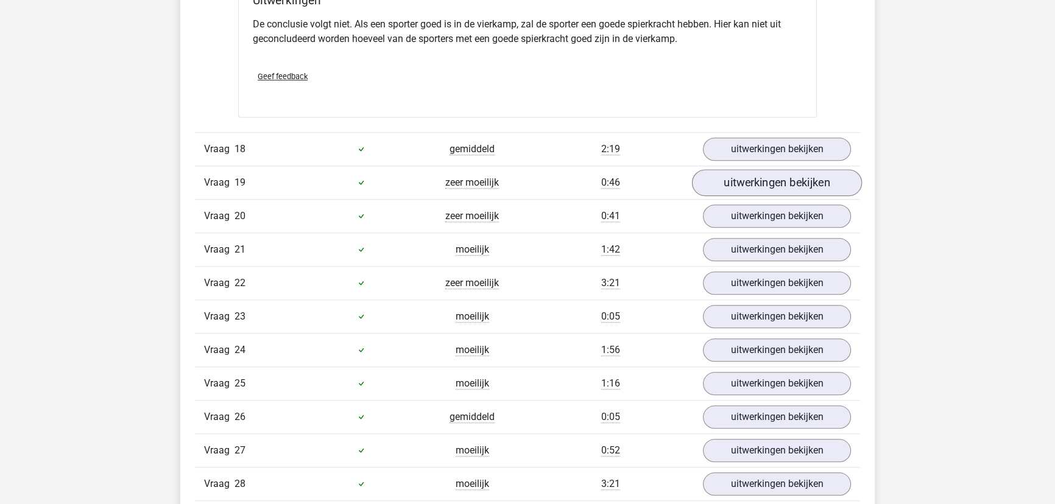
scroll to position [7310, 0]
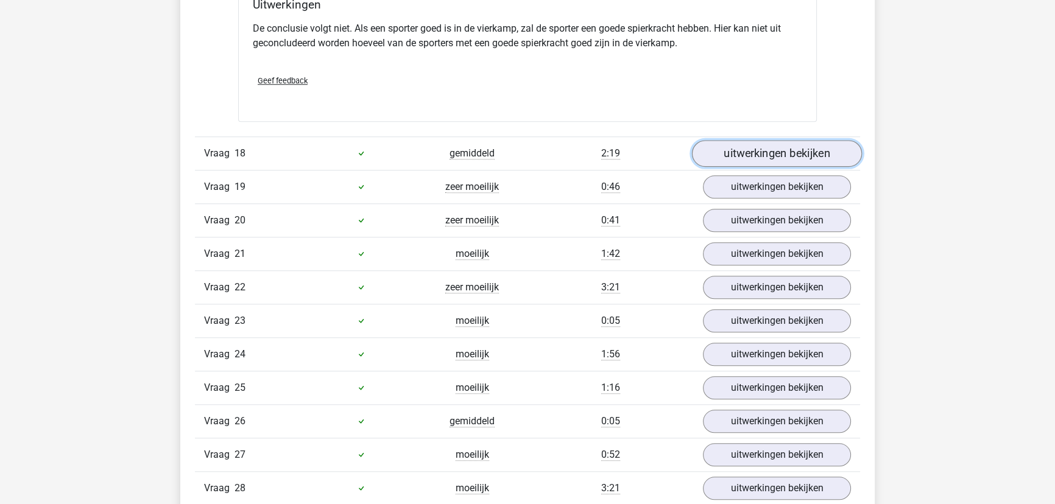
click at [791, 151] on link "uitwerkingen bekijken" at bounding box center [777, 153] width 170 height 27
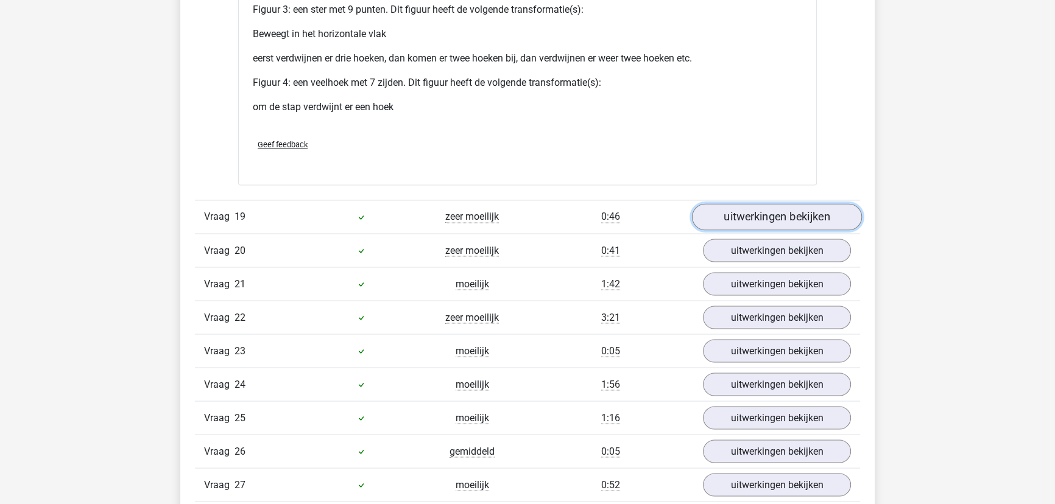
click at [774, 207] on link "uitwerkingen bekijken" at bounding box center [777, 217] width 170 height 27
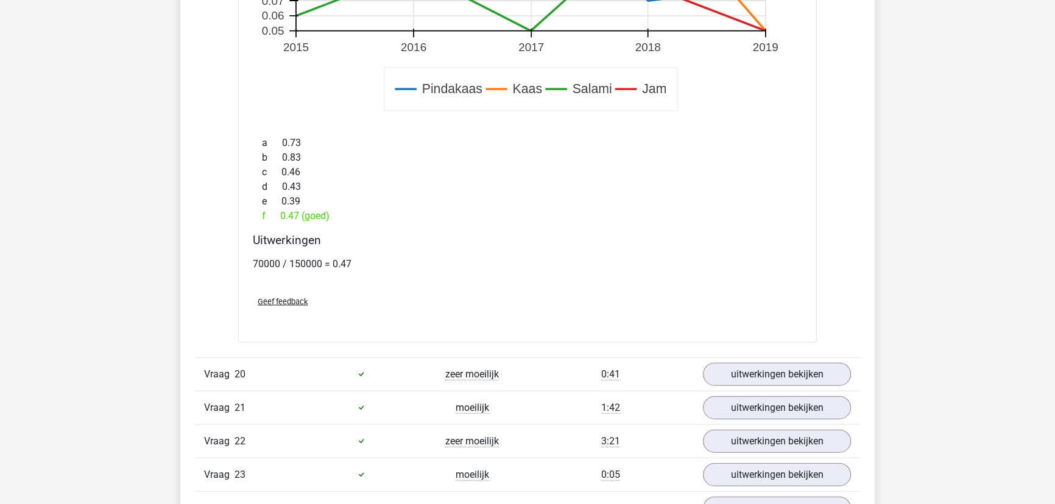
scroll to position [9359, 0]
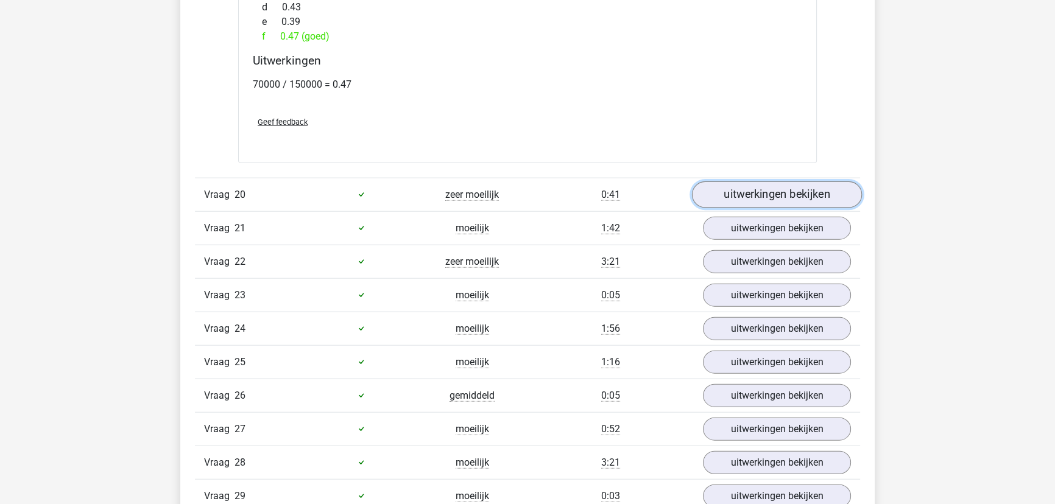
click at [786, 188] on link "uitwerkingen bekijken" at bounding box center [777, 195] width 170 height 27
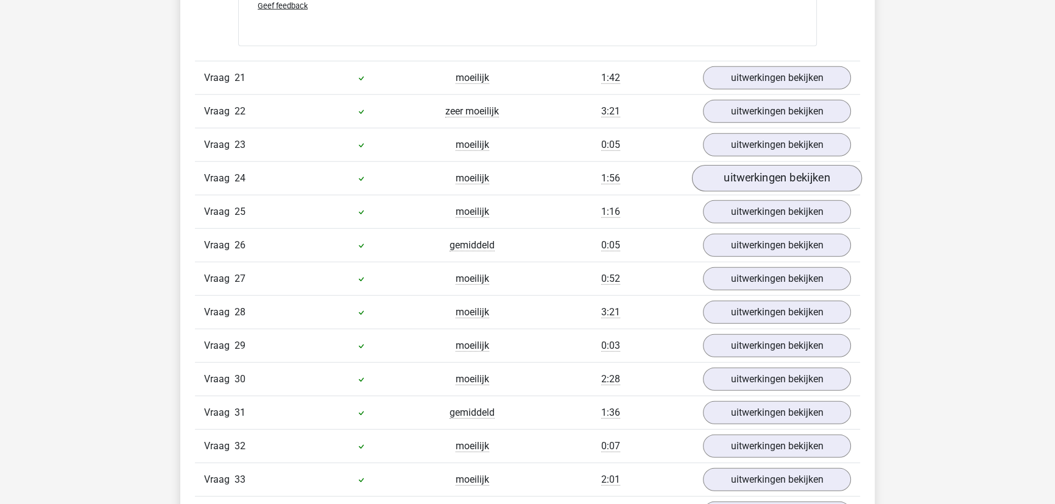
scroll to position [9802, 0]
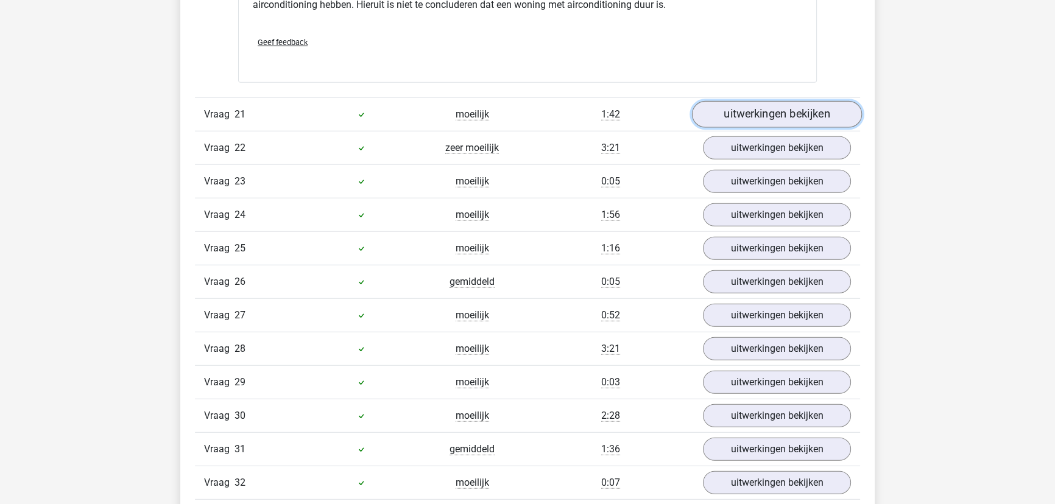
click at [799, 112] on link "uitwerkingen bekijken" at bounding box center [777, 114] width 170 height 27
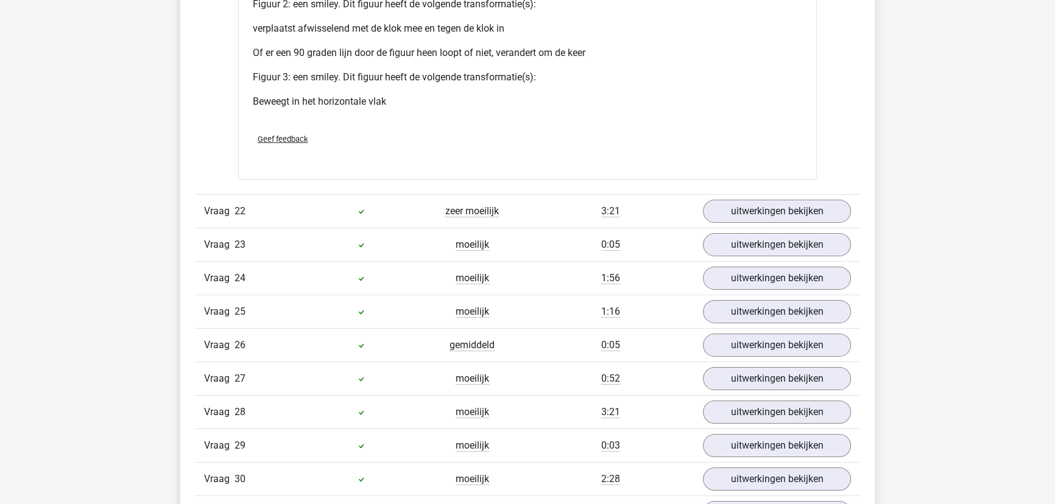
scroll to position [10855, 0]
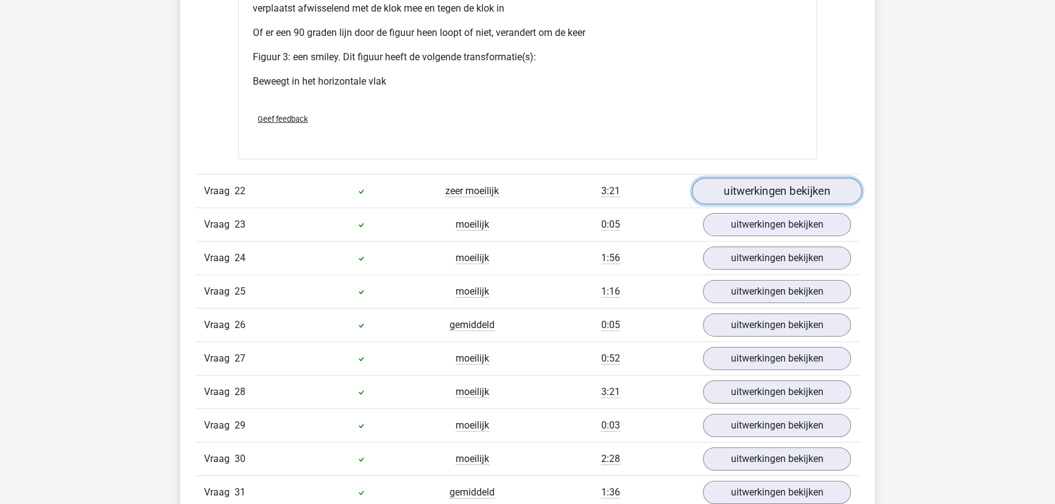
click at [776, 189] on link "uitwerkingen bekijken" at bounding box center [777, 191] width 170 height 27
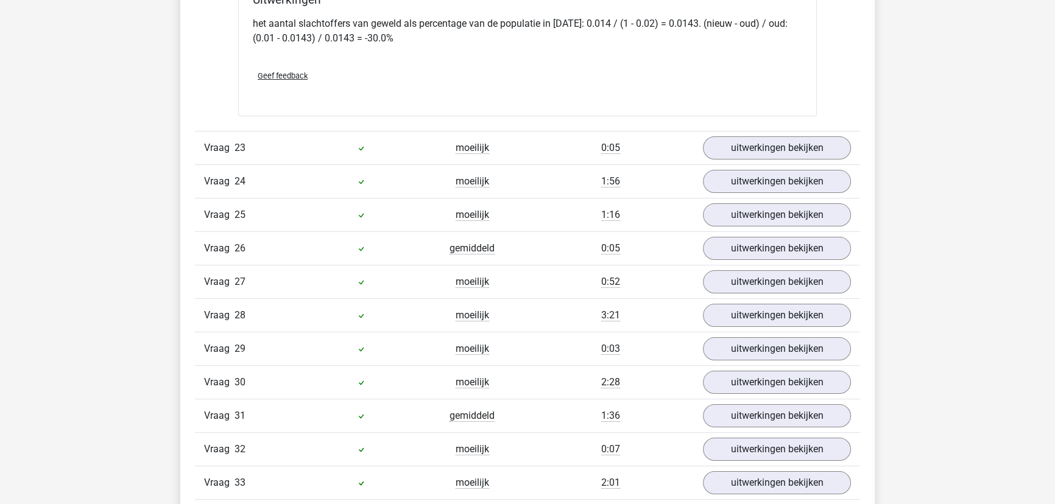
scroll to position [11796, 0]
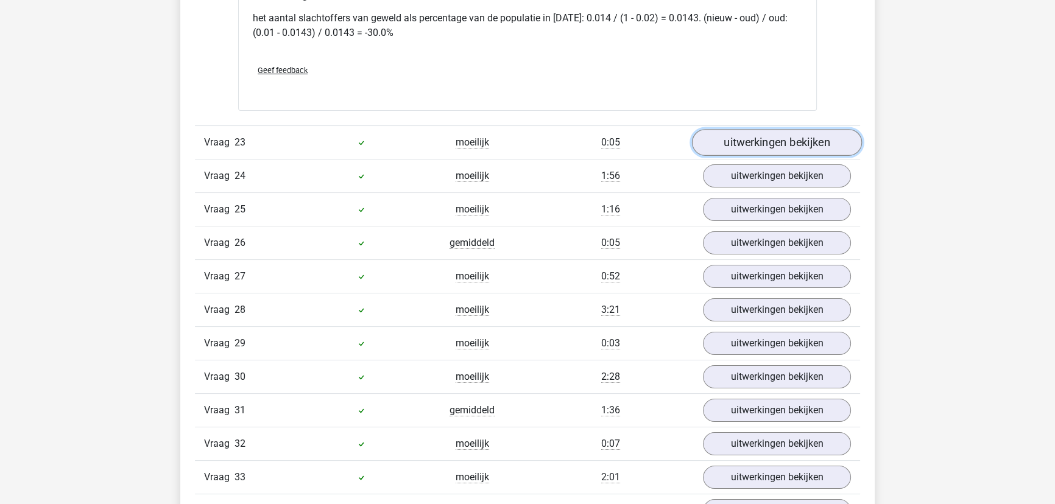
click at [783, 140] on link "uitwerkingen bekijken" at bounding box center [777, 142] width 170 height 27
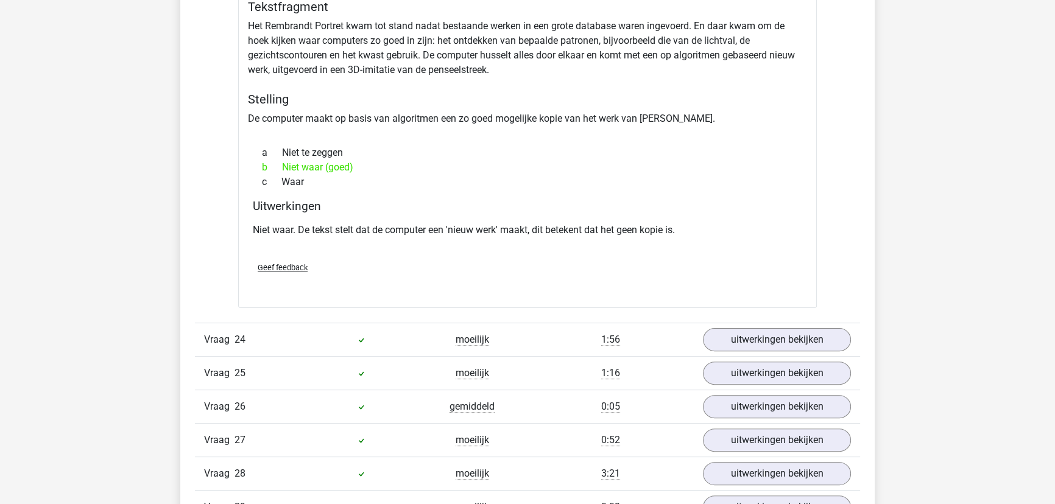
scroll to position [12239, 0]
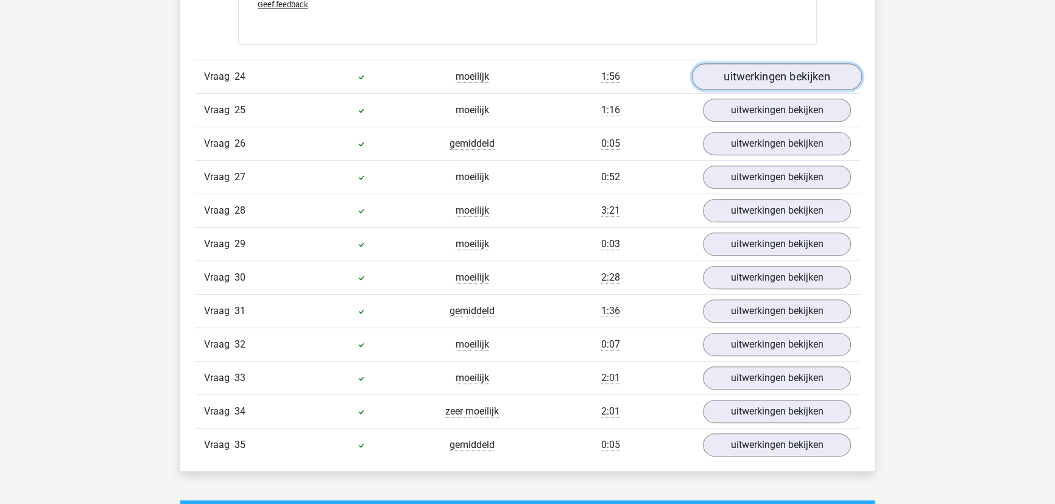
click at [812, 63] on link "uitwerkingen bekijken" at bounding box center [777, 76] width 170 height 27
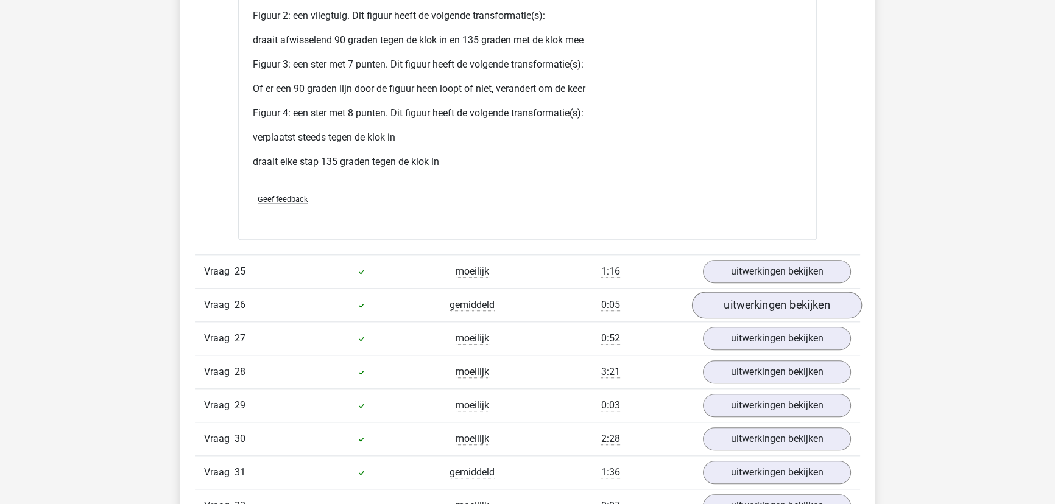
scroll to position [13347, 0]
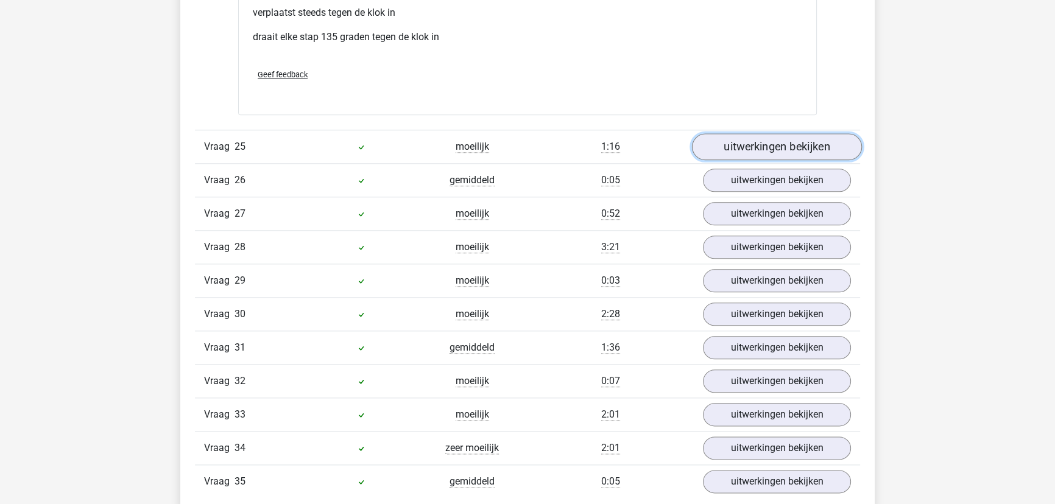
click at [786, 144] on link "uitwerkingen bekijken" at bounding box center [777, 146] width 170 height 27
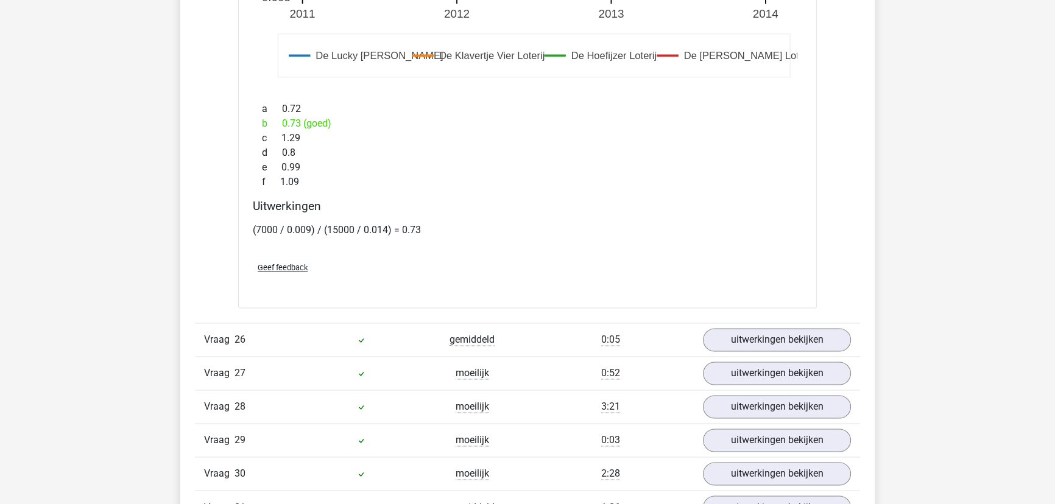
scroll to position [14122, 0]
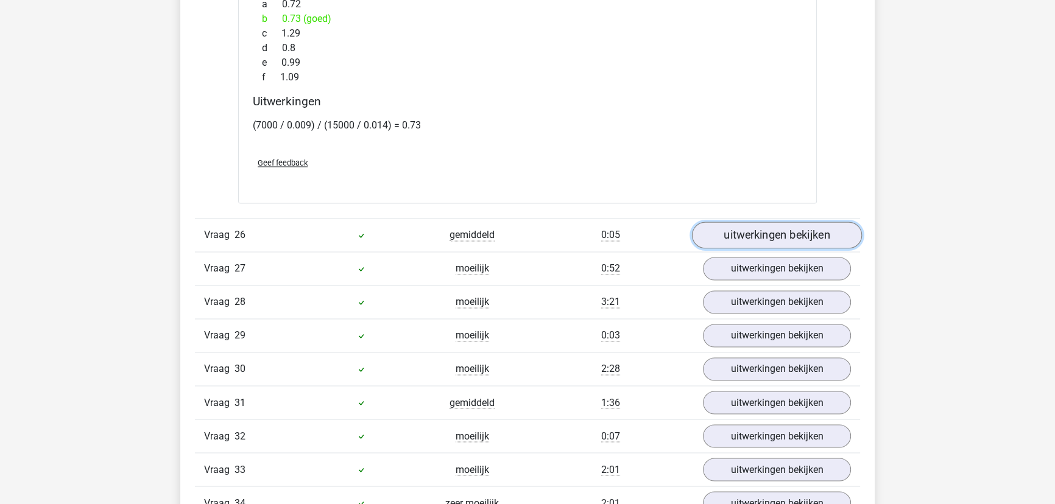
click at [780, 222] on link "uitwerkingen bekijken" at bounding box center [777, 235] width 170 height 27
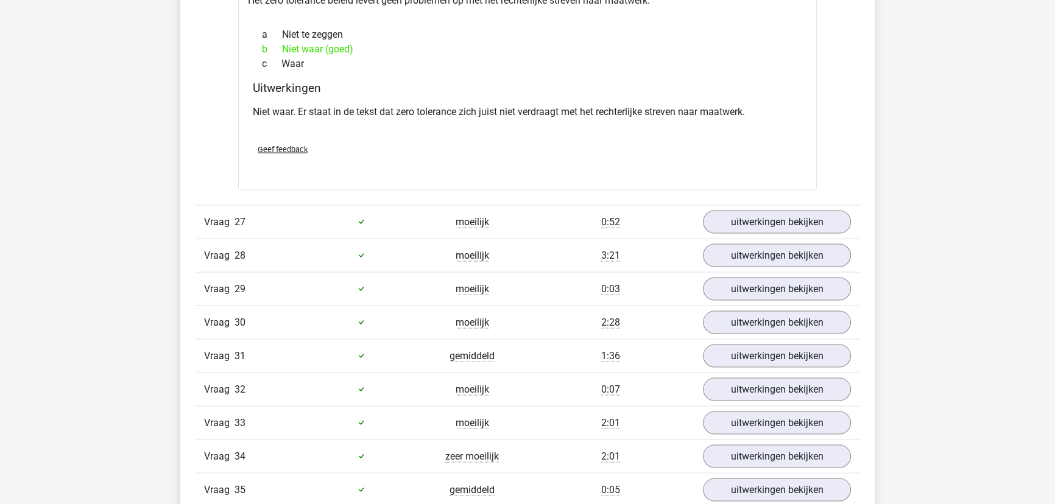
scroll to position [14731, 0]
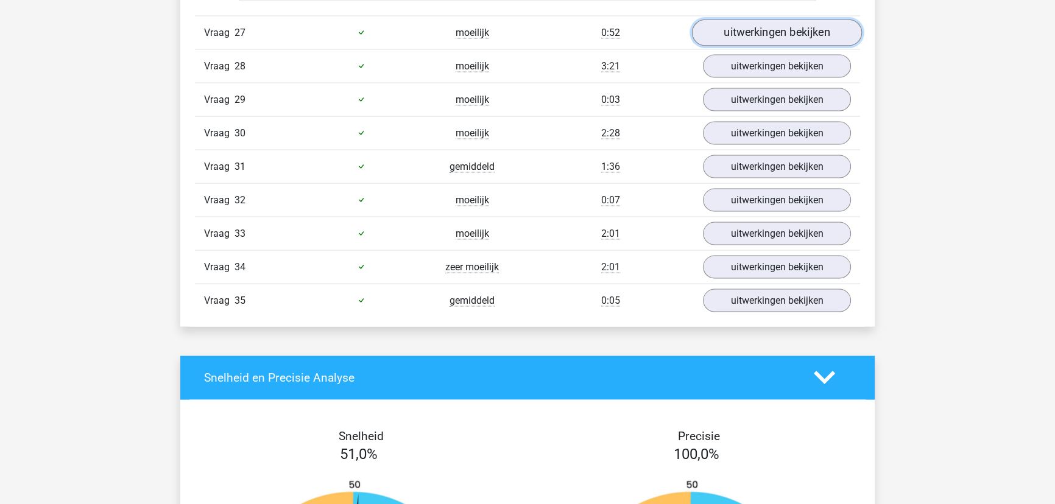
click at [815, 31] on link "uitwerkingen bekijken" at bounding box center [777, 32] width 170 height 27
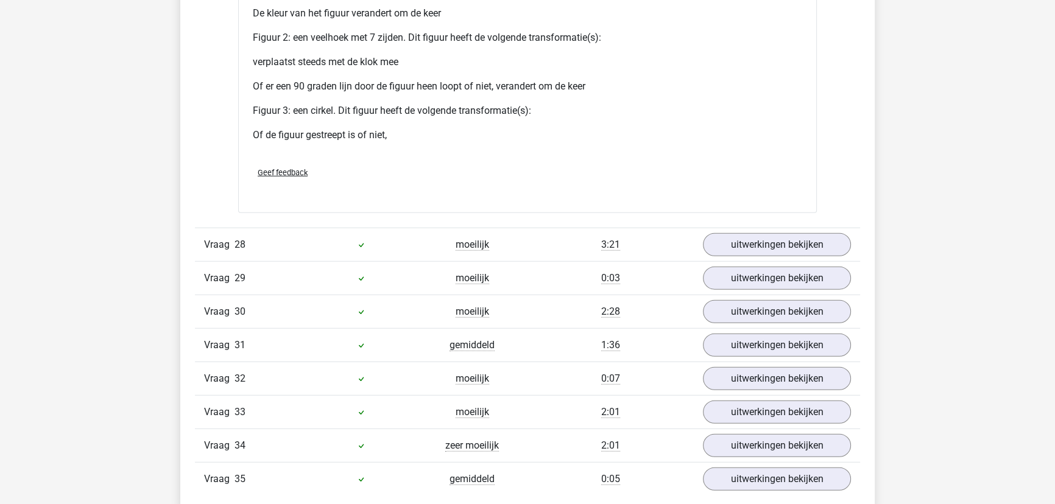
scroll to position [15673, 0]
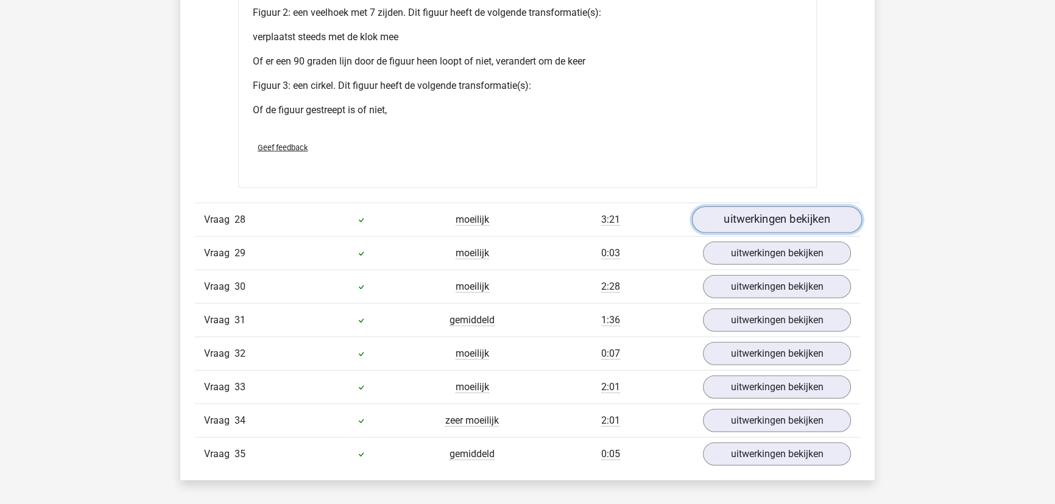
click at [776, 207] on link "uitwerkingen bekijken" at bounding box center [777, 220] width 170 height 27
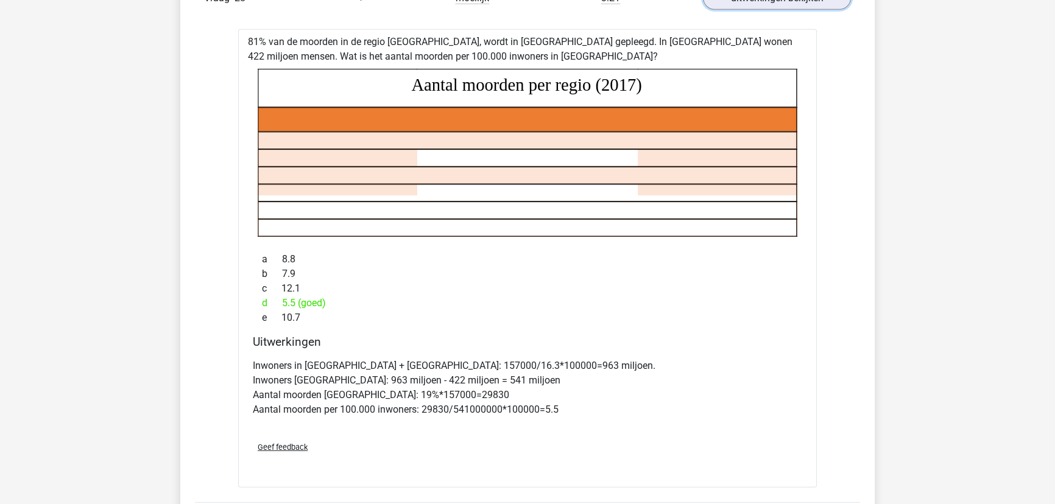
scroll to position [15894, 0]
